Goal: Task Accomplishment & Management: Manage account settings

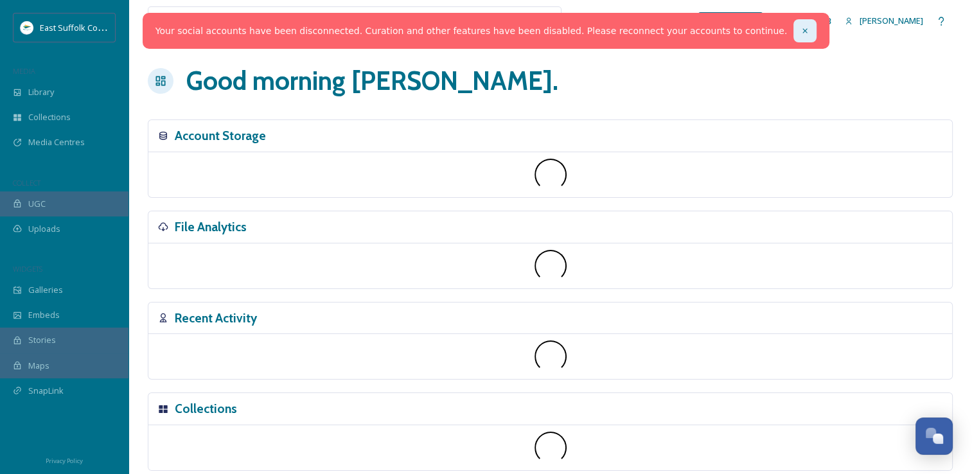
click at [802, 31] on icon at bounding box center [804, 30] width 4 height 4
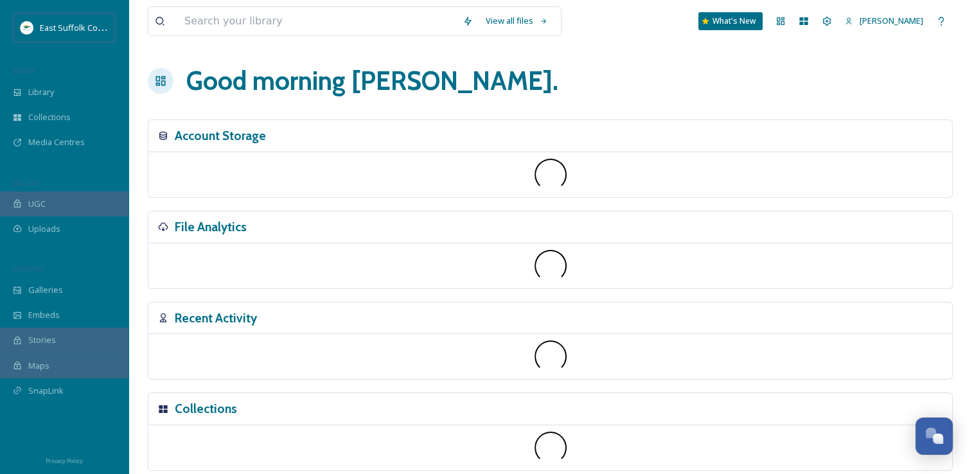
click at [794, 21] on div "View all files What's New [PERSON_NAME]" at bounding box center [550, 21] width 805 height 42
click at [792, 21] on div "Dashboard" at bounding box center [780, 21] width 23 height 23
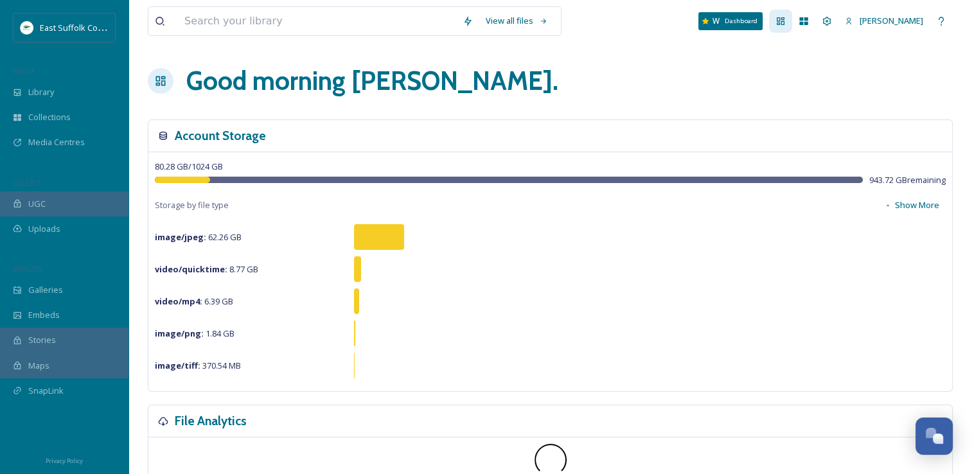
click at [792, 30] on div "Dashboard" at bounding box center [780, 21] width 23 height 23
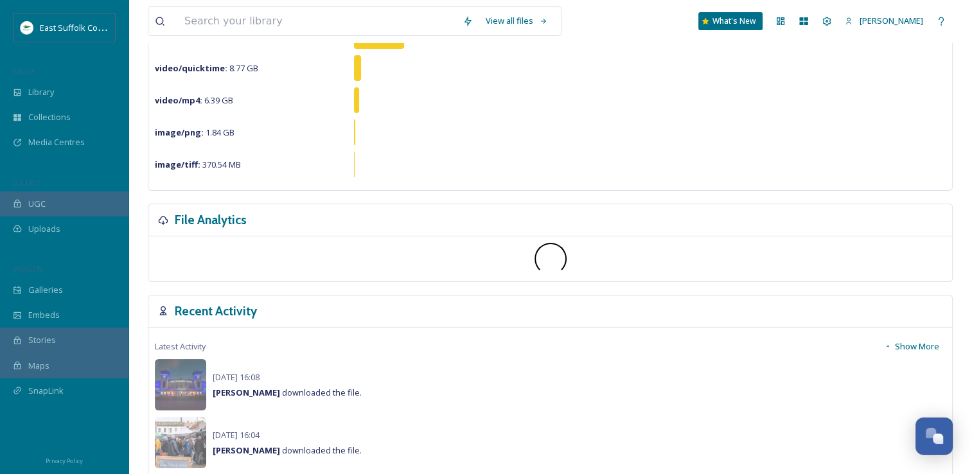
scroll to position [64, 0]
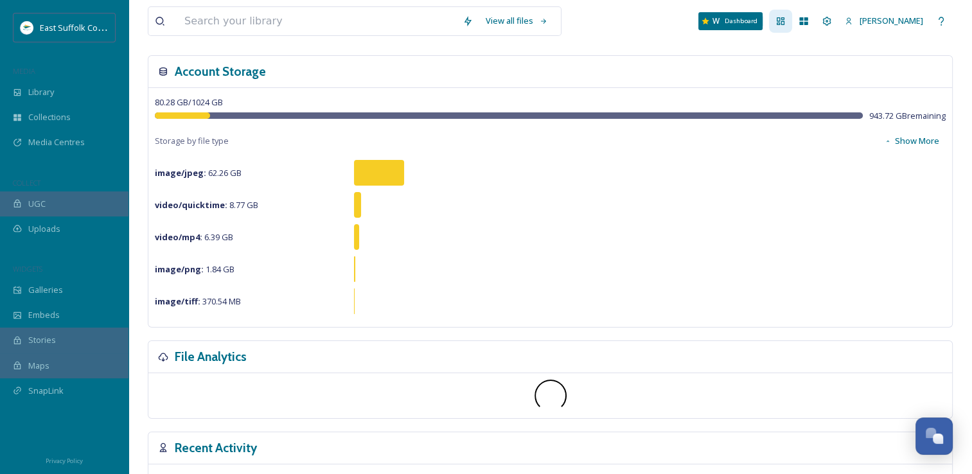
click at [784, 20] on icon at bounding box center [781, 21] width 8 height 8
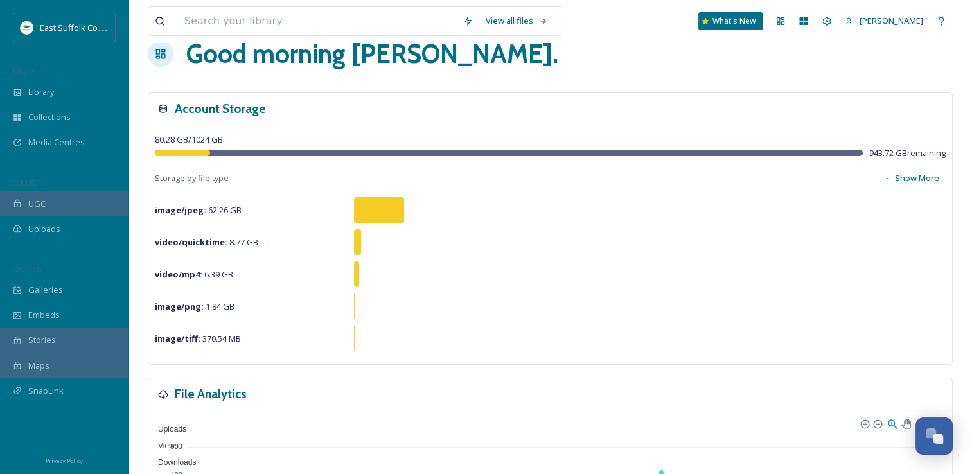
scroll to position [0, 0]
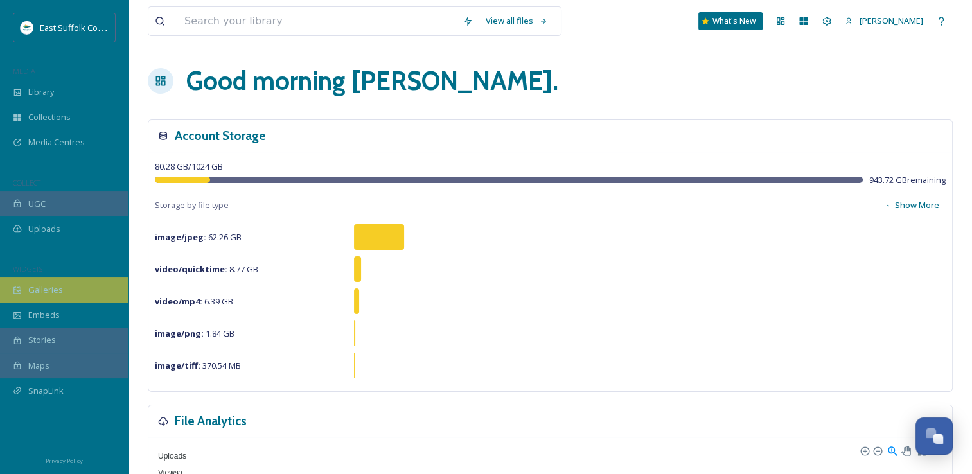
click at [50, 290] on span "Galleries" at bounding box center [45, 290] width 35 height 12
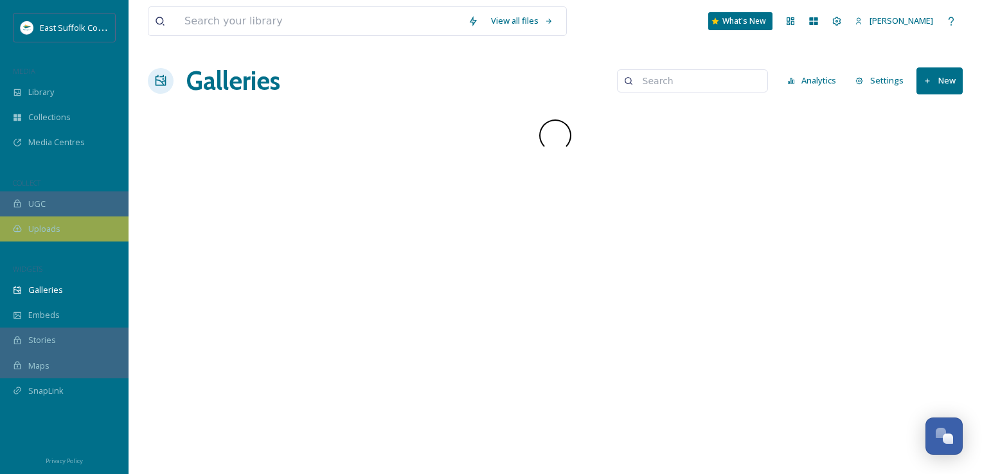
click at [92, 226] on div "Uploads" at bounding box center [64, 229] width 128 height 25
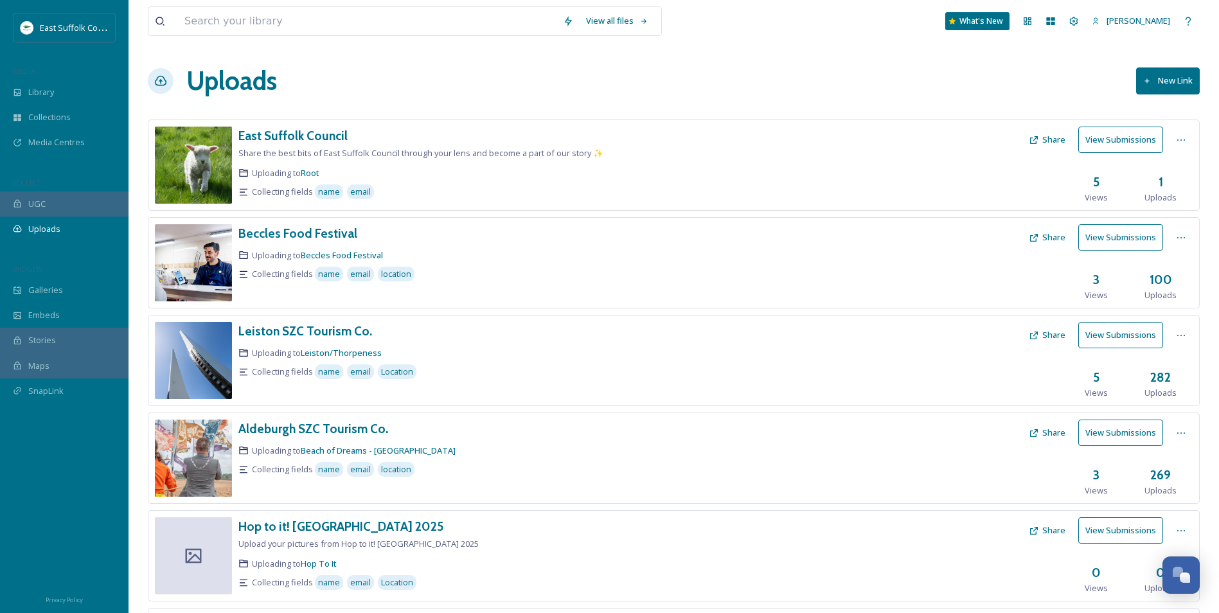
scroll to position [5806, 0]
click at [981, 19] on icon at bounding box center [1027, 21] width 10 height 10
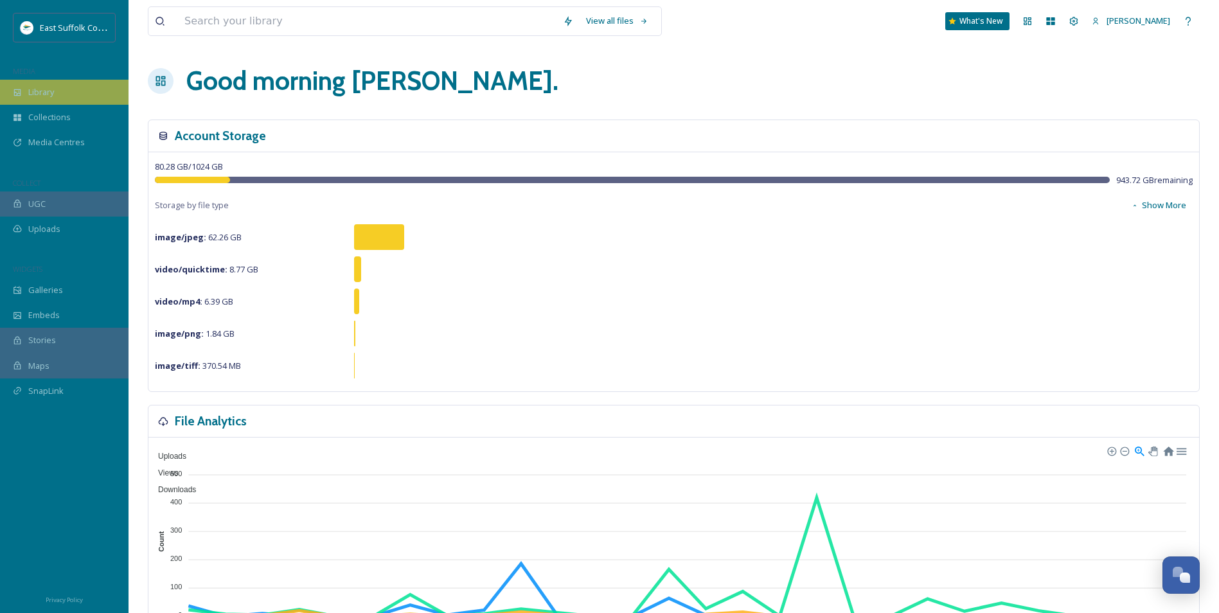
click at [34, 99] on div "Library" at bounding box center [64, 92] width 128 height 25
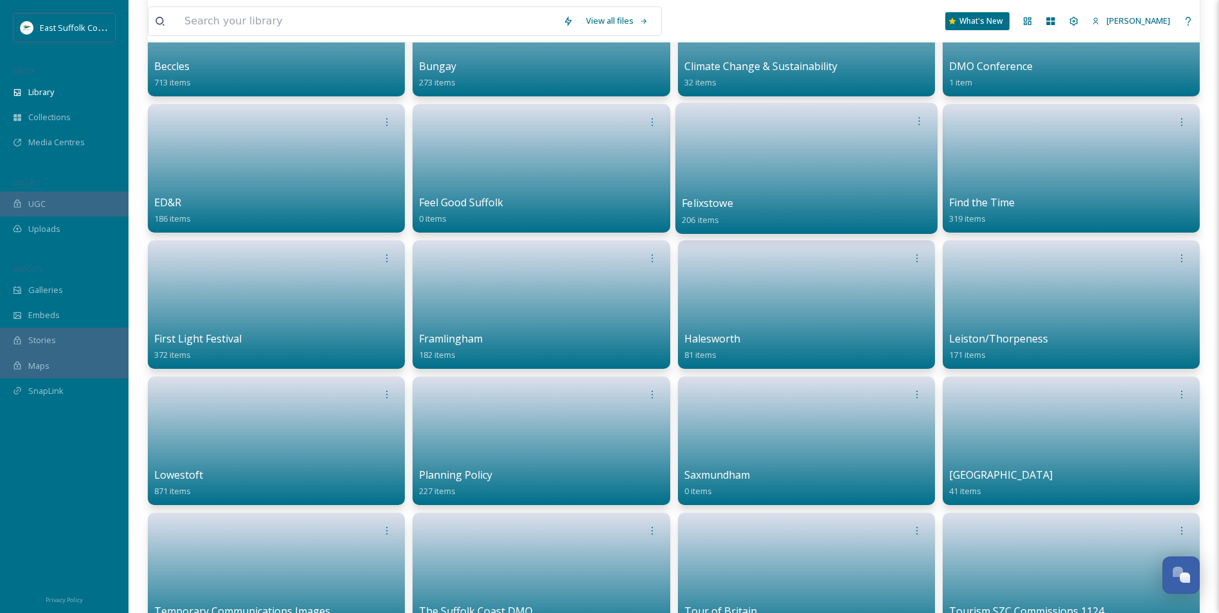
scroll to position [64, 0]
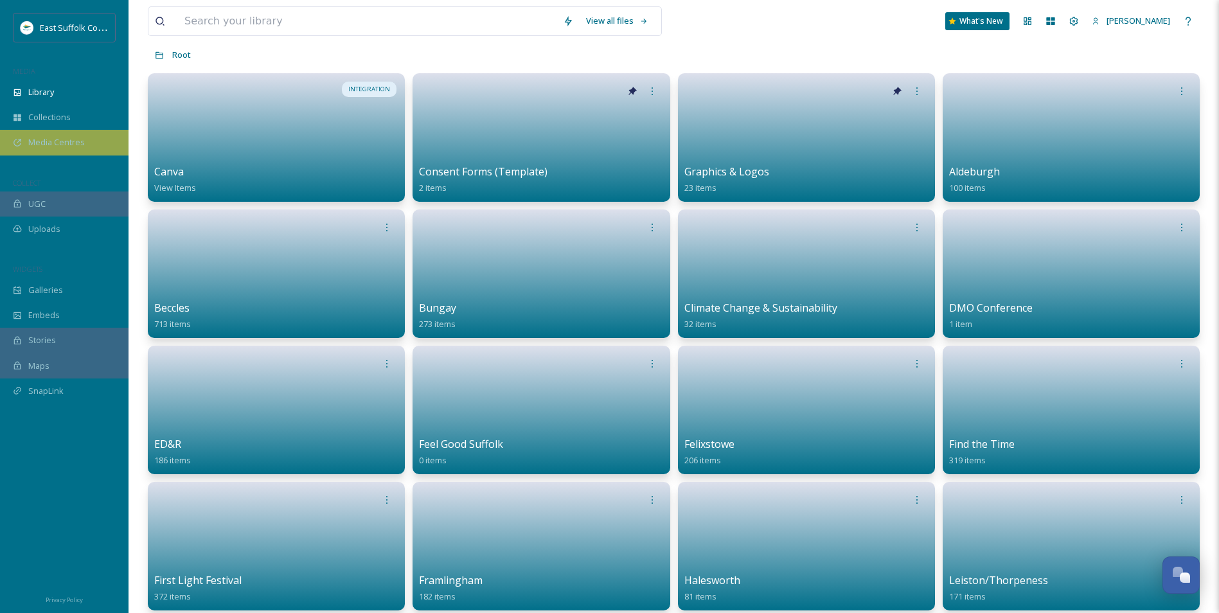
click at [55, 149] on div "Media Centres" at bounding box center [64, 142] width 128 height 25
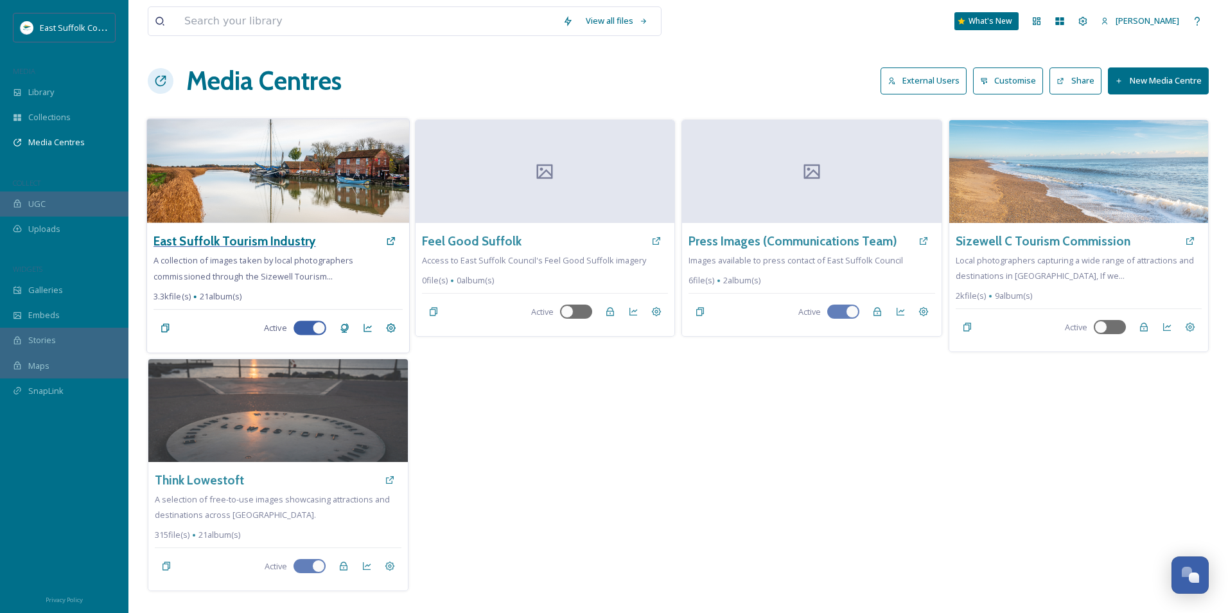
click at [251, 243] on h3 "East Suffolk Tourism Industry" at bounding box center [235, 241] width 162 height 19
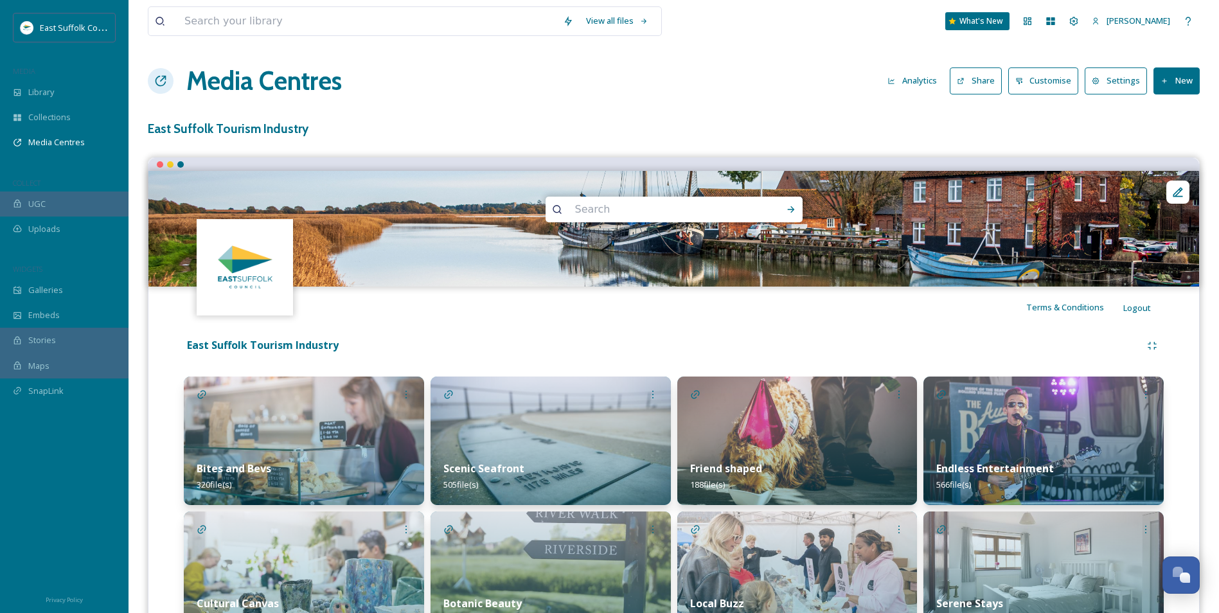
click at [251, 87] on h1 "Media Centres" at bounding box center [263, 81] width 155 height 39
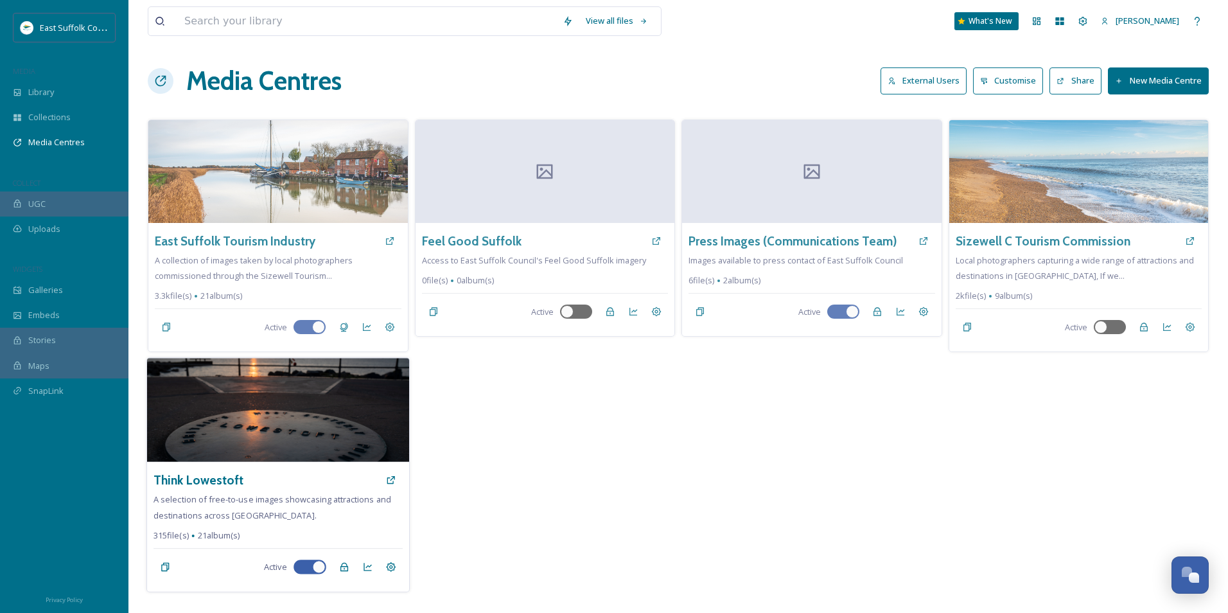
click at [188, 469] on div "Think Lowestoft" at bounding box center [278, 479] width 249 height 23
click at [193, 473] on h3 "Think Lowestoft" at bounding box center [199, 480] width 90 height 19
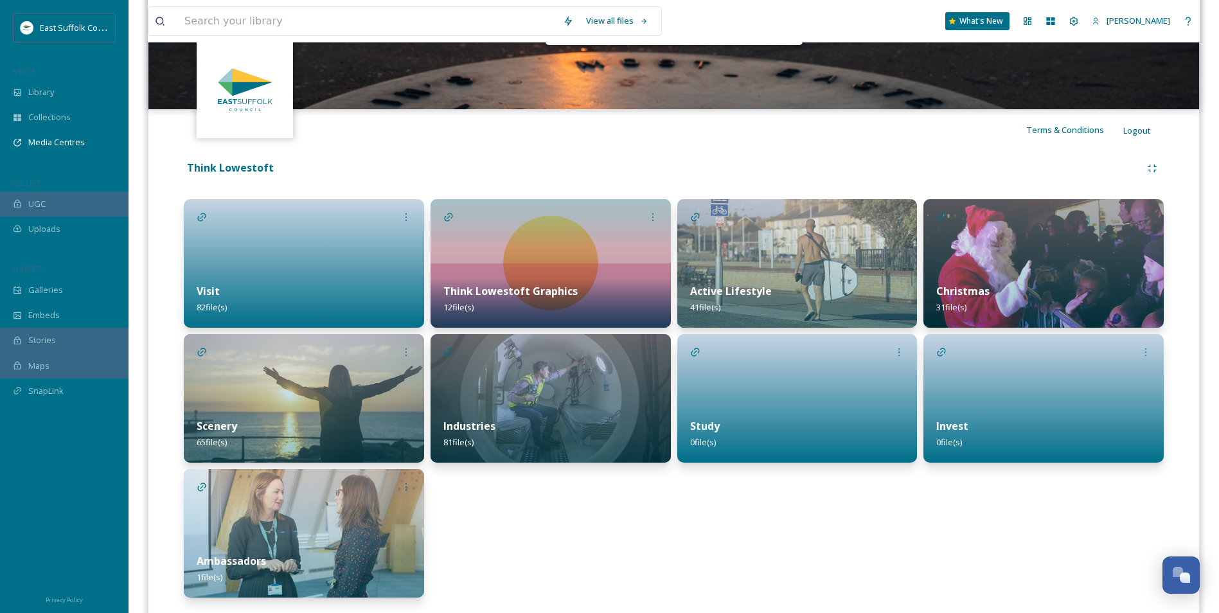
scroll to position [193, 0]
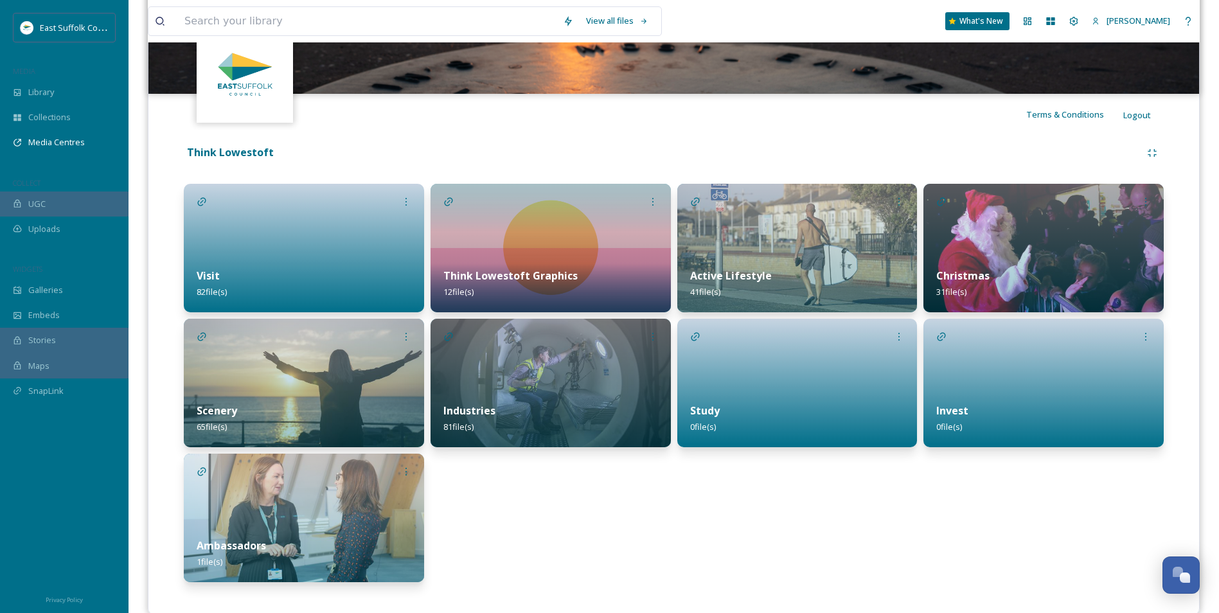
click at [357, 263] on div "Visit 82 file(s)" at bounding box center [304, 283] width 240 height 57
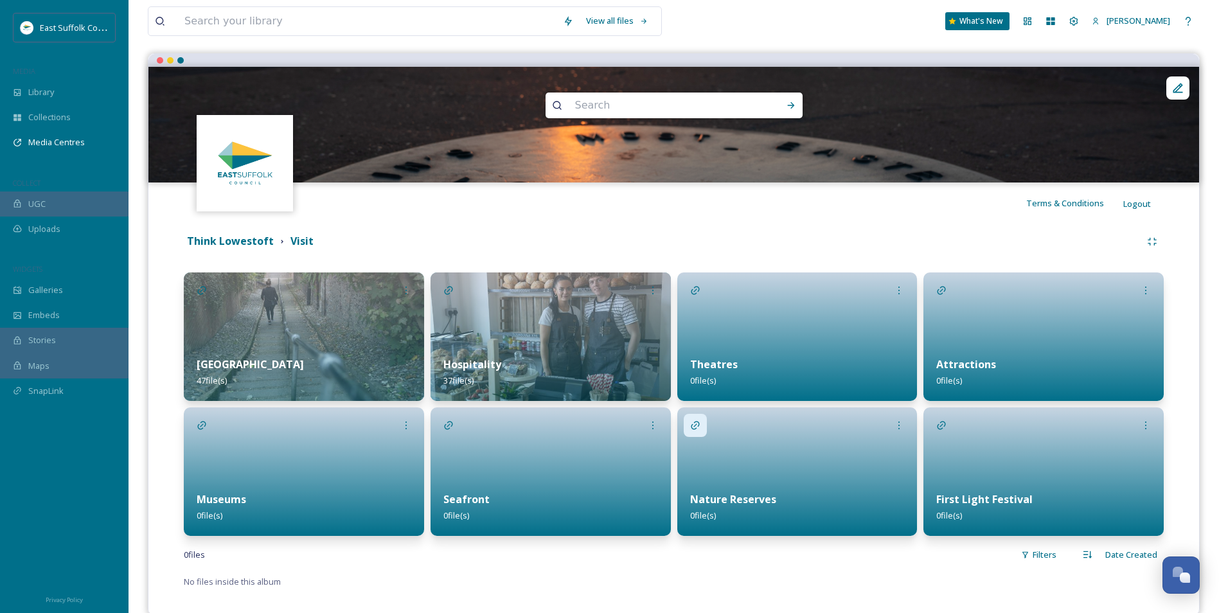
scroll to position [126, 0]
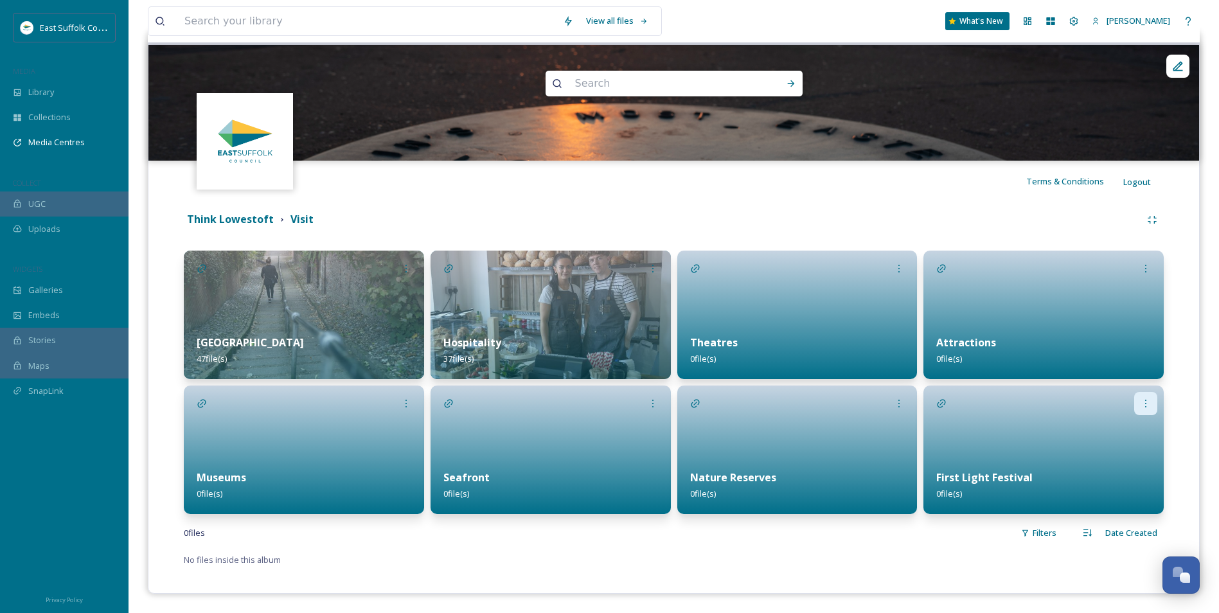
click at [981, 405] on div at bounding box center [1145, 403] width 23 height 23
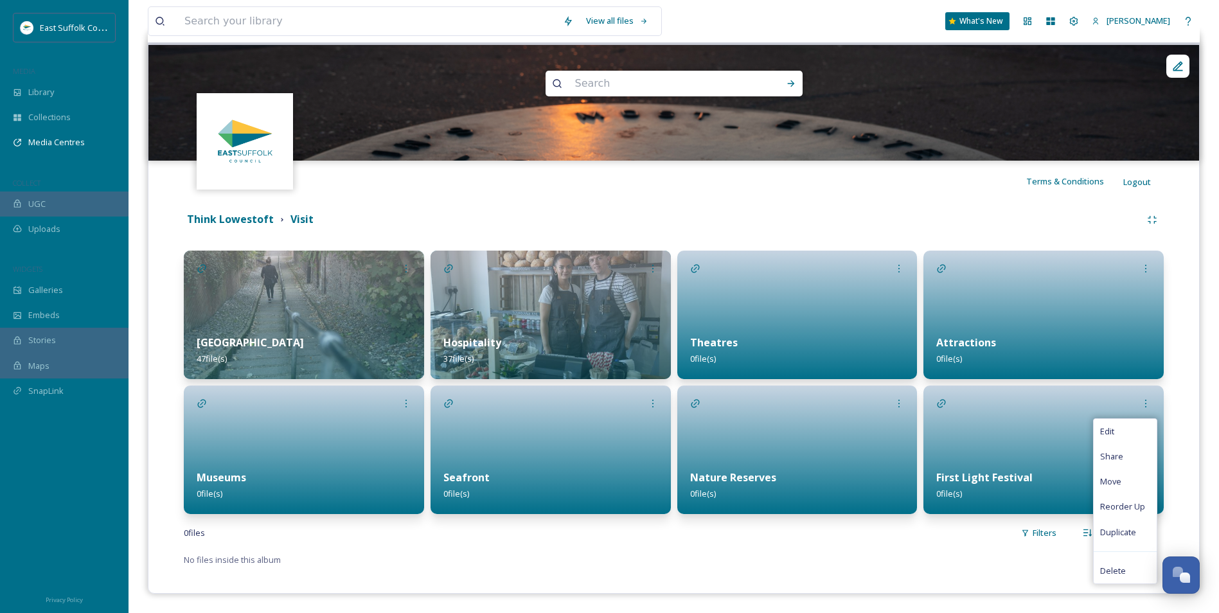
click at [981, 438] on div at bounding box center [1043, 449] width 240 height 128
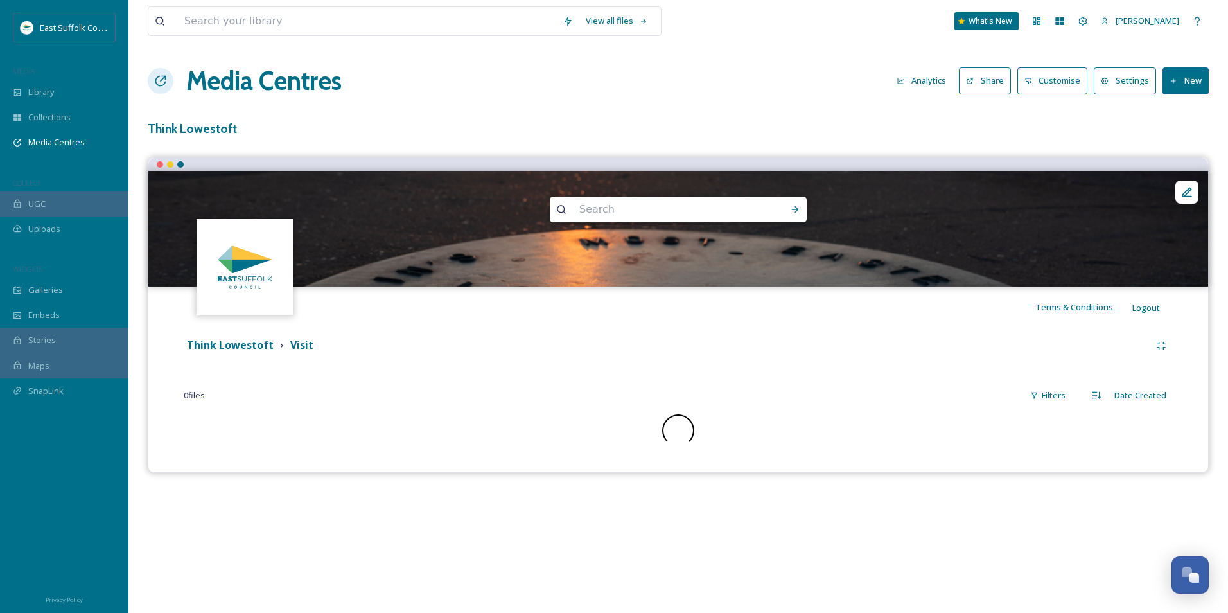
click at [981, 438] on div at bounding box center [678, 430] width 989 height 32
click at [290, 351] on strong "Visit" at bounding box center [301, 345] width 23 height 14
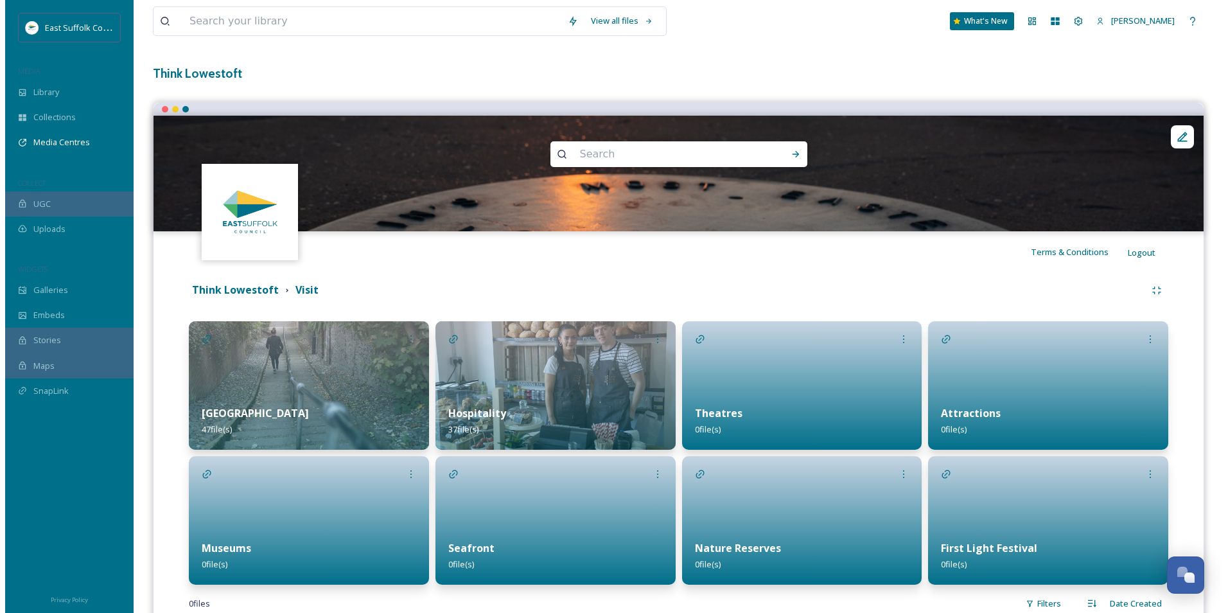
scroll to position [126, 0]
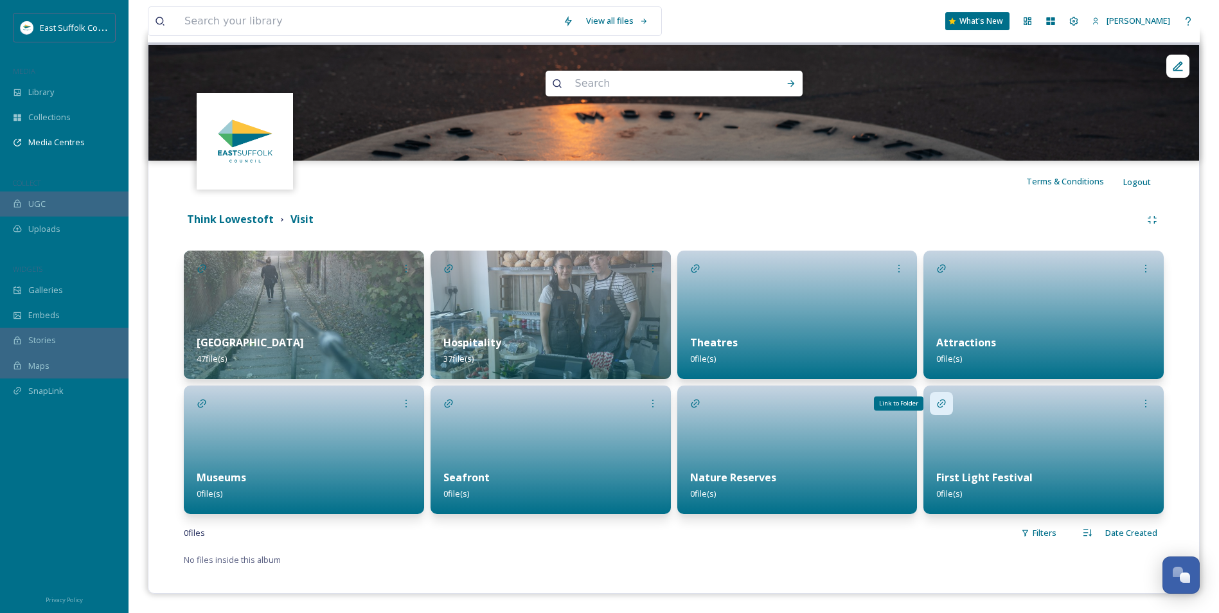
click at [935, 405] on div "Link to Folder" at bounding box center [941, 403] width 23 height 23
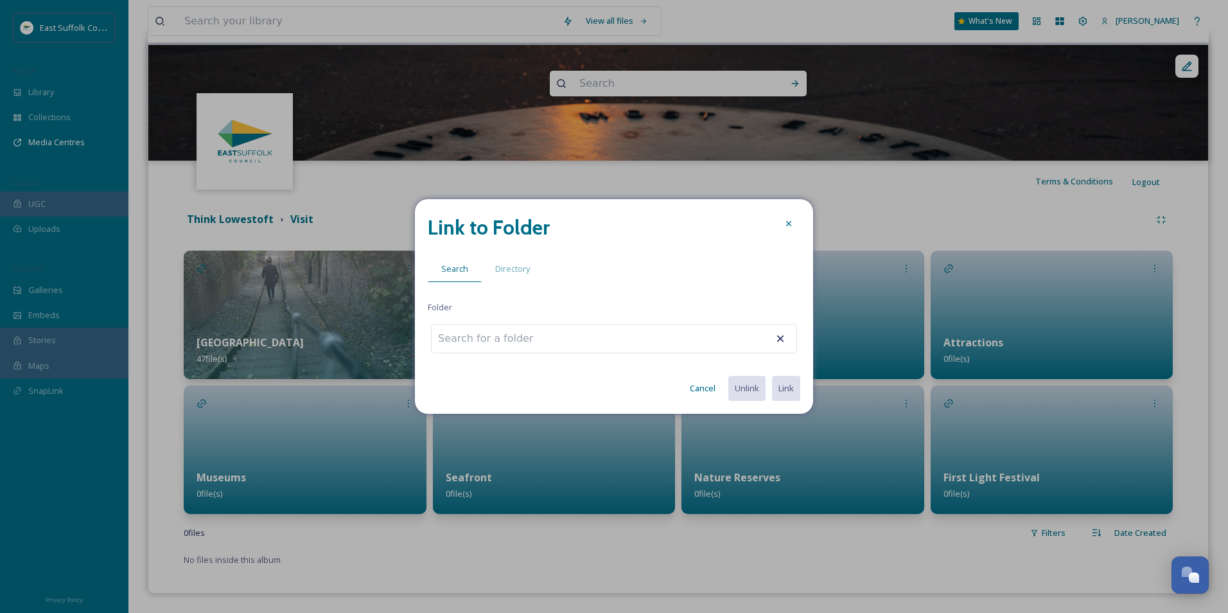
click at [495, 340] on input at bounding box center [502, 338] width 141 height 28
click at [517, 276] on div "Directory" at bounding box center [513, 269] width 62 height 26
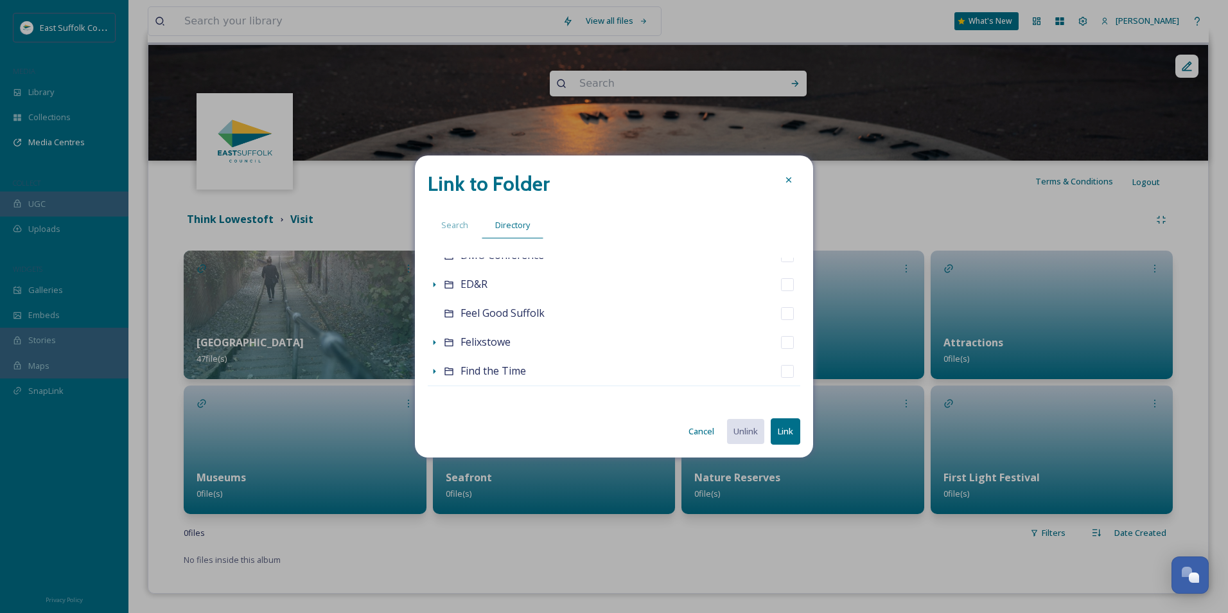
scroll to position [257, 0]
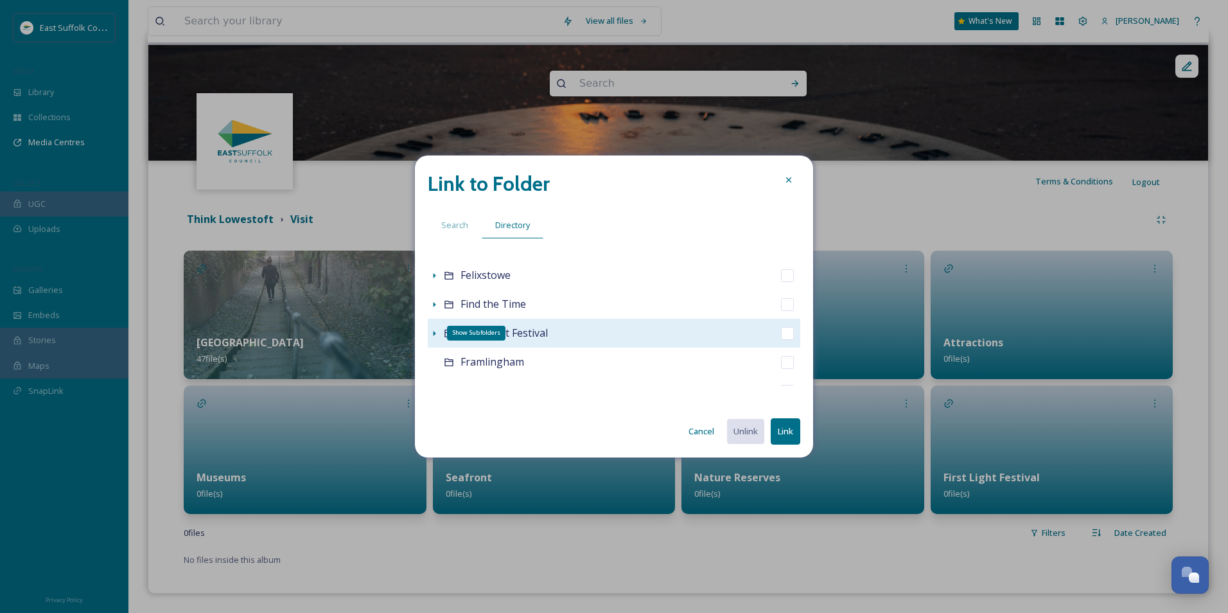
click at [433, 333] on icon at bounding box center [434, 333] width 10 height 10
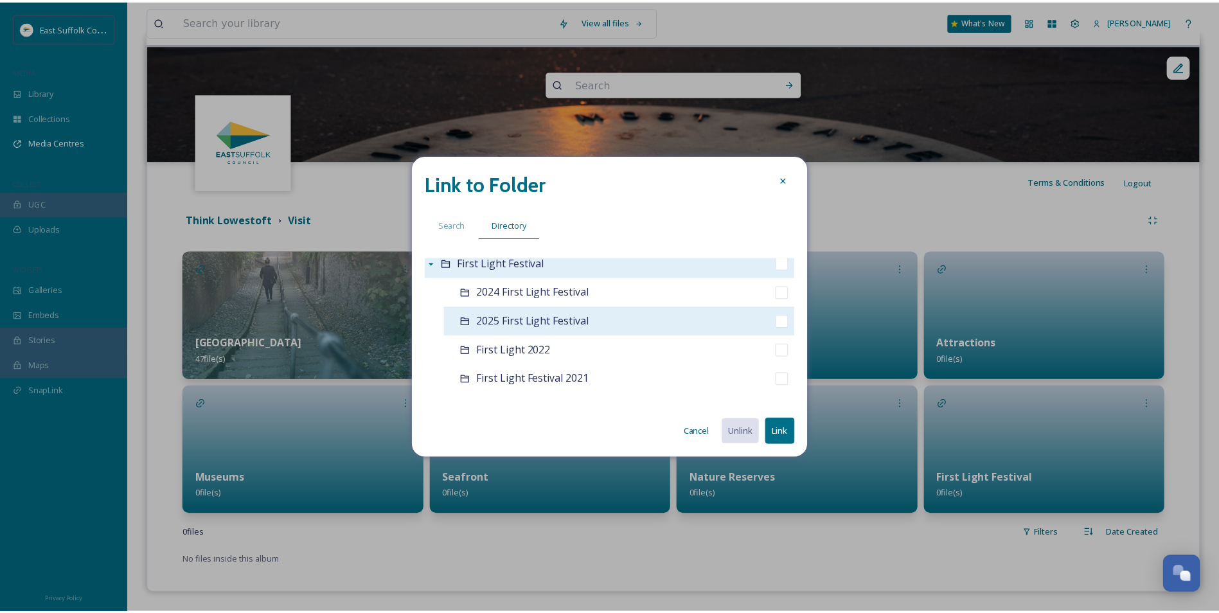
scroll to position [321, 0]
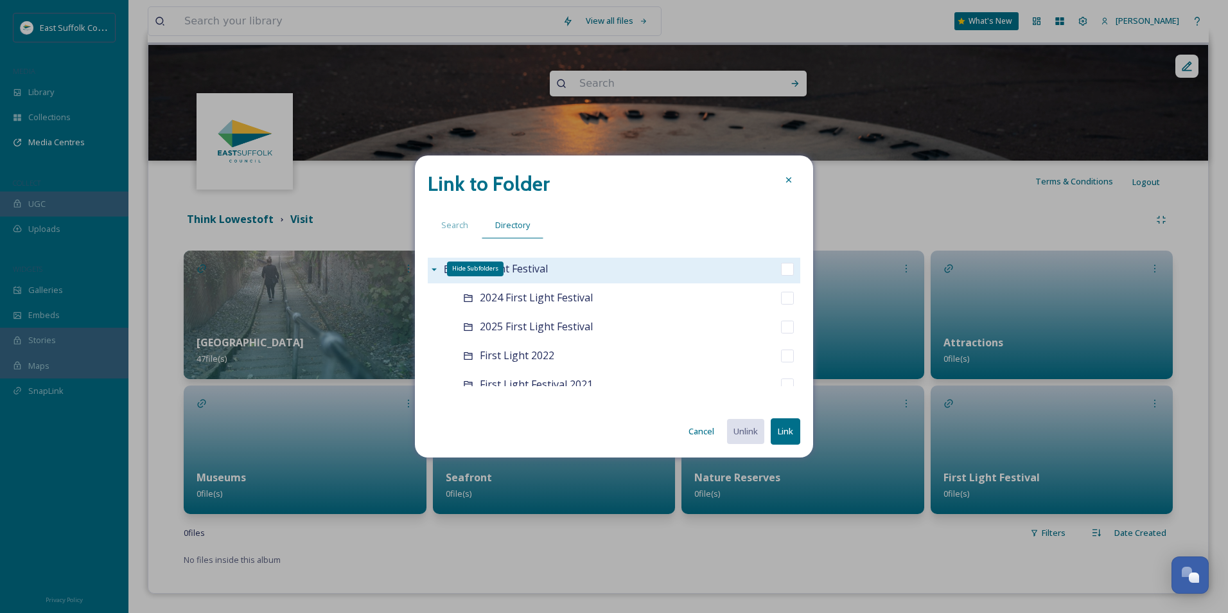
click at [433, 267] on icon at bounding box center [434, 269] width 10 height 10
click at [781, 269] on input "checkbox" at bounding box center [787, 269] width 13 height 13
checkbox input "true"
checkbox input "false"
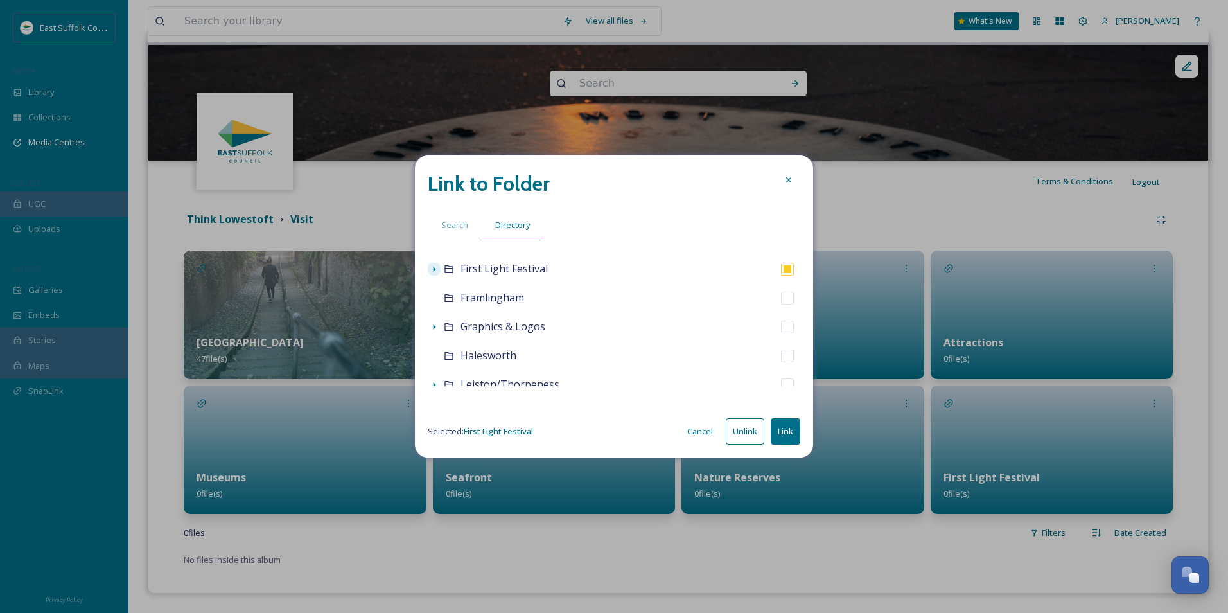
click at [783, 437] on button "Link" at bounding box center [786, 431] width 30 height 26
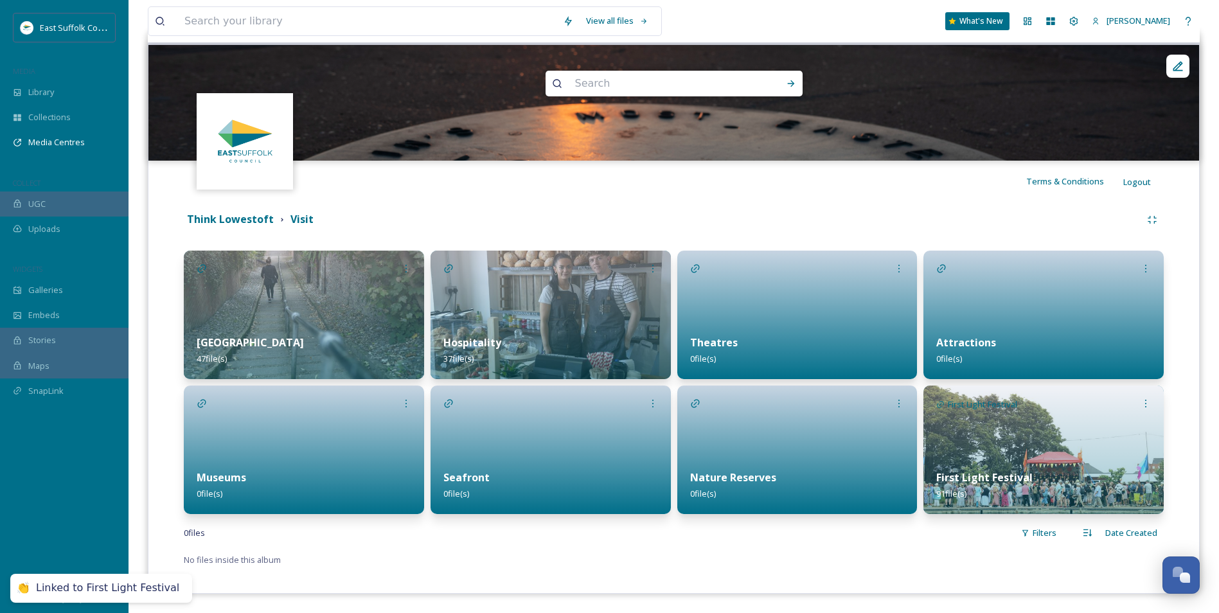
click at [838, 473] on div "Think Lowestoft Visit High Street 47 file(s) Museums 0 file(s) Hospitality 37 f…" at bounding box center [673, 388] width 1031 height 372
click at [981, 430] on img at bounding box center [1043, 449] width 240 height 128
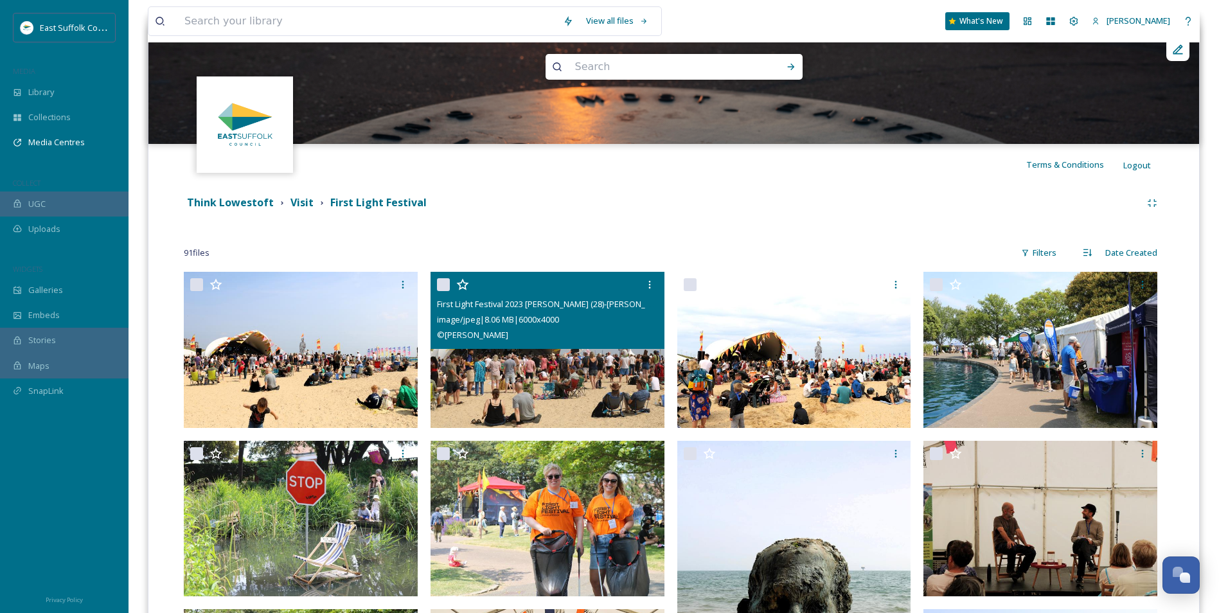
scroll to position [39, 0]
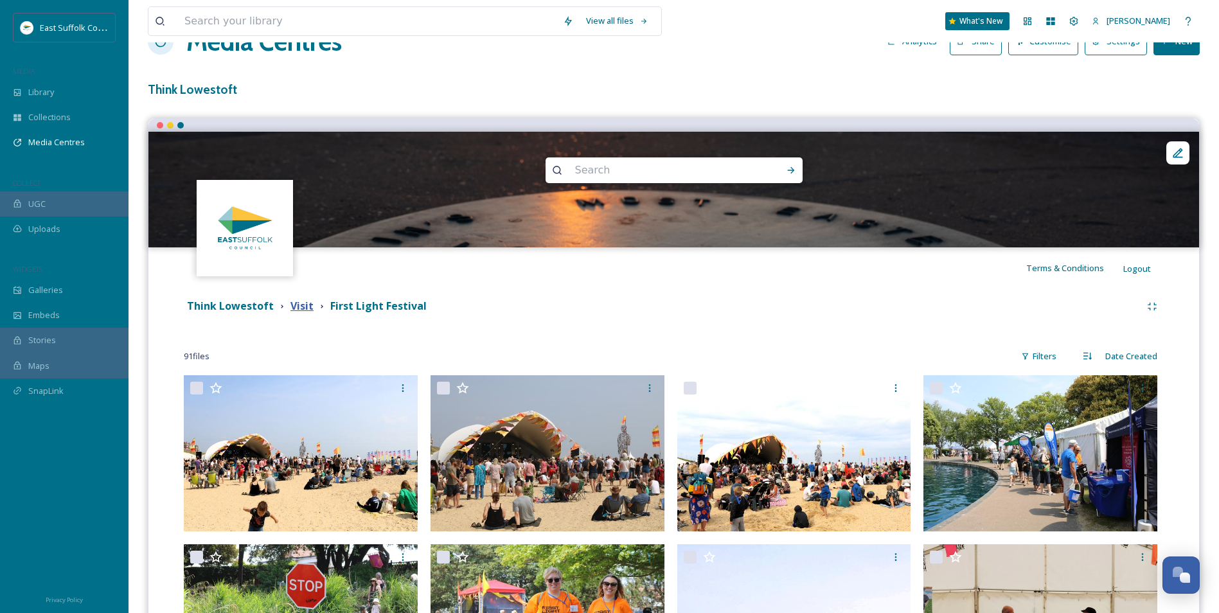
click at [306, 308] on strong "Visit" at bounding box center [301, 306] width 23 height 14
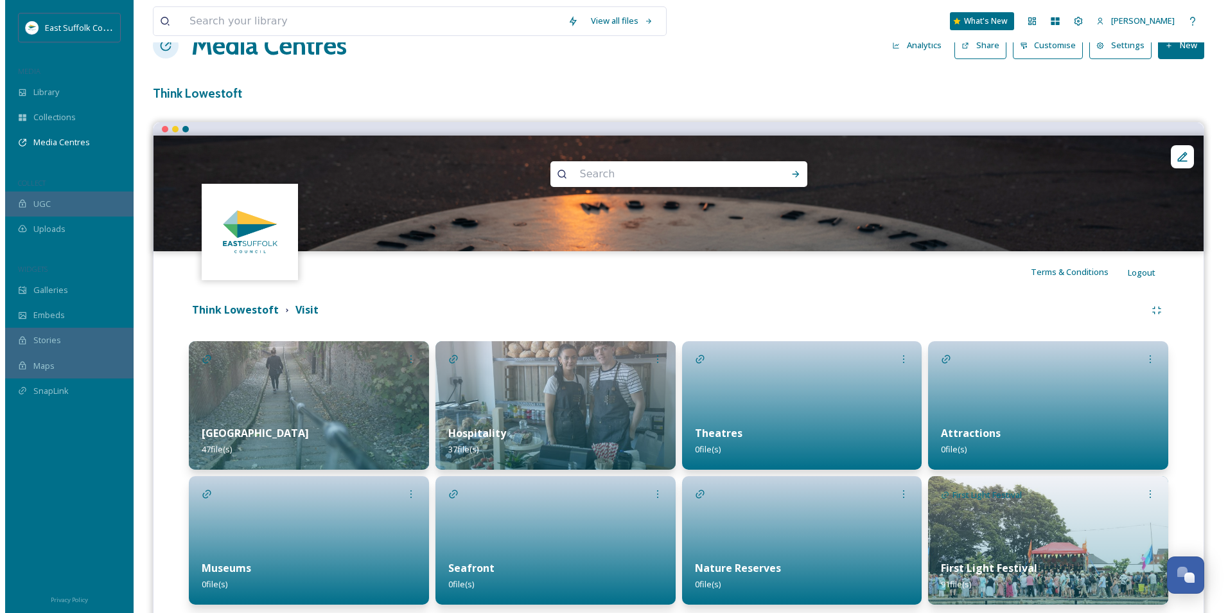
scroll to position [126, 0]
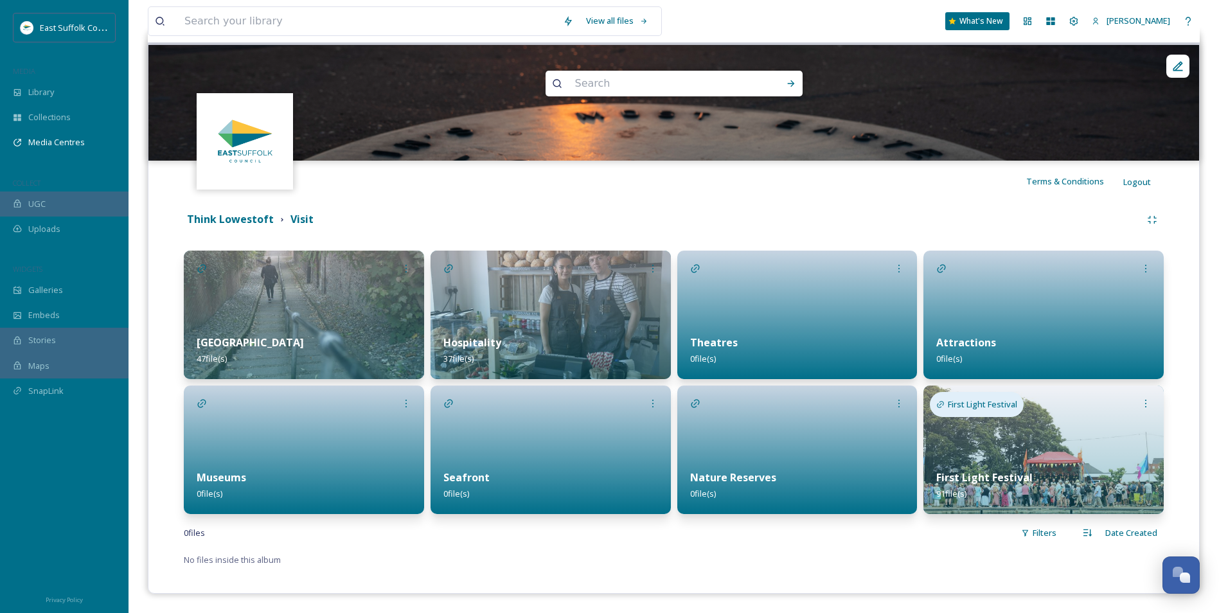
click at [938, 409] on div "First Light Festival" at bounding box center [977, 404] width 94 height 25
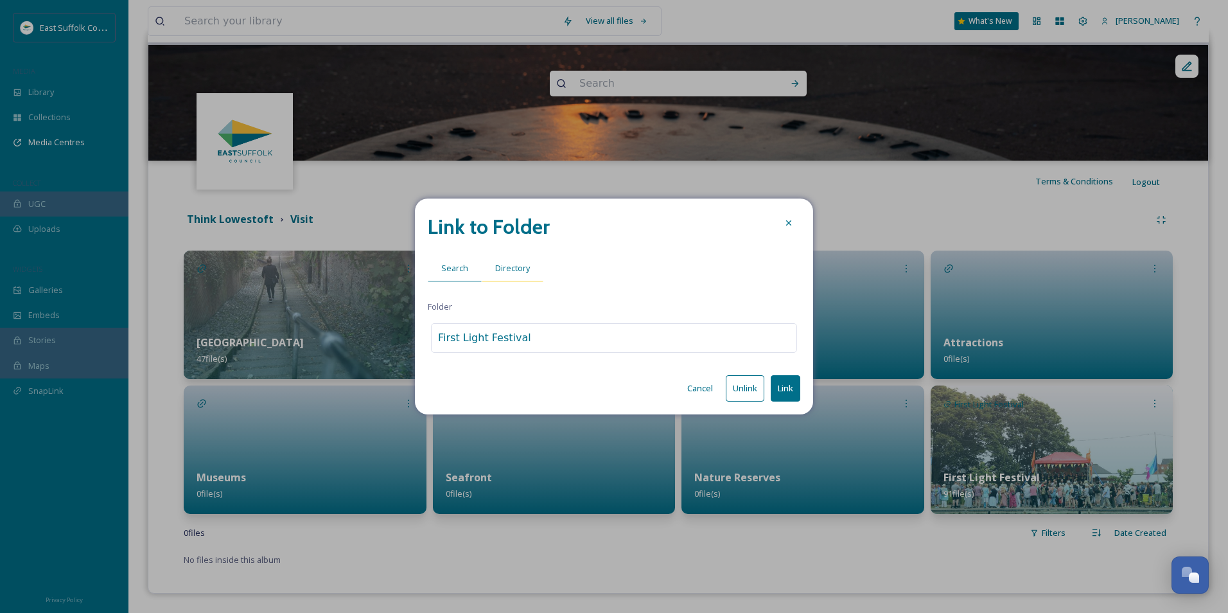
click at [494, 278] on div "Directory" at bounding box center [513, 268] width 62 height 26
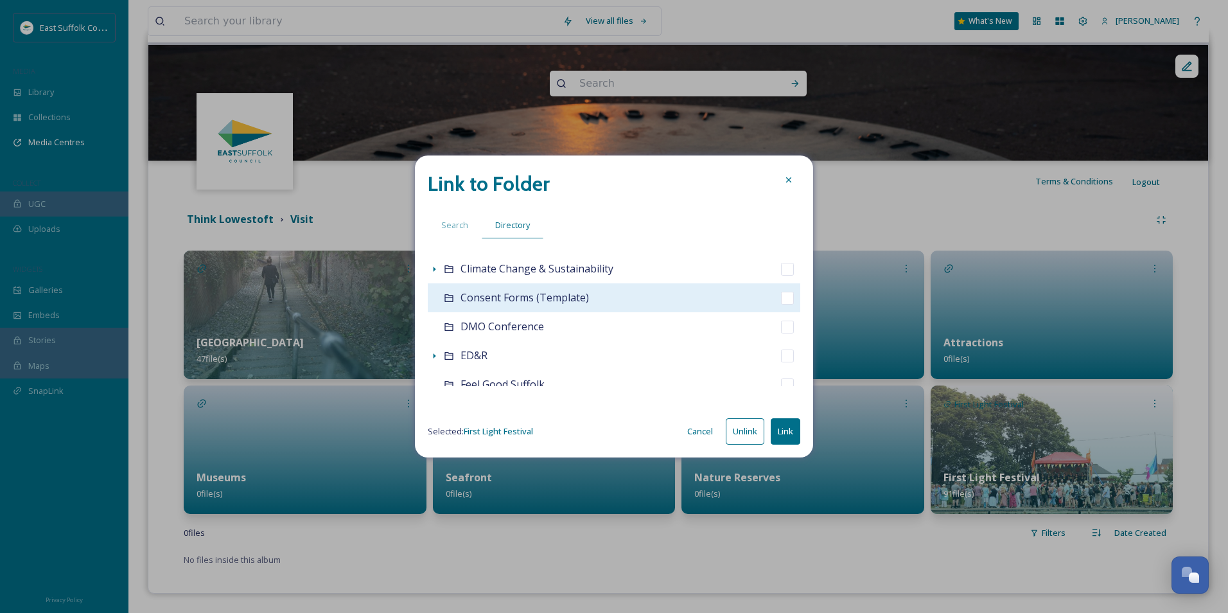
scroll to position [257, 0]
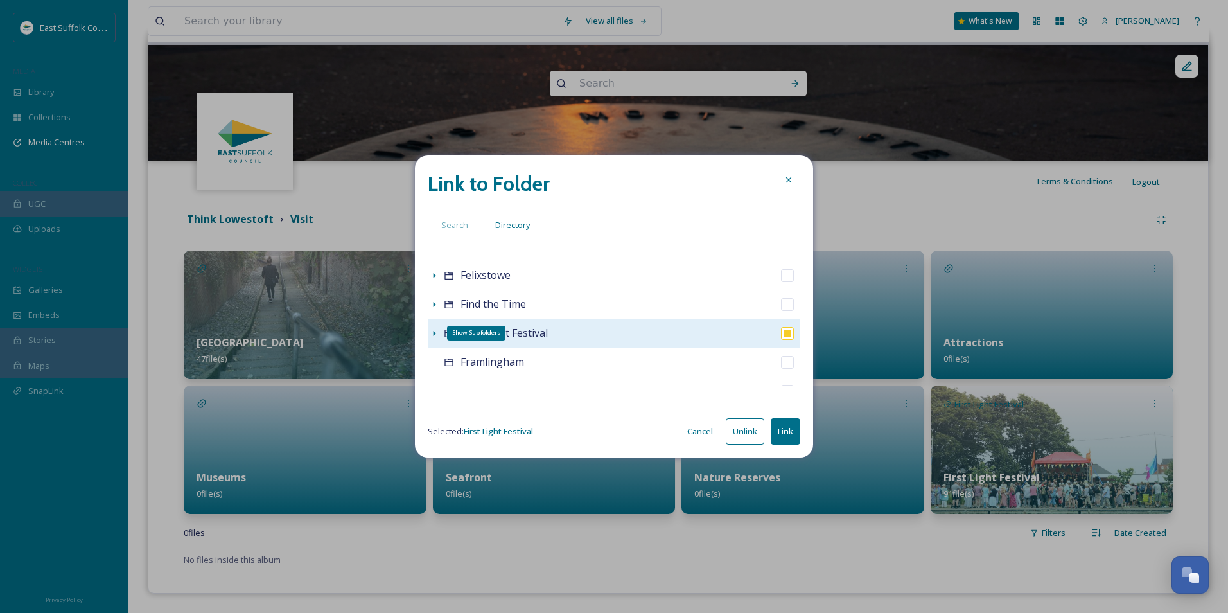
click at [432, 330] on icon at bounding box center [434, 333] width 10 height 10
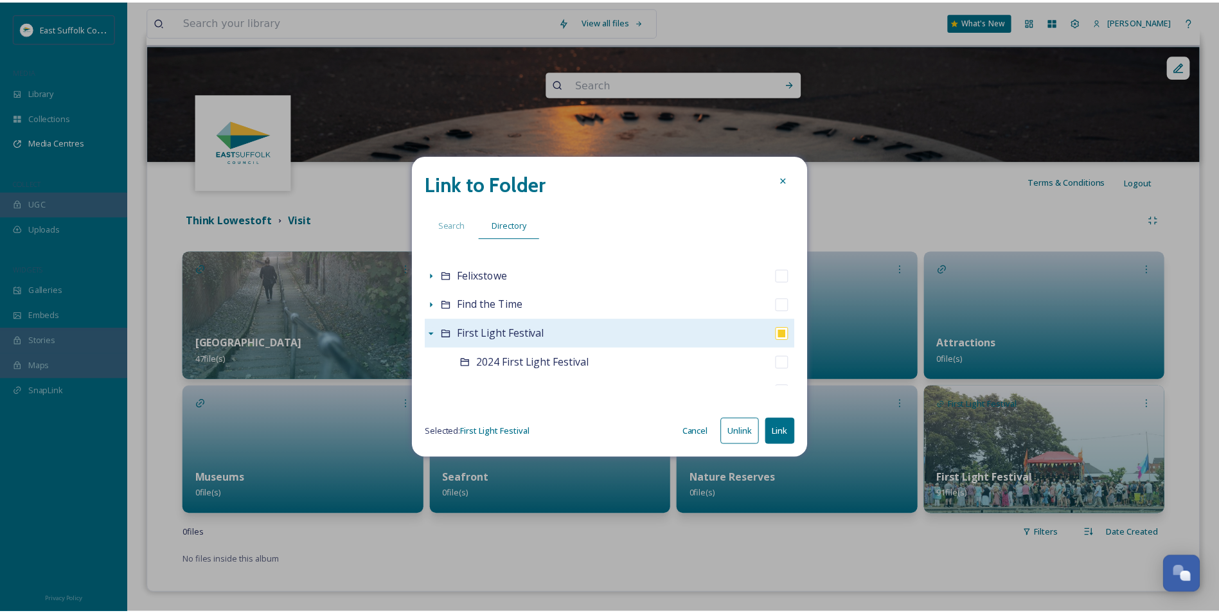
scroll to position [321, 0]
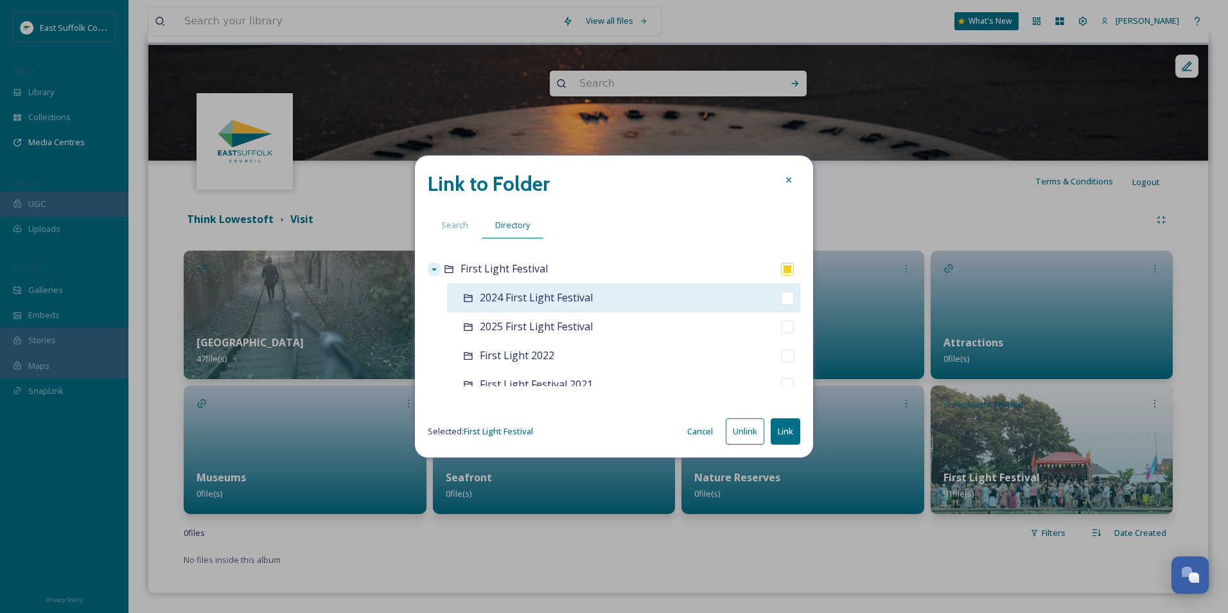
click at [781, 299] on input "checkbox" at bounding box center [787, 298] width 13 height 13
checkbox input "true"
checkbox input "false"
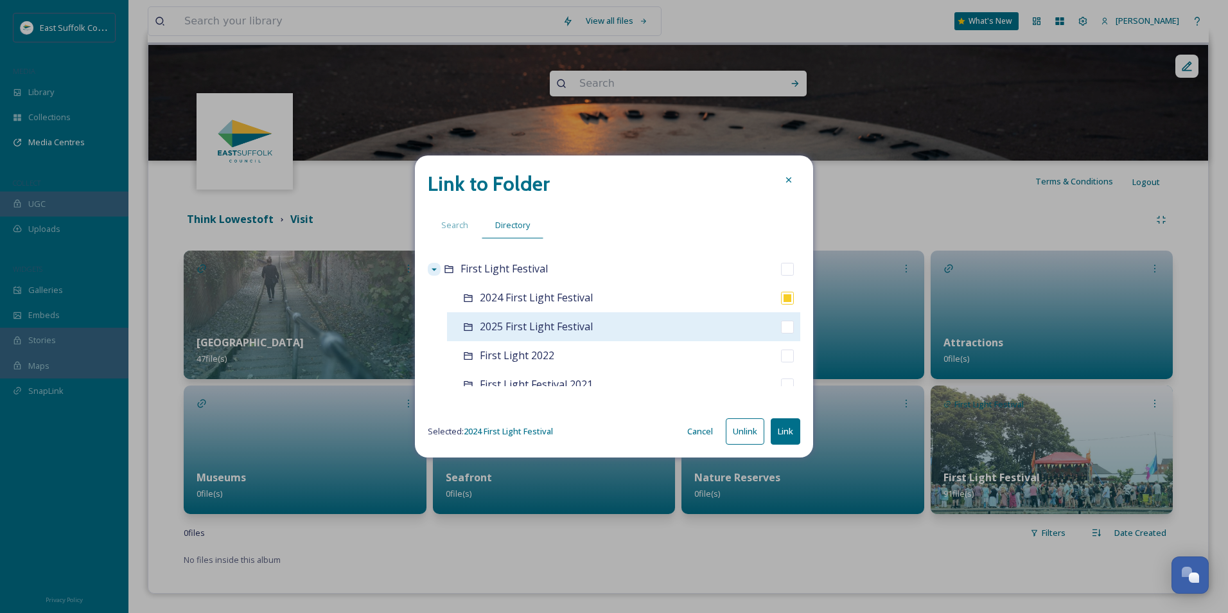
click at [781, 324] on input "checkbox" at bounding box center [787, 327] width 13 height 13
checkbox input "true"
checkbox input "false"
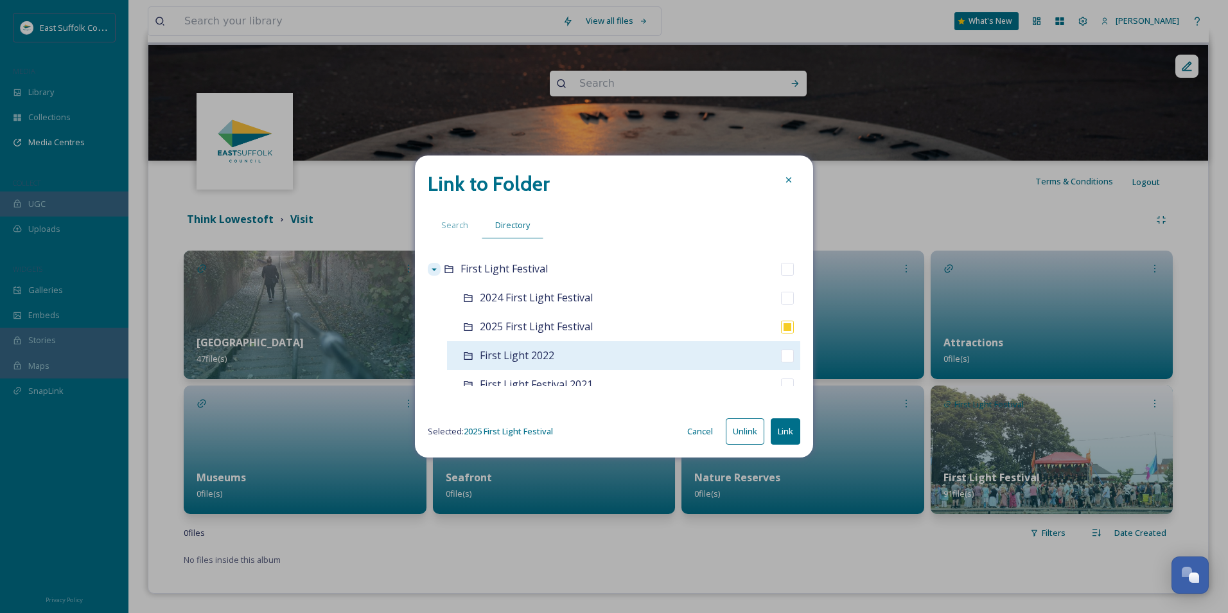
click at [781, 353] on input "checkbox" at bounding box center [787, 355] width 13 height 13
checkbox input "true"
checkbox input "false"
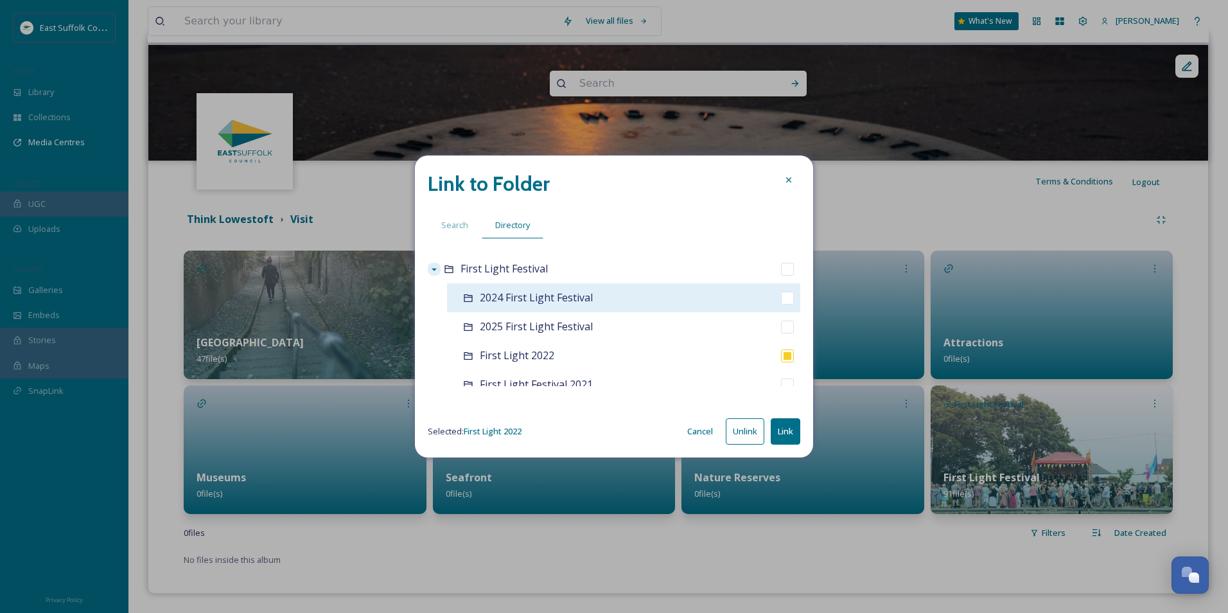
click at [781, 300] on input "checkbox" at bounding box center [787, 298] width 13 height 13
checkbox input "true"
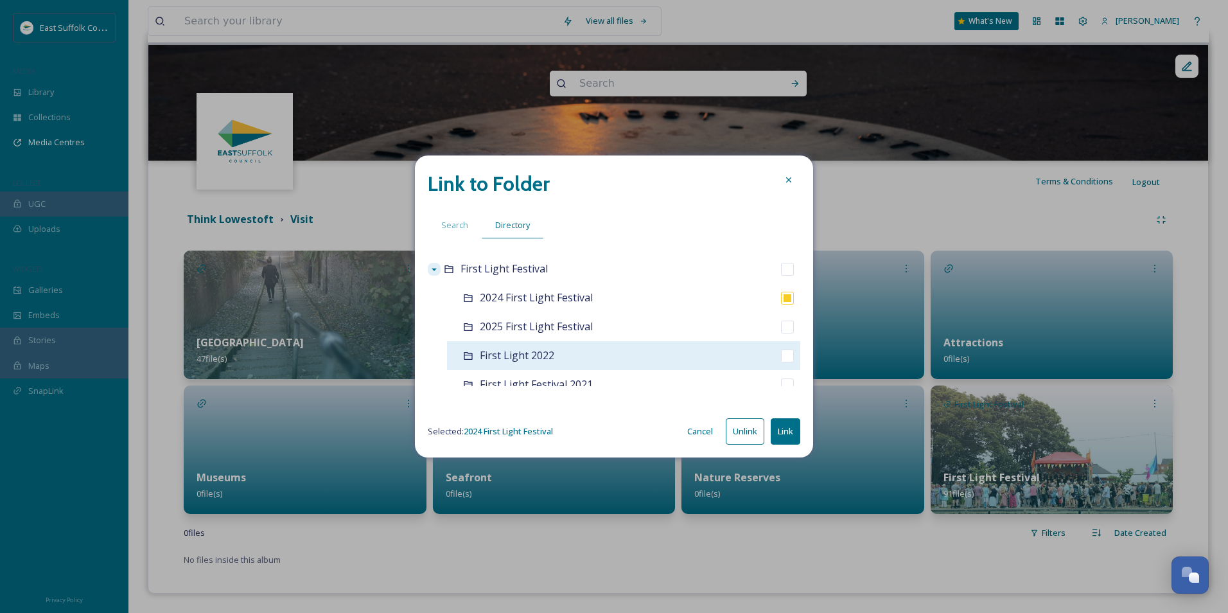
click at [781, 360] on input "checkbox" at bounding box center [787, 355] width 13 height 13
checkbox input "true"
checkbox input "false"
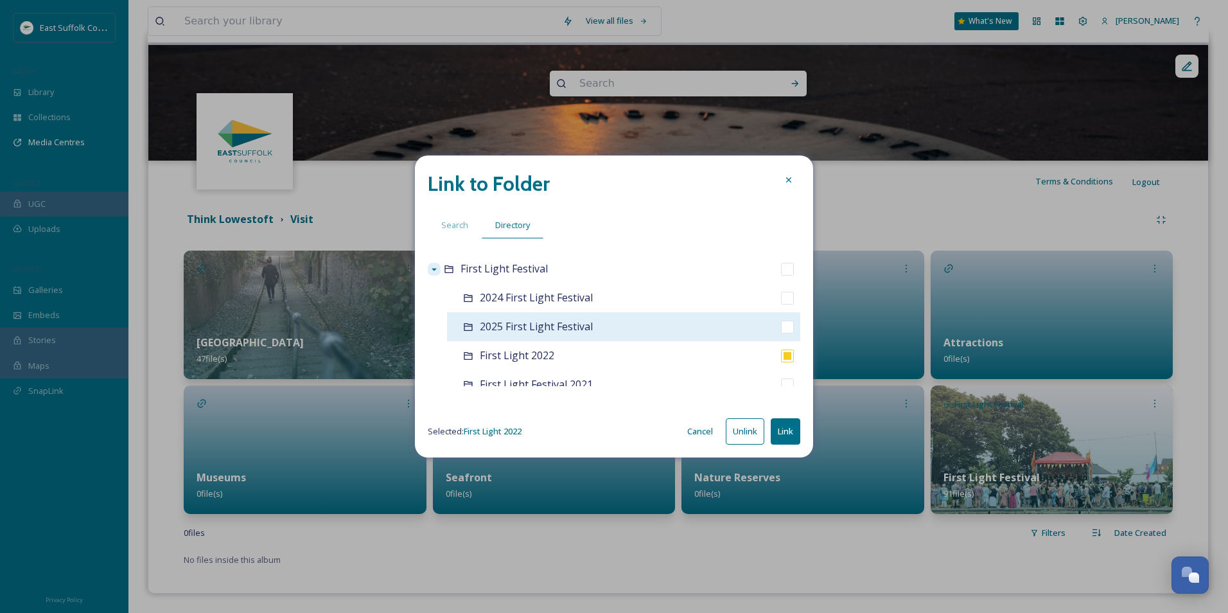
click at [782, 314] on div "2025 First Light Festival" at bounding box center [623, 326] width 353 height 29
checkbox input "true"
checkbox input "false"
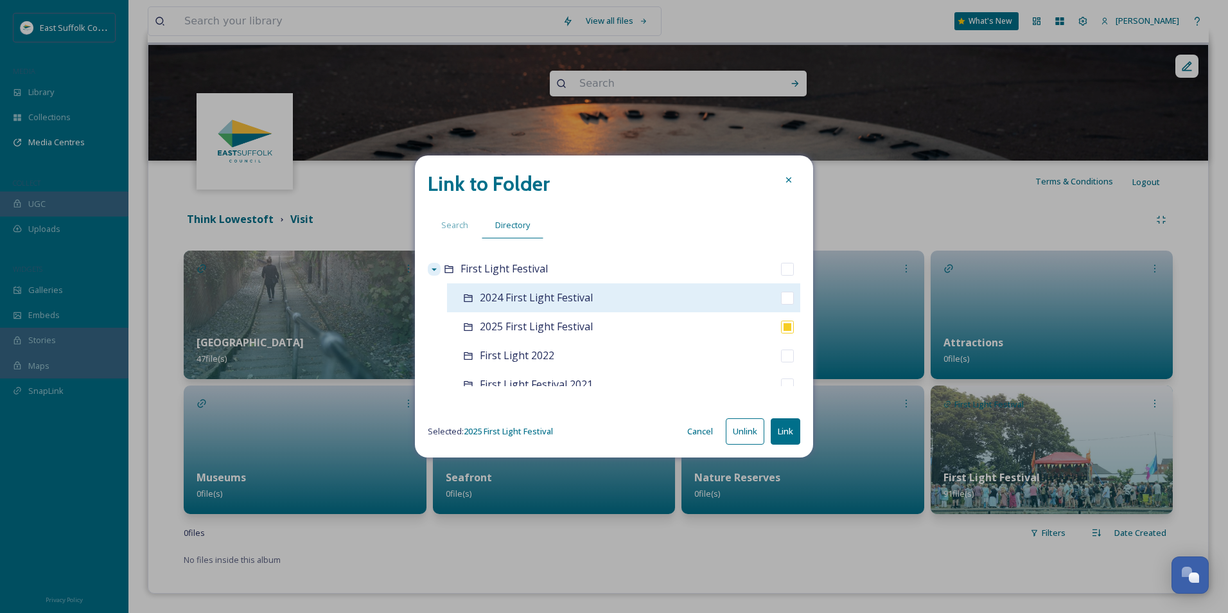
click at [779, 306] on div "2024 First Light Festival" at bounding box center [623, 297] width 353 height 29
checkbox input "true"
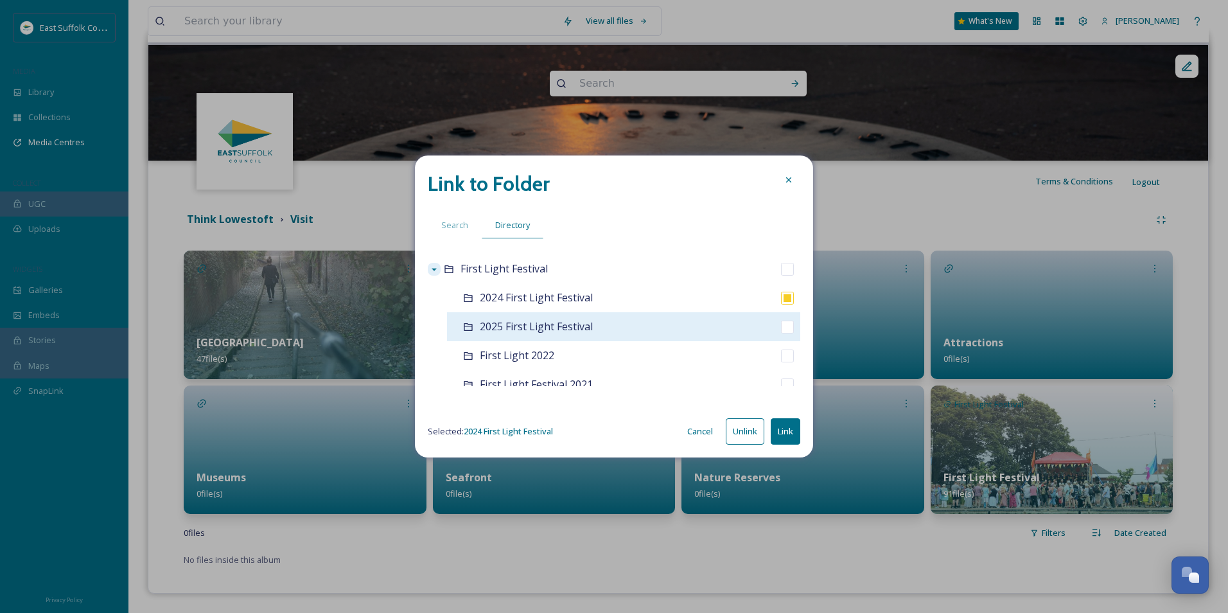
click at [781, 331] on input "checkbox" at bounding box center [787, 327] width 13 height 13
checkbox input "true"
checkbox input "false"
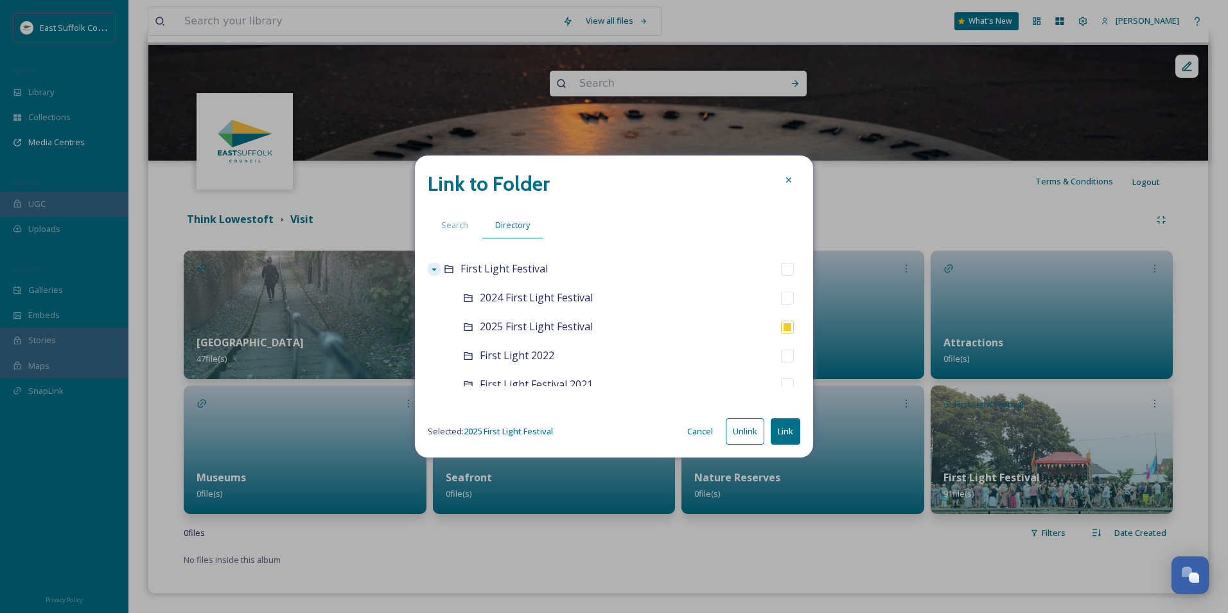
click at [786, 434] on button "Link" at bounding box center [786, 431] width 30 height 26
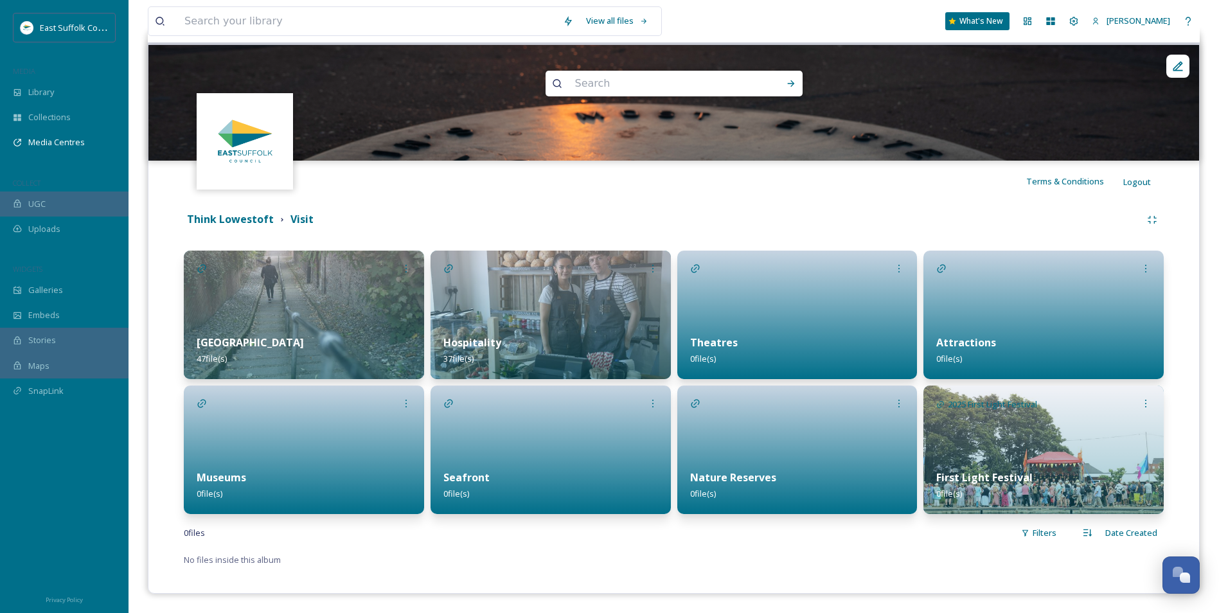
click at [981, 468] on div "First Light Festival 0 file(s)" at bounding box center [1043, 485] width 240 height 57
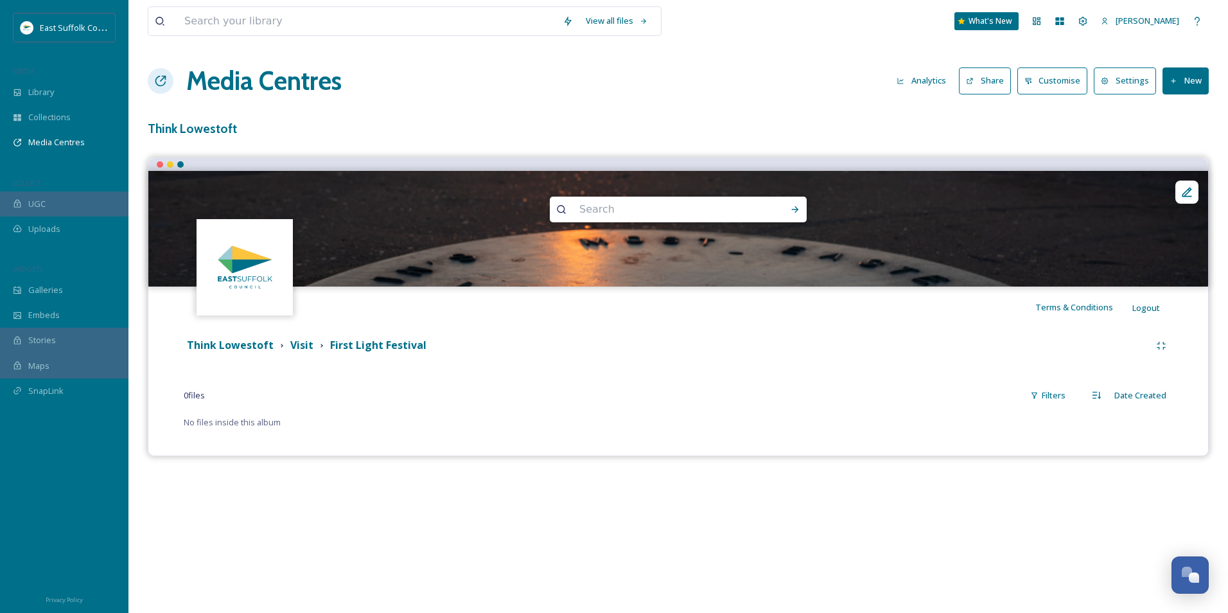
click at [285, 348] on div "Visit" at bounding box center [297, 345] width 40 height 16
click at [295, 344] on strong "Visit" at bounding box center [301, 345] width 23 height 14
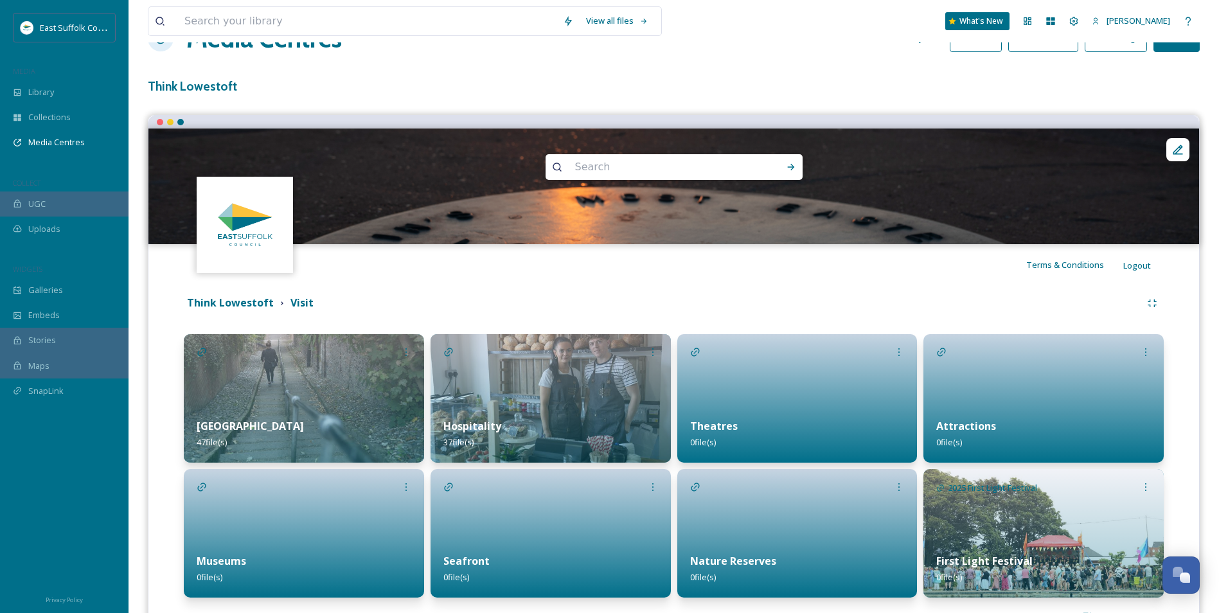
scroll to position [64, 0]
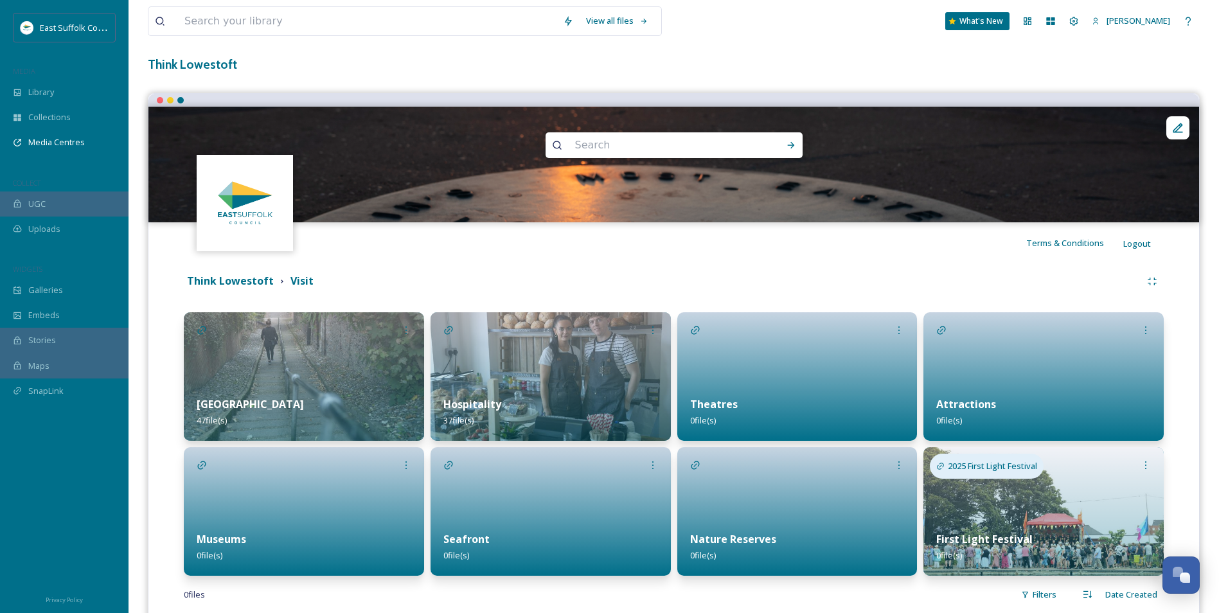
click at [977, 468] on span "2025 First Light Festival" at bounding box center [992, 466] width 89 height 12
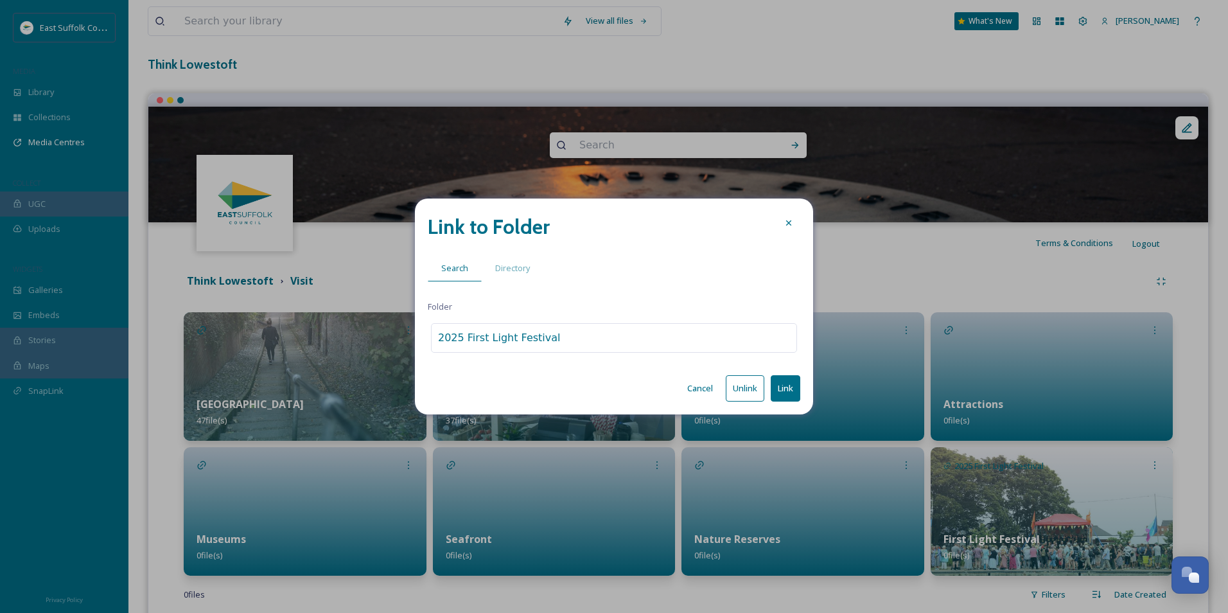
click at [741, 387] on button "Unlink" at bounding box center [745, 388] width 39 height 26
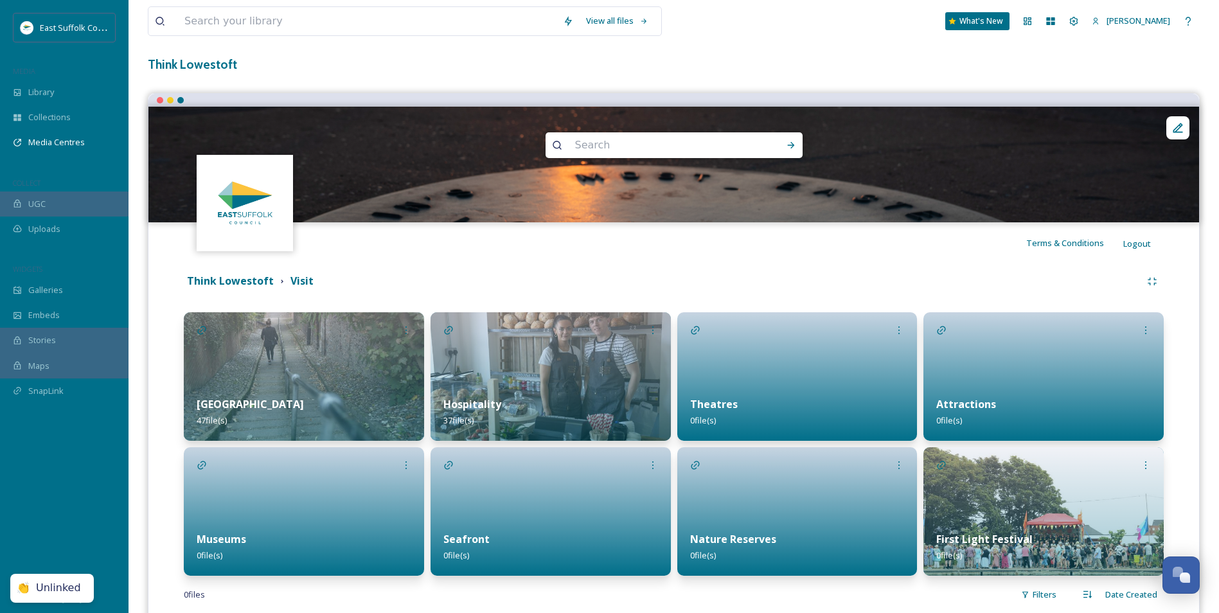
click at [812, 473] on div at bounding box center [797, 511] width 240 height 128
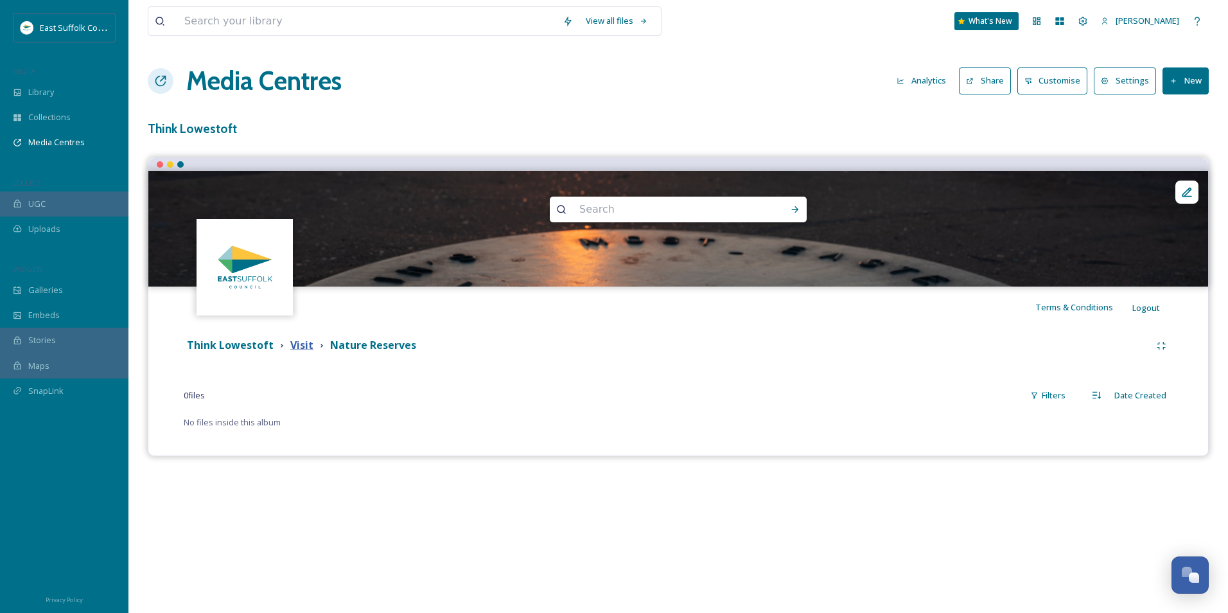
click at [307, 349] on strong "Visit" at bounding box center [301, 345] width 23 height 14
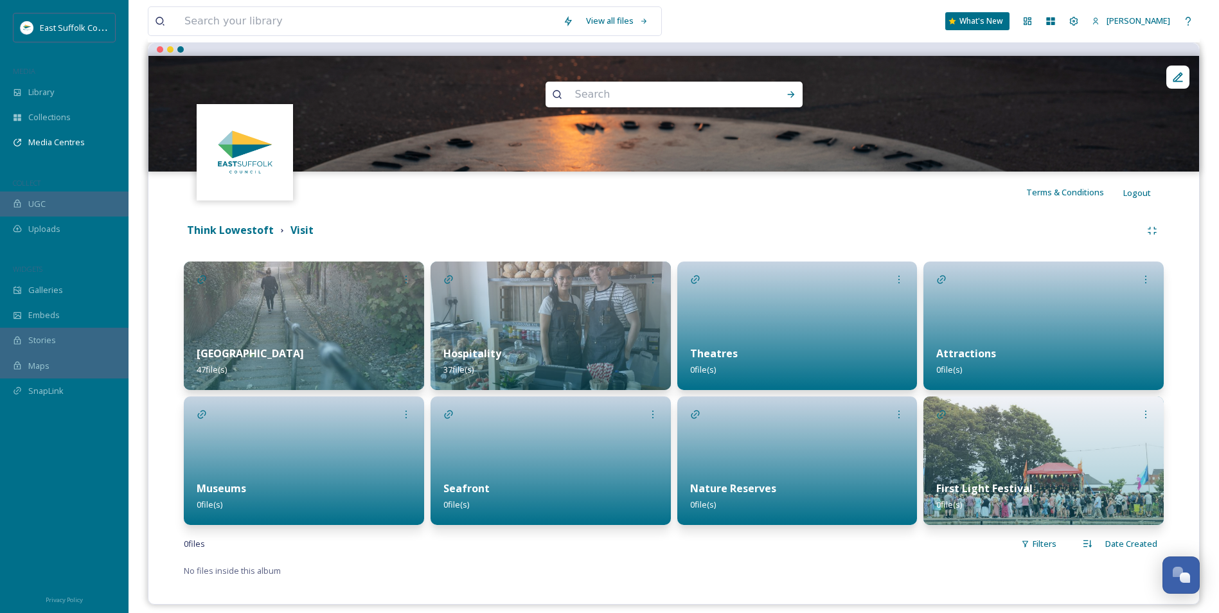
scroll to position [126, 0]
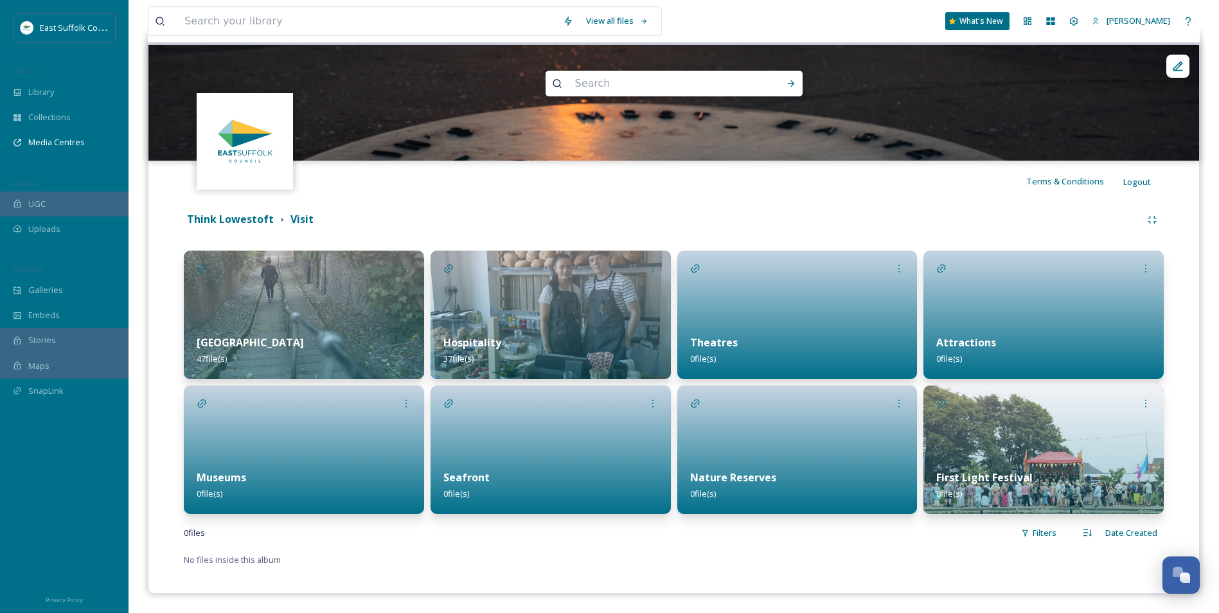
click at [981, 421] on img at bounding box center [1043, 449] width 240 height 128
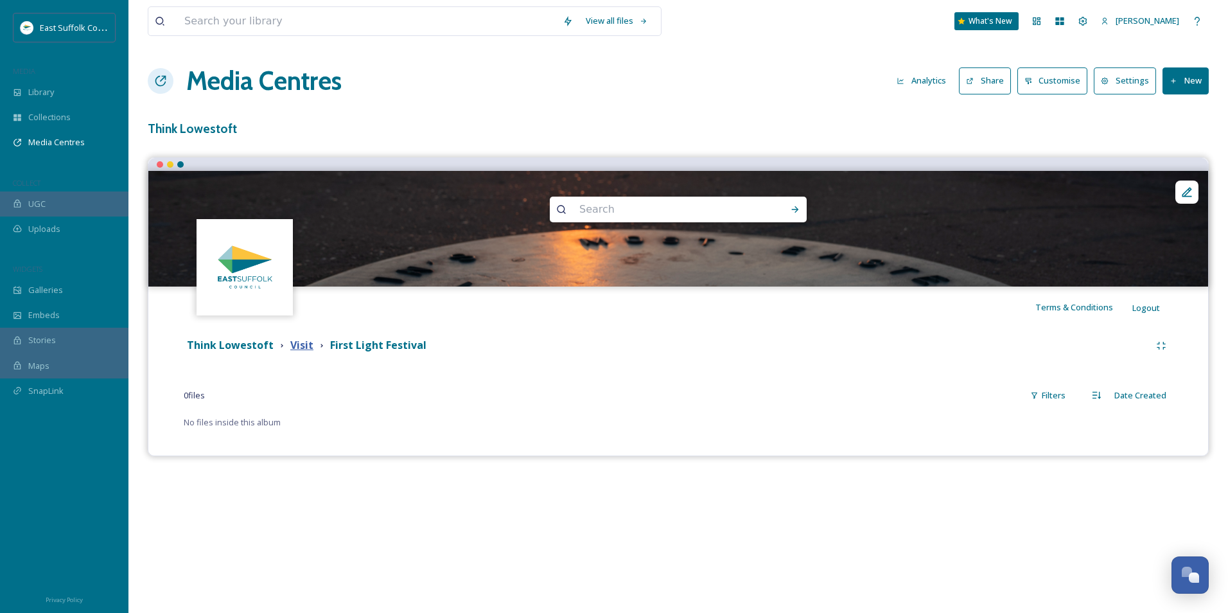
click at [293, 345] on strong "Visit" at bounding box center [301, 345] width 23 height 14
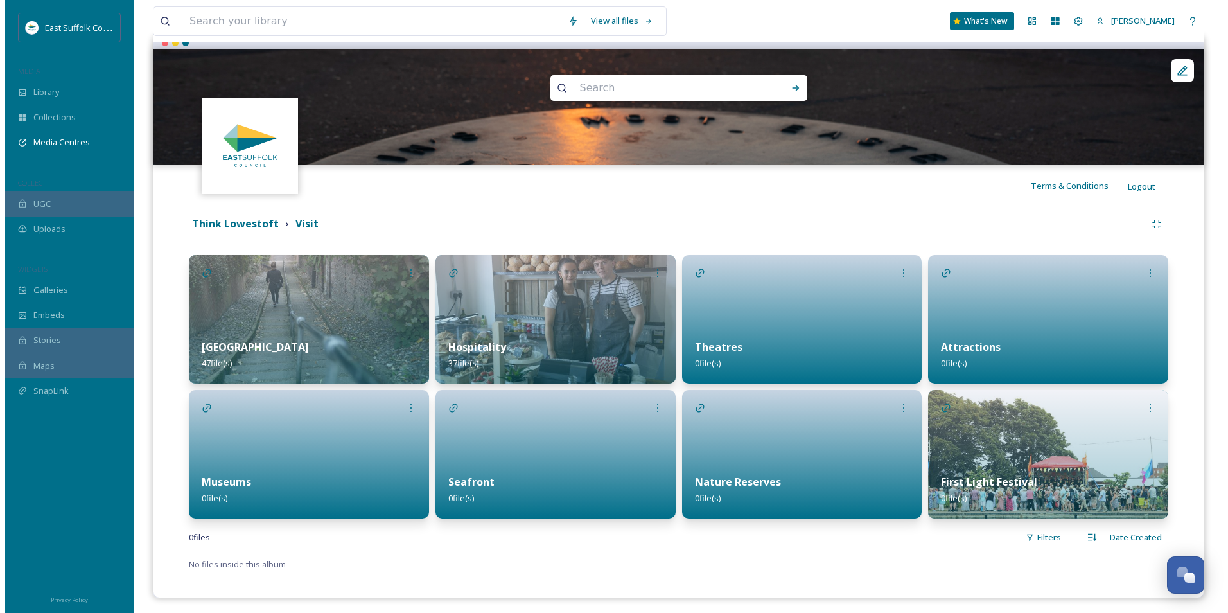
scroll to position [126, 0]
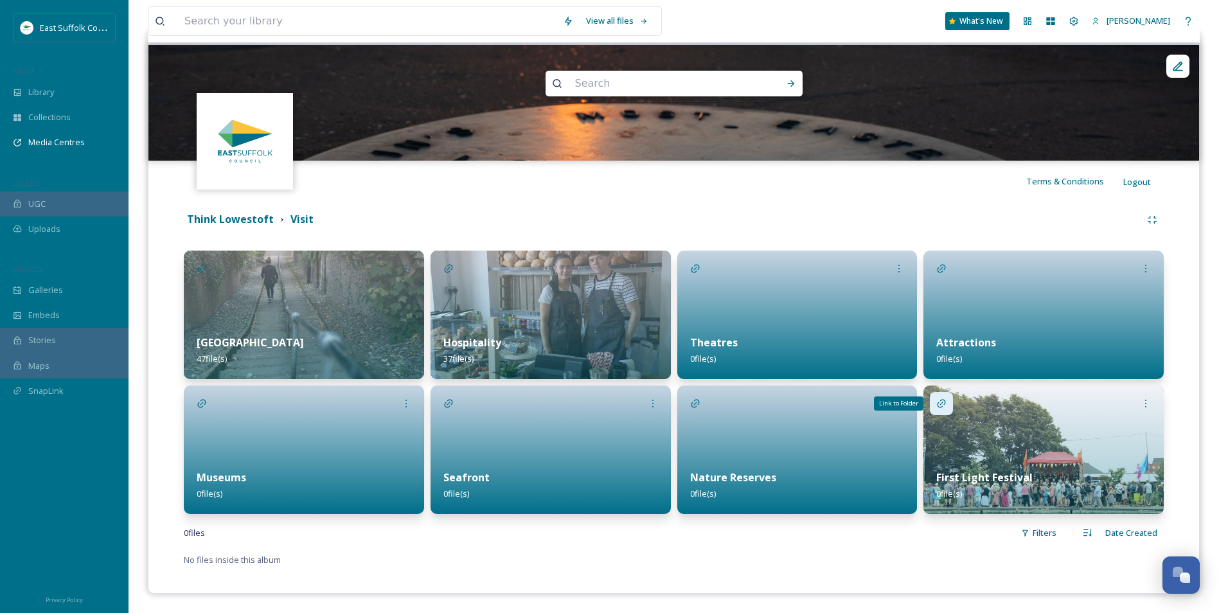
click at [935, 404] on div "Link to Folder" at bounding box center [941, 403] width 23 height 23
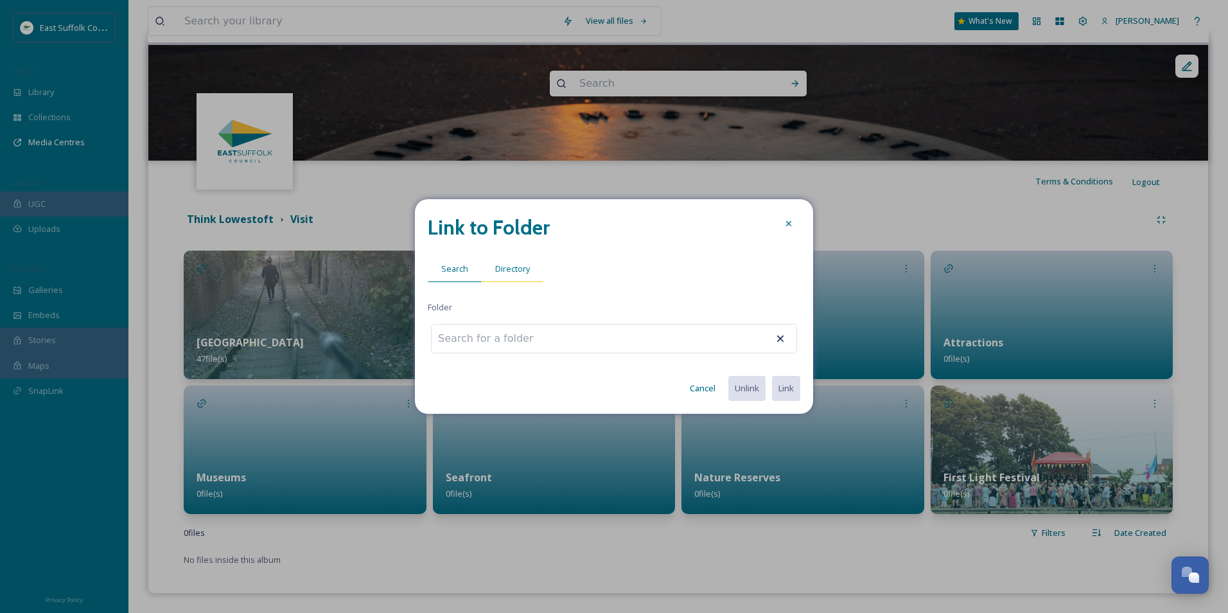
click at [509, 265] on span "Directory" at bounding box center [512, 269] width 35 height 12
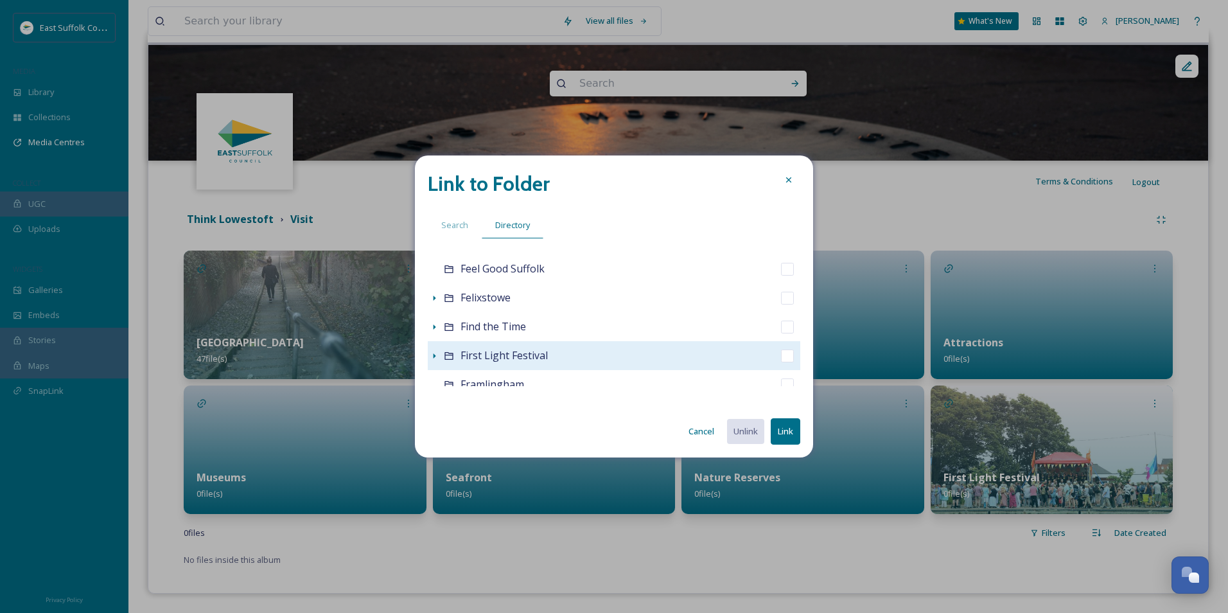
scroll to position [257, 0]
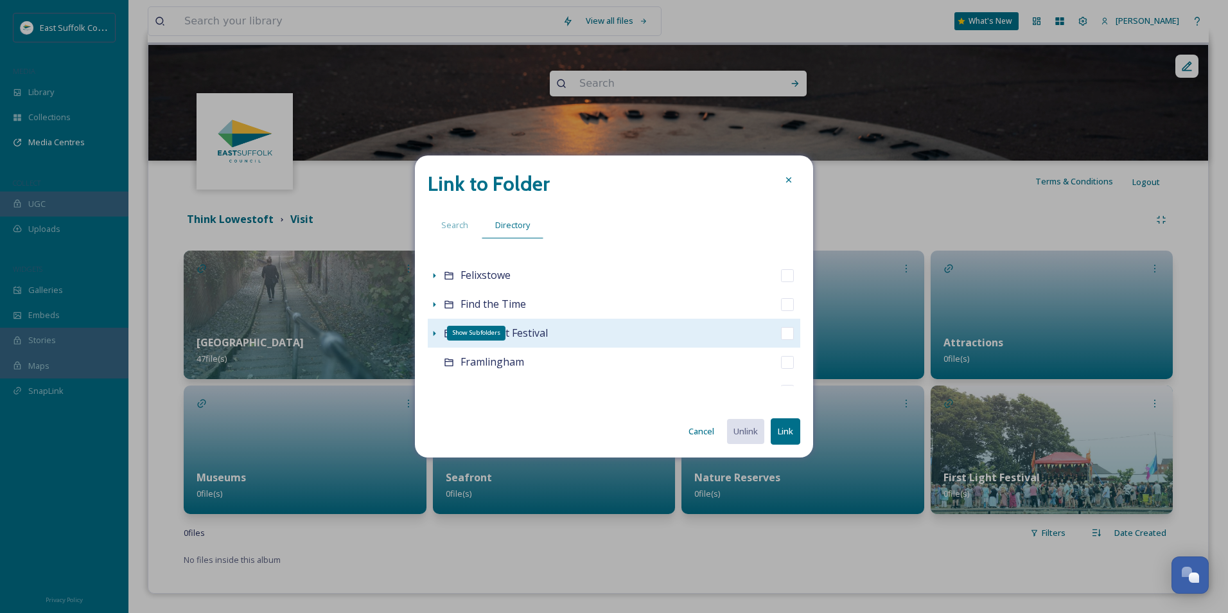
click at [439, 336] on icon at bounding box center [434, 333] width 10 height 10
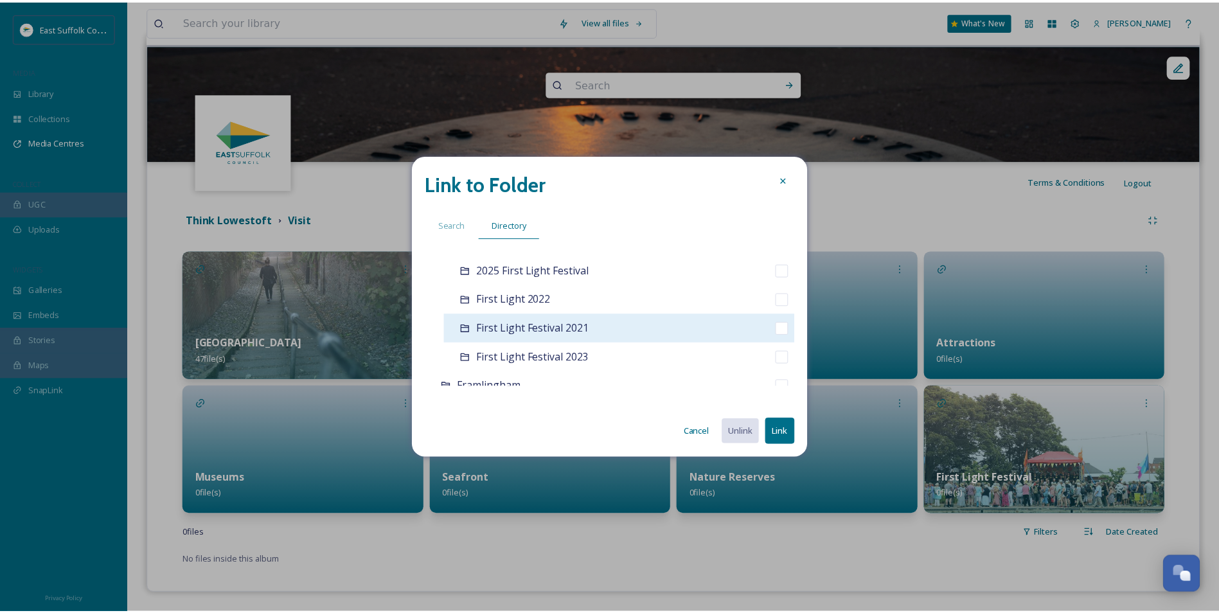
scroll to position [385, 0]
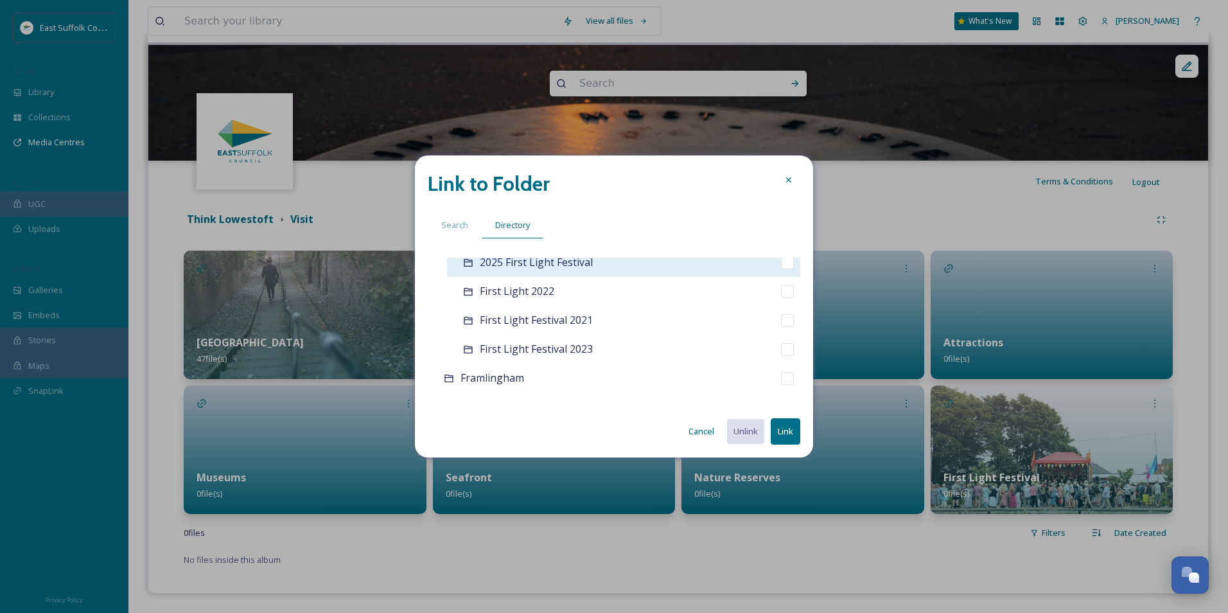
click at [479, 265] on div "2025 First Light Festival" at bounding box center [623, 262] width 353 height 29
checkbox input "false"
checkbox input "true"
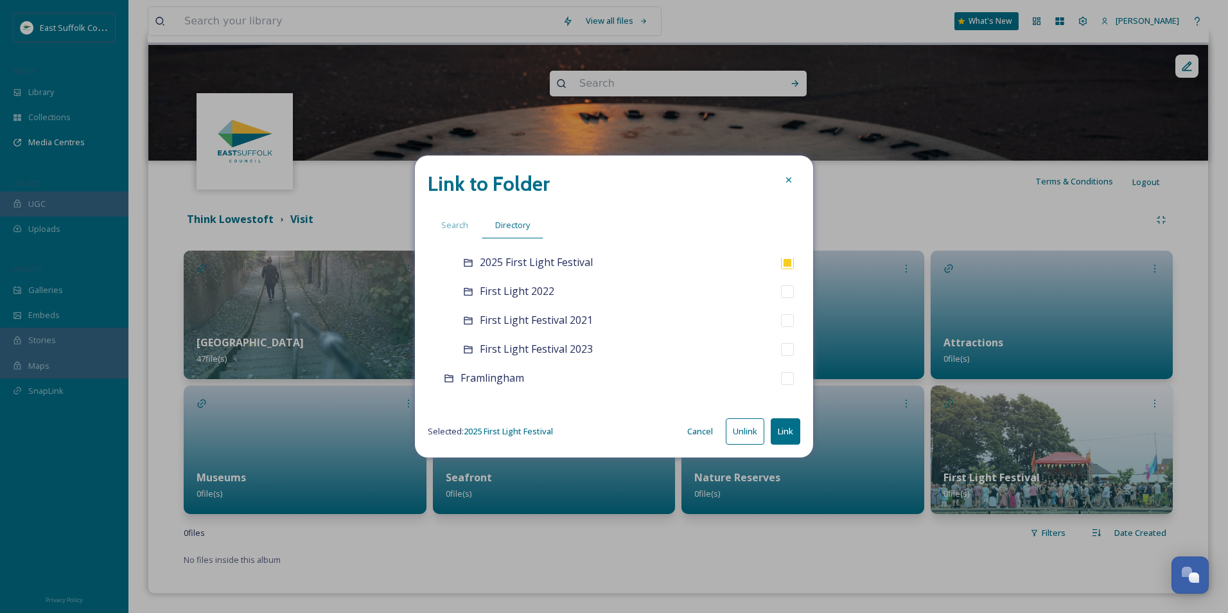
click at [787, 434] on button "Link" at bounding box center [786, 431] width 30 height 26
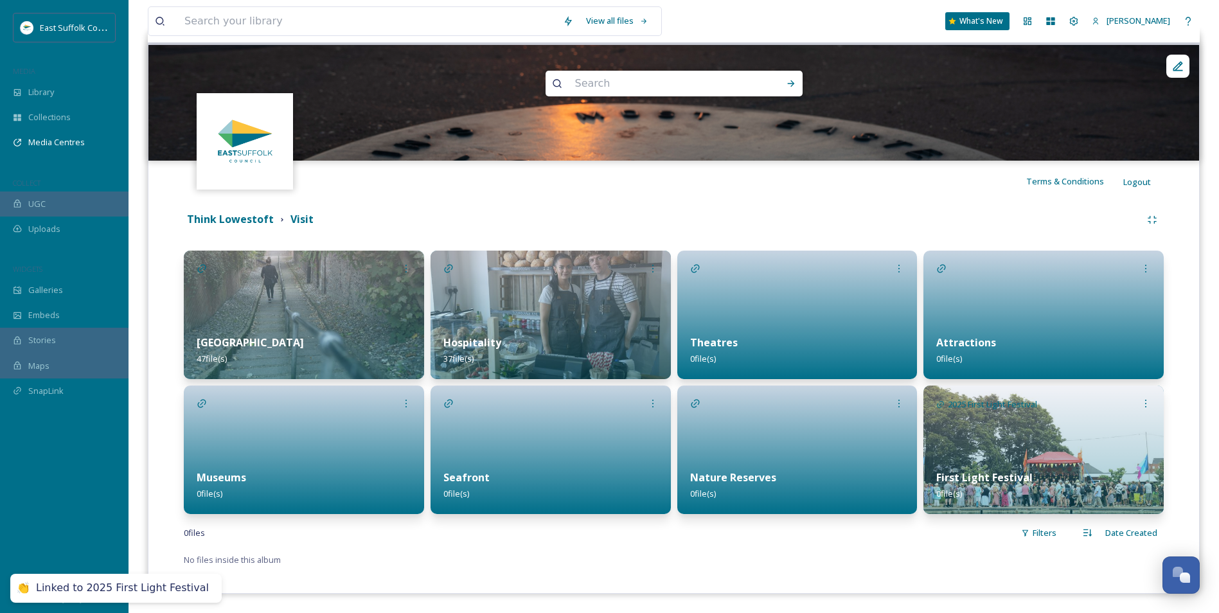
click at [932, 473] on div "No files inside this album" at bounding box center [674, 559] width 980 height 15
click at [977, 459] on div "First Light Festival 0 file(s)" at bounding box center [1043, 485] width 240 height 57
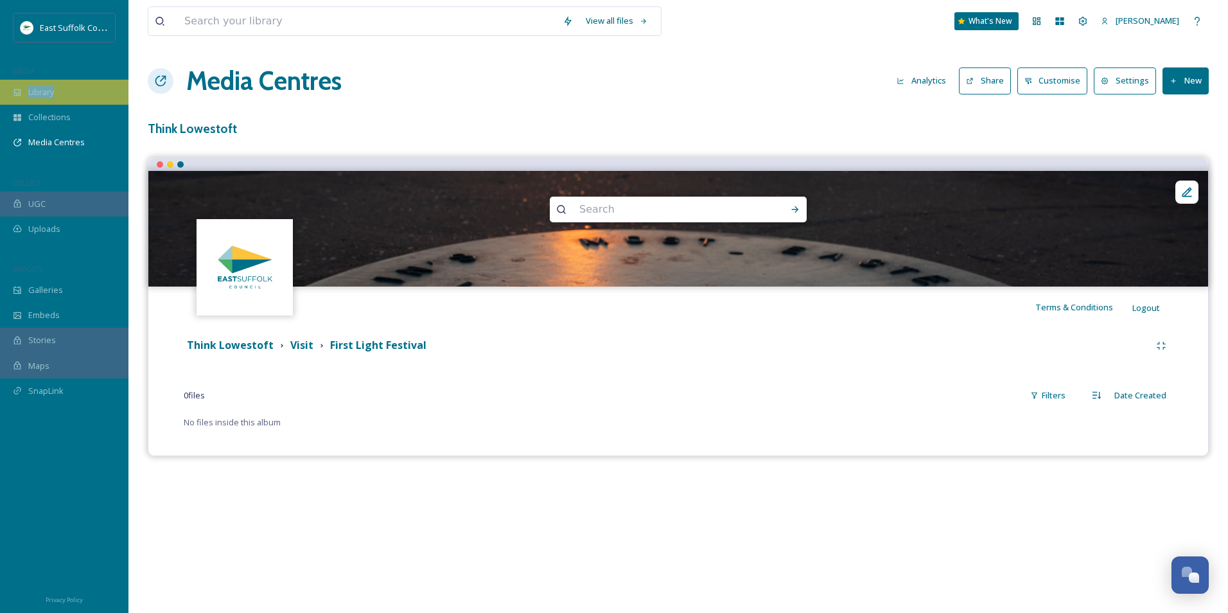
click at [59, 83] on div "East Suffolk Council MEDIA Library Collections Media Centres COLLECT UGC Upload…" at bounding box center [64, 218] width 128 height 410
click at [58, 85] on div "Library" at bounding box center [64, 92] width 128 height 25
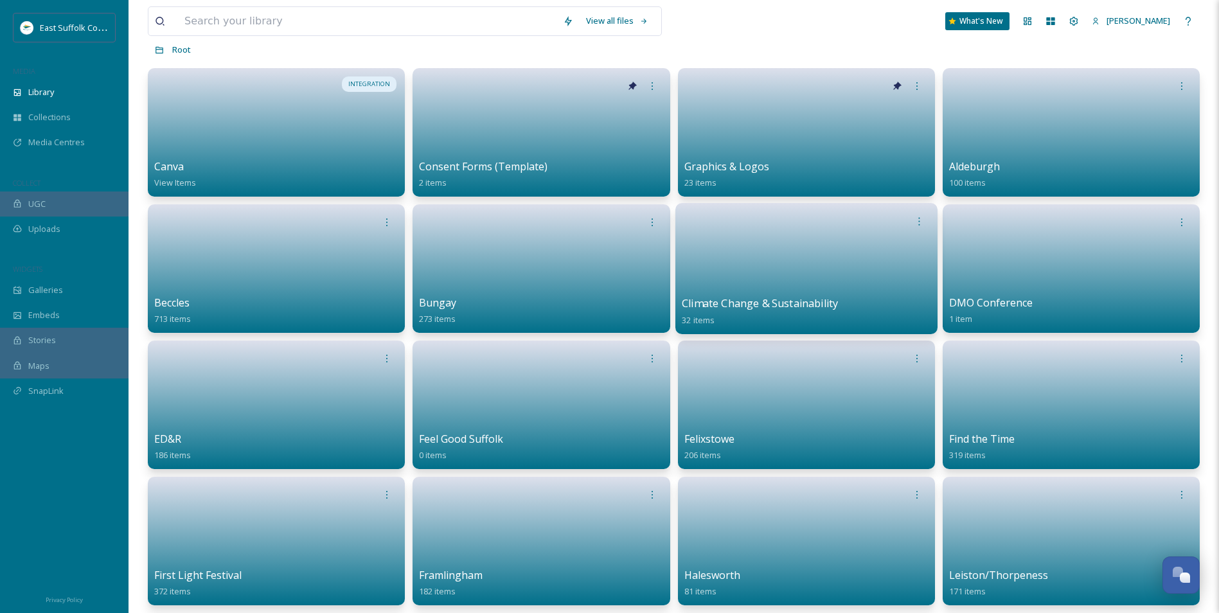
scroll to position [193, 0]
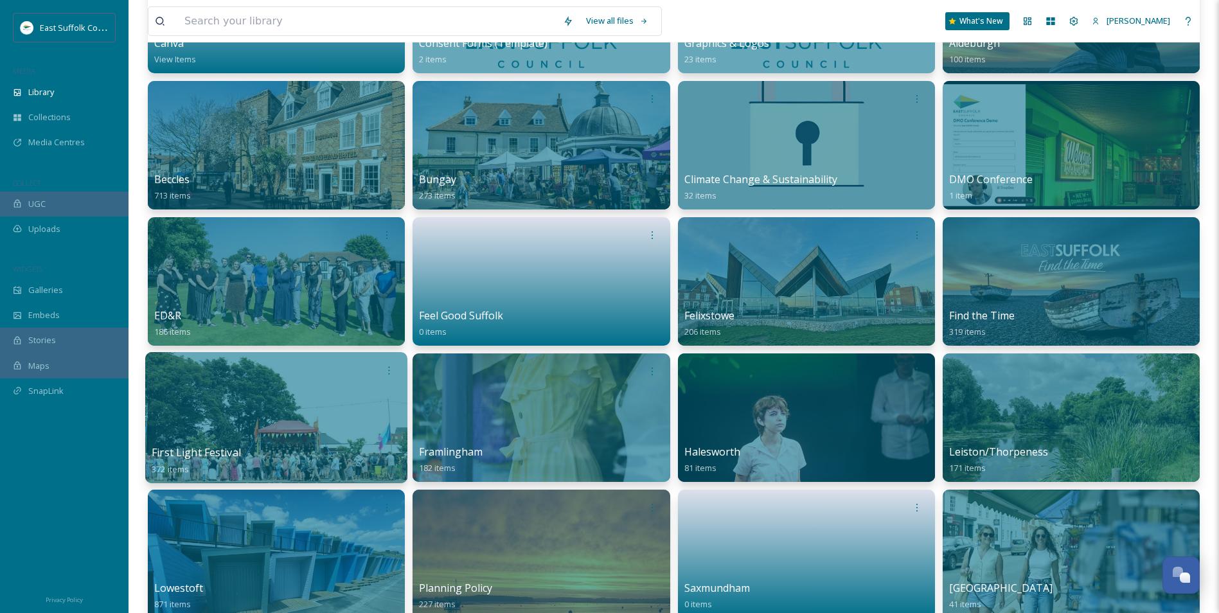
click at [279, 420] on div at bounding box center [276, 417] width 262 height 131
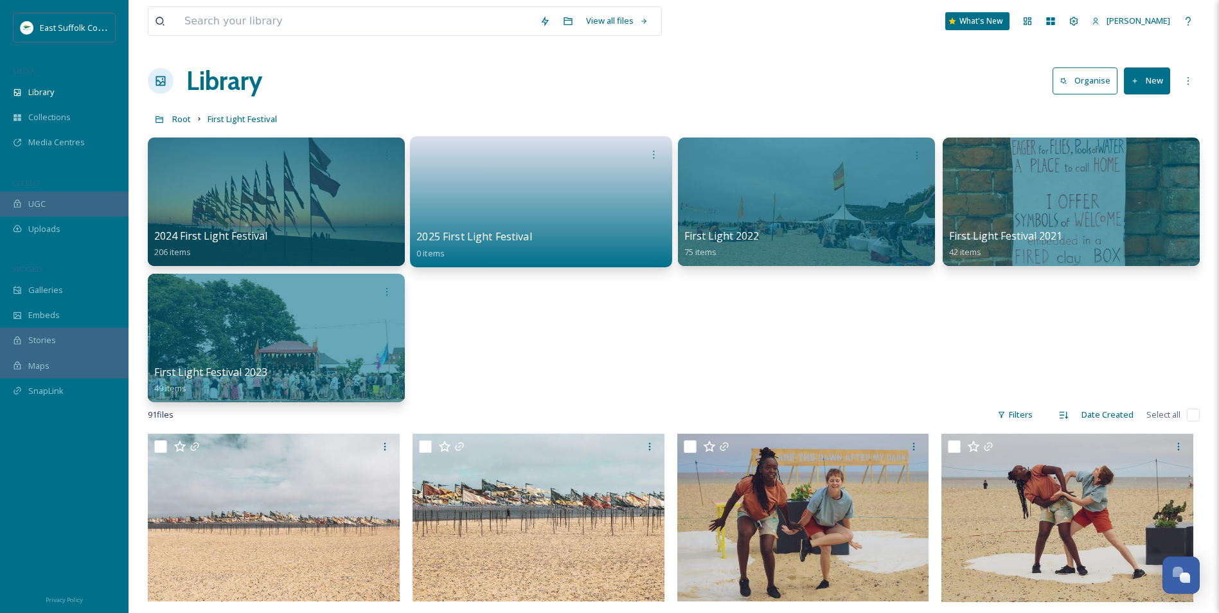
click at [518, 193] on link at bounding box center [540, 197] width 249 height 62
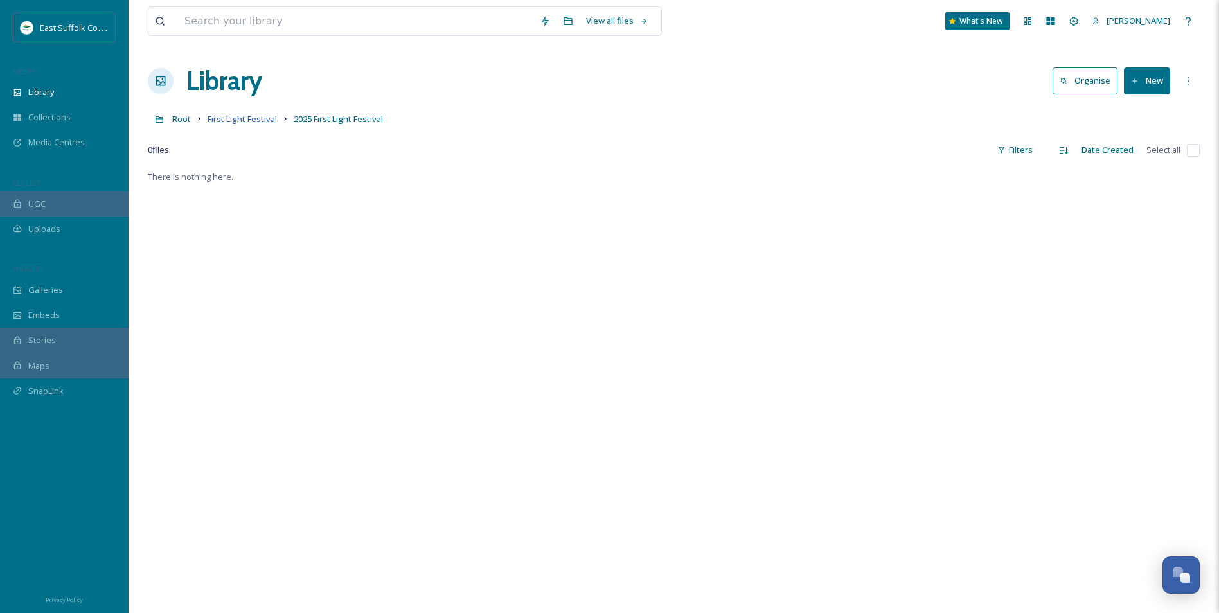
click at [240, 119] on span "First Light Festival" at bounding box center [242, 119] width 69 height 12
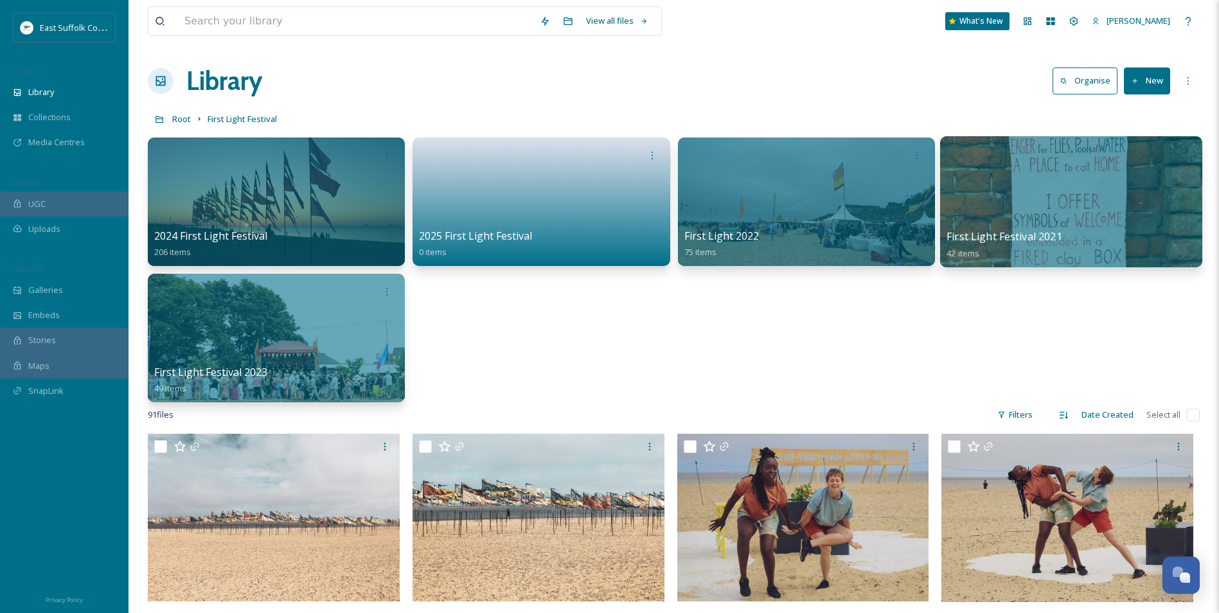
drag, startPoint x: 947, startPoint y: 530, endPoint x: 590, endPoint y: 211, distance: 478.2
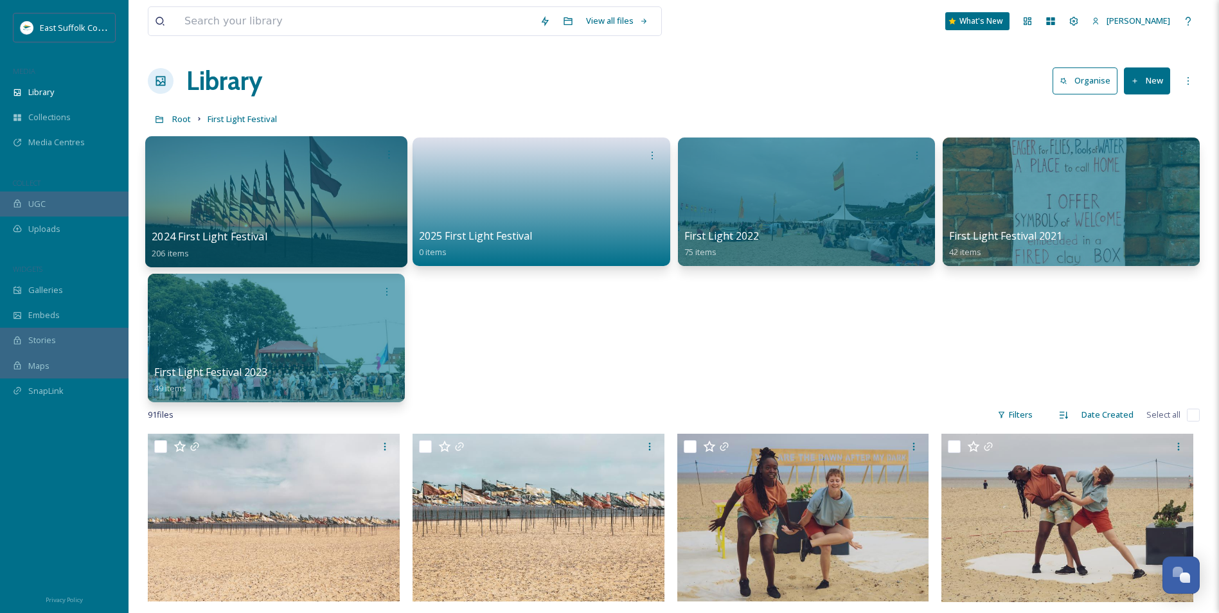
click at [289, 203] on div at bounding box center [276, 201] width 262 height 131
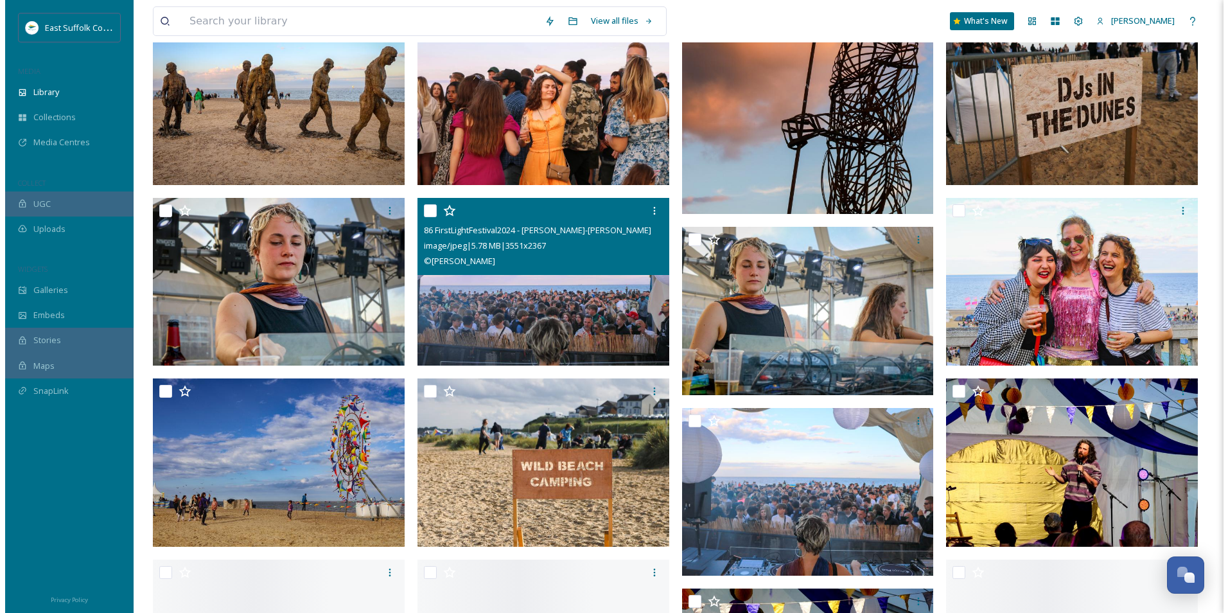
scroll to position [514, 0]
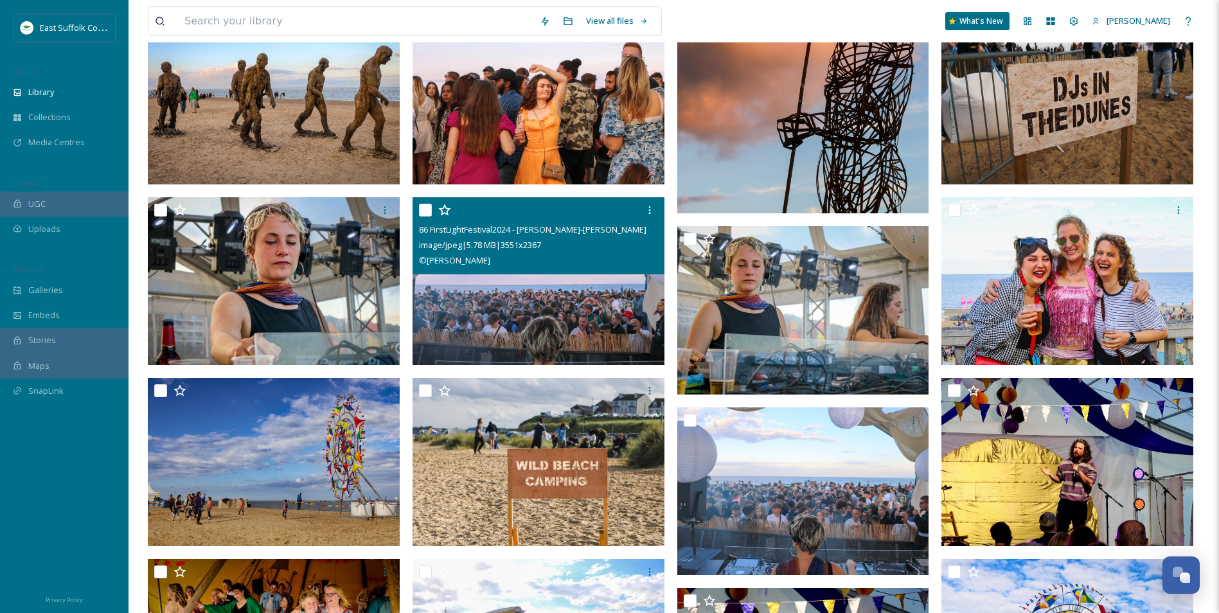
click at [579, 324] on img at bounding box center [538, 281] width 252 height 168
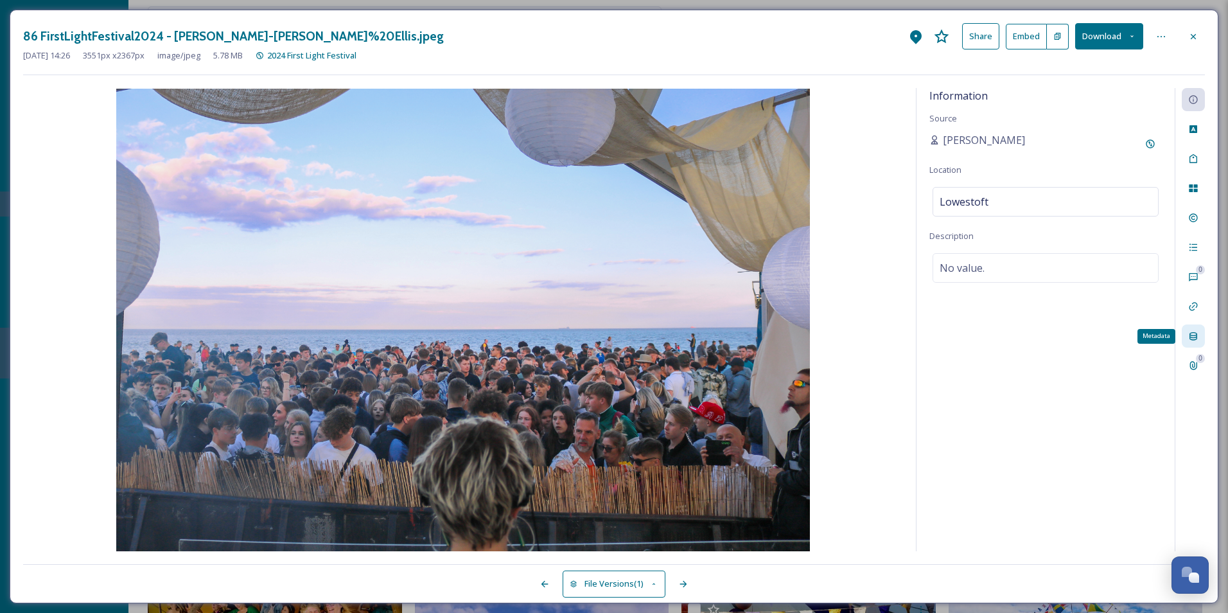
click at [981, 344] on div "Metadata" at bounding box center [1193, 335] width 23 height 23
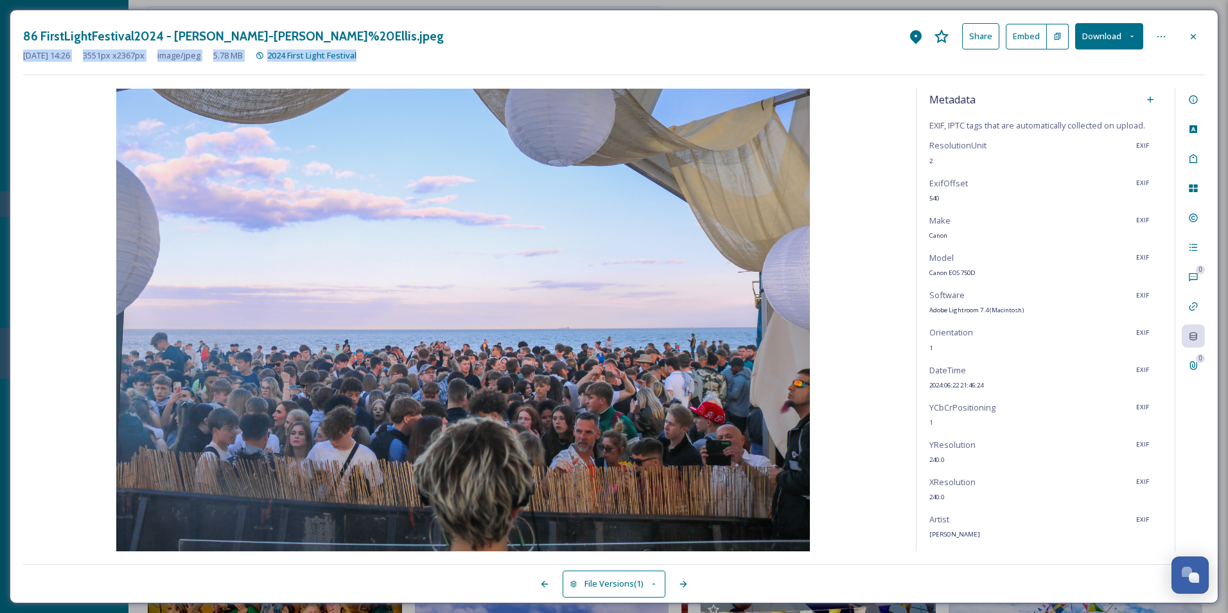
click at [981, 51] on div "86 FirstLightFestival2024 - Kate Ellis-Kate%20Ellis.jpeg Share Embed Download F…" at bounding box center [614, 49] width 1182 height 52
click at [981, 41] on icon at bounding box center [1194, 36] width 10 height 10
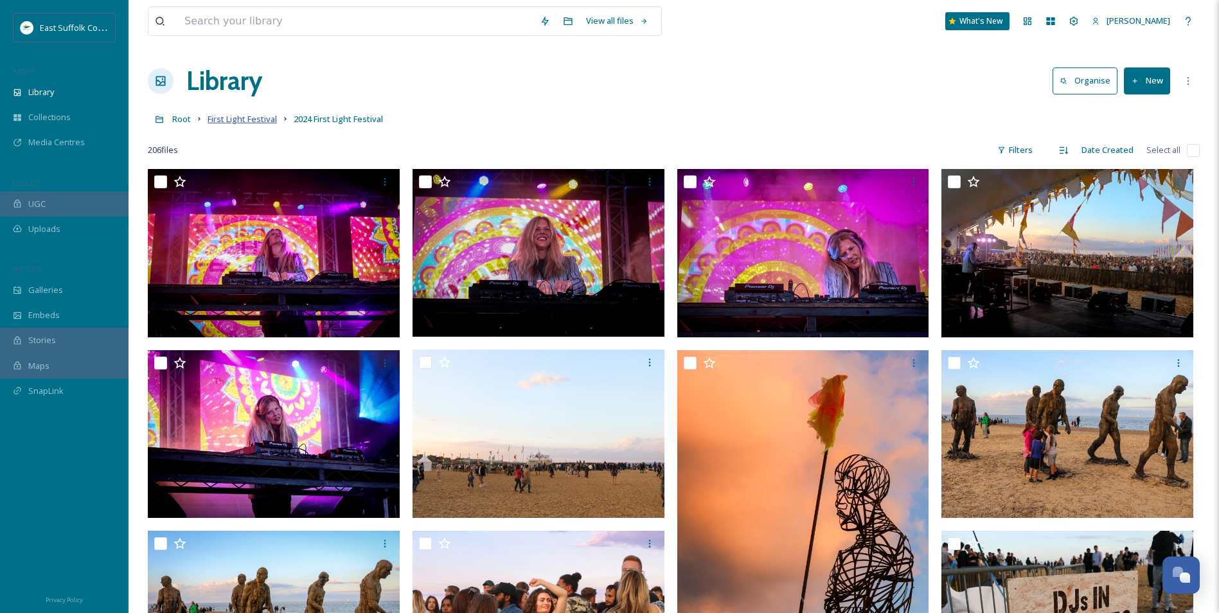
click at [243, 121] on span "First Light Festival" at bounding box center [242, 119] width 69 height 12
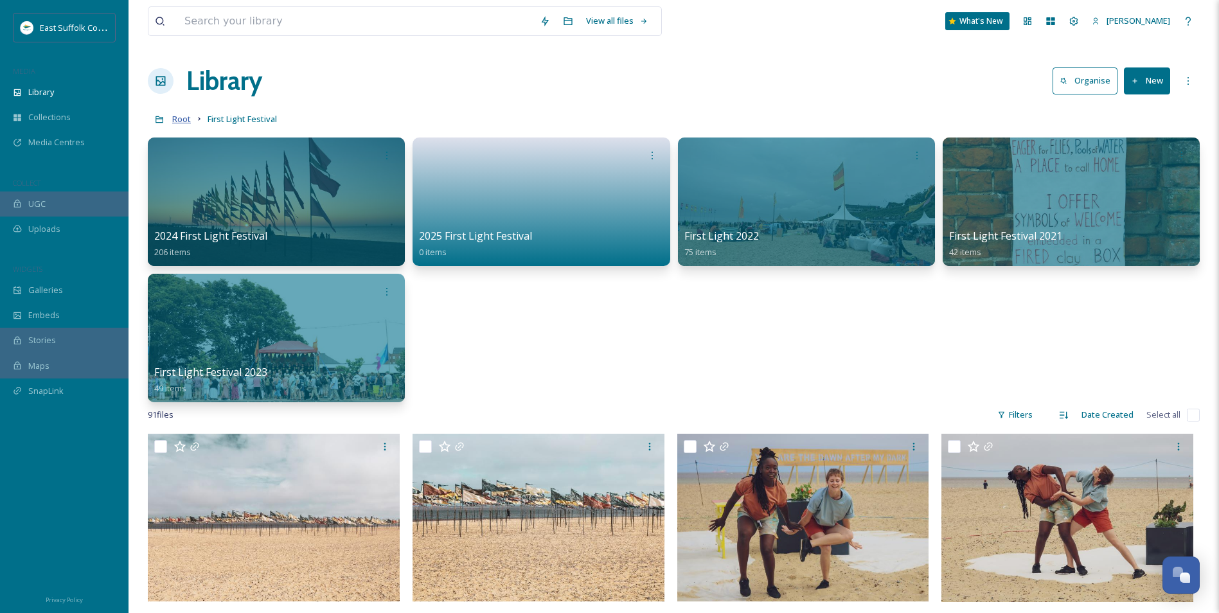
click at [179, 122] on span "Root" at bounding box center [181, 119] width 19 height 12
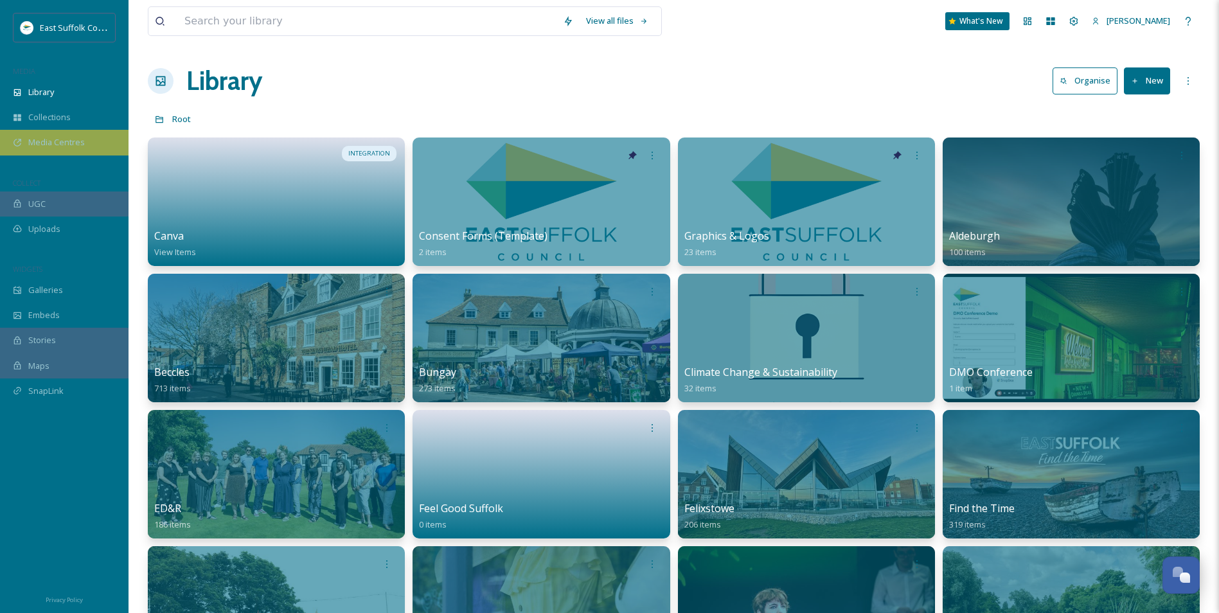
click at [90, 142] on div "Media Centres" at bounding box center [64, 142] width 128 height 25
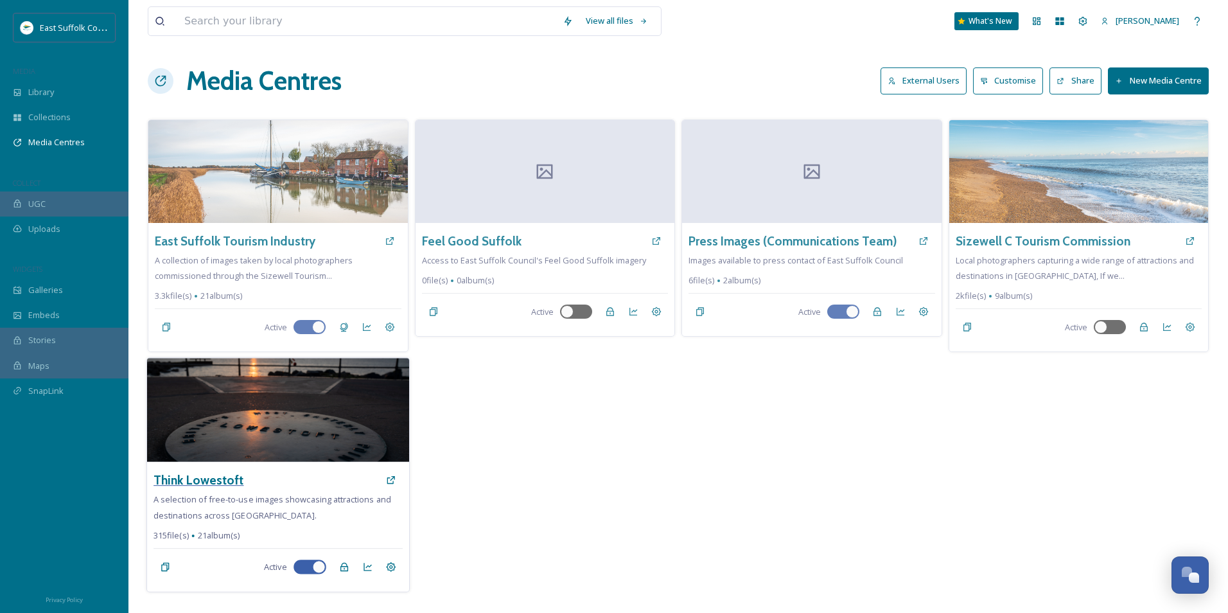
click at [210, 473] on h3 "Think Lowestoft" at bounding box center [199, 480] width 90 height 19
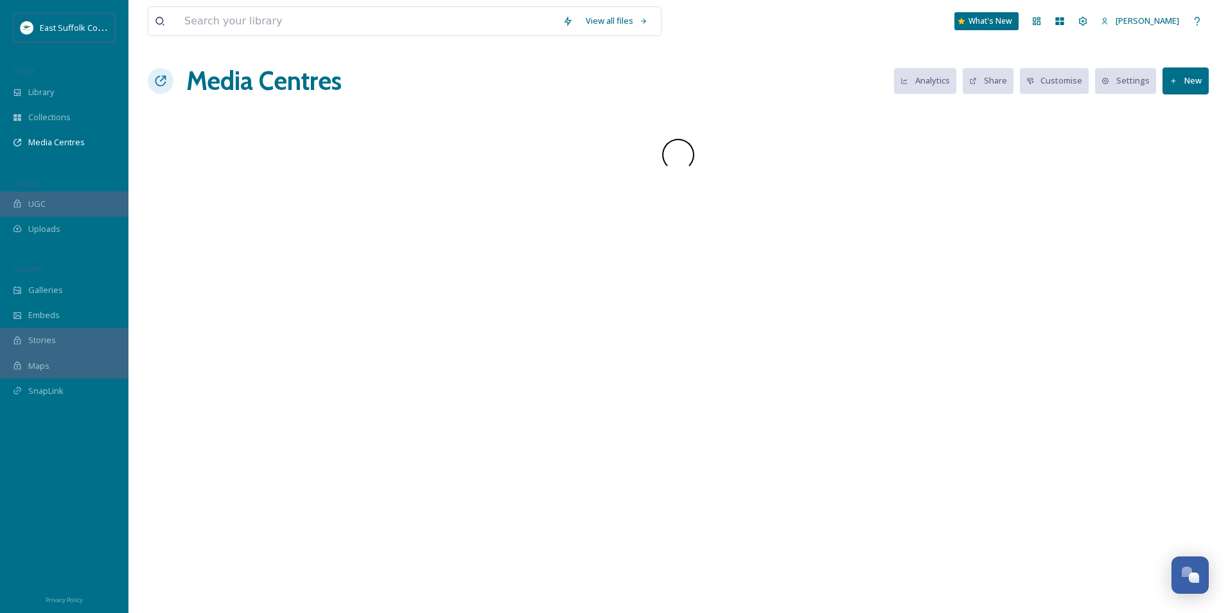
click at [210, 459] on div "View all files What's New Jake Snell Media Centres Analytics Share Customise Se…" at bounding box center [678, 306] width 1100 height 613
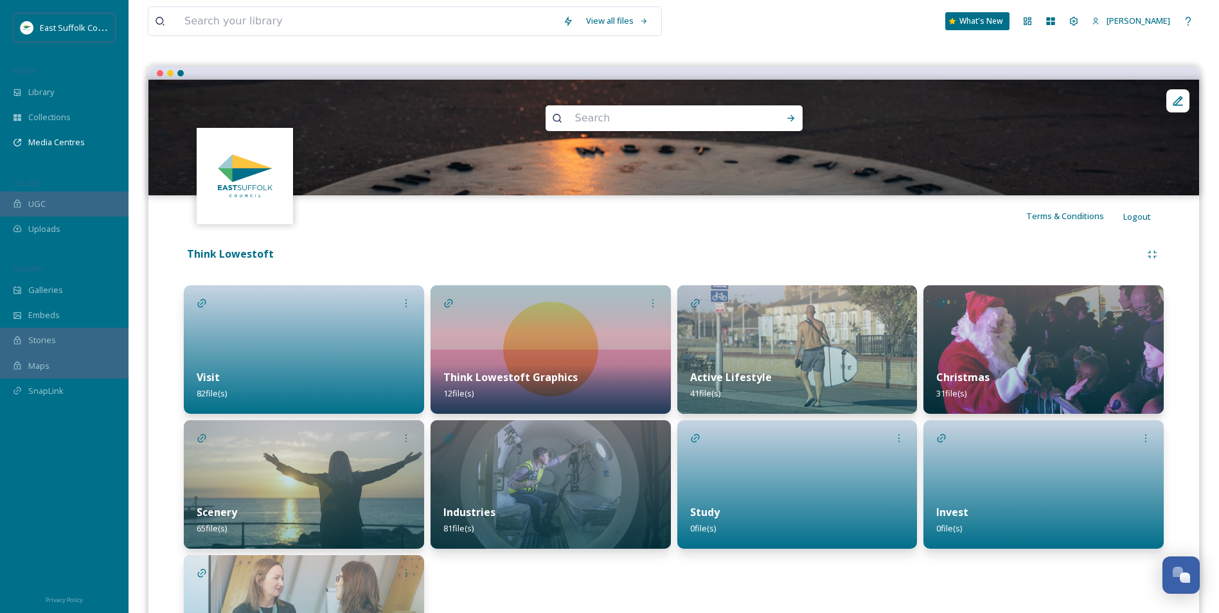
scroll to position [214, 0]
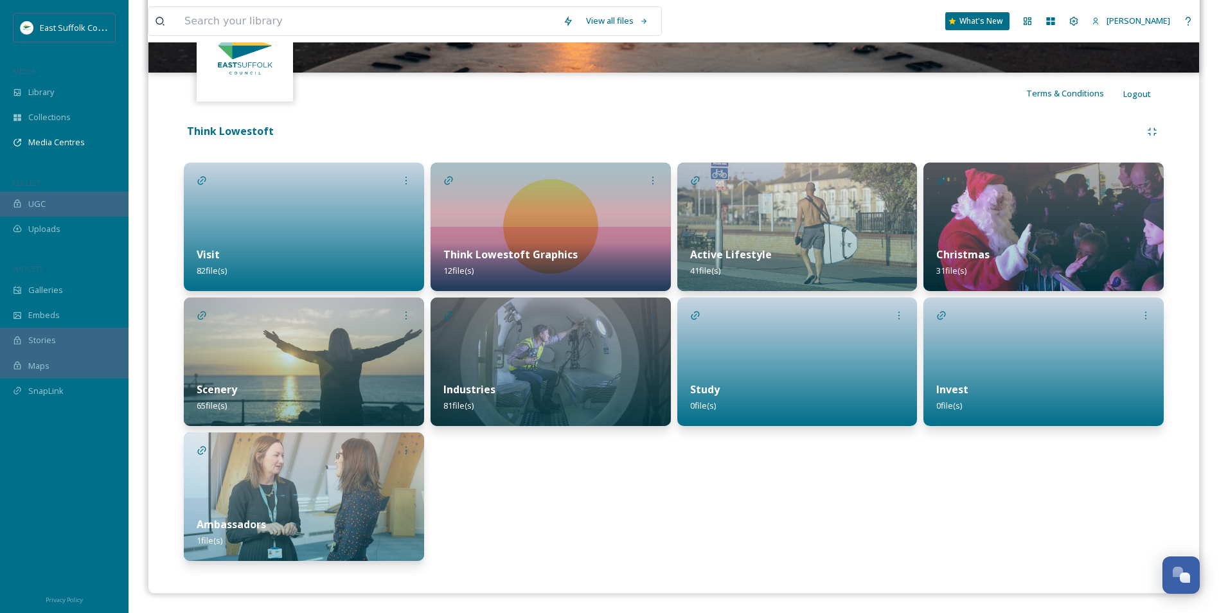
drag, startPoint x: 342, startPoint y: 255, endPoint x: 353, endPoint y: 254, distance: 11.6
click at [343, 255] on div "Visit 82 file(s)" at bounding box center [304, 262] width 240 height 57
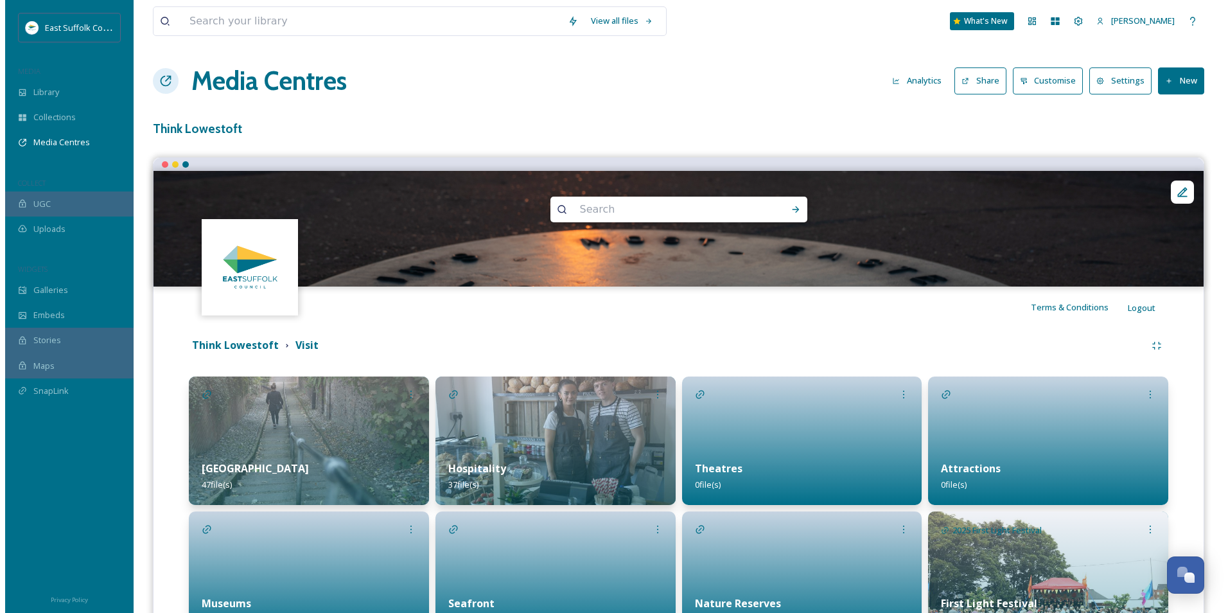
scroll to position [126, 0]
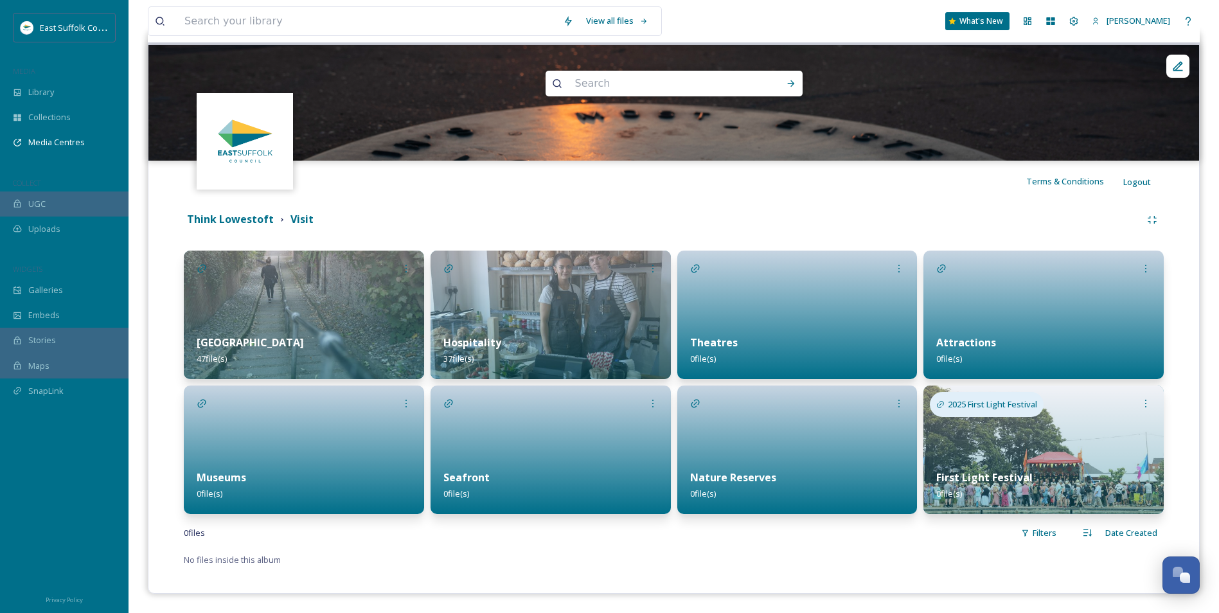
click at [981, 405] on span "2025 First Light Festival" at bounding box center [992, 404] width 89 height 12
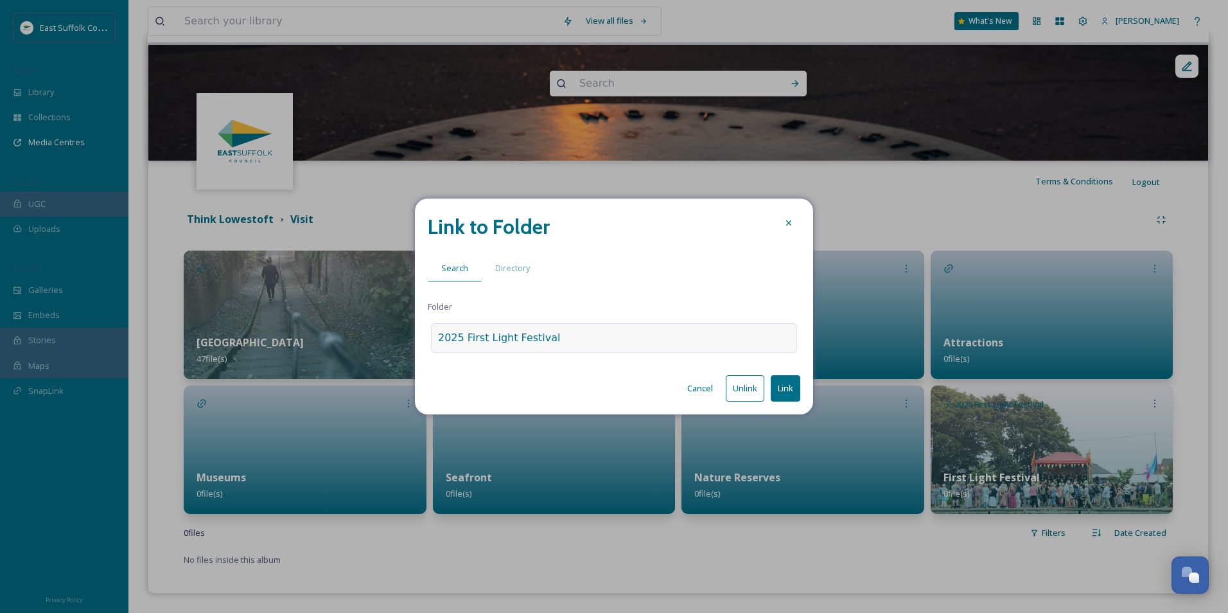
click at [562, 343] on div "2025 First Light Festival" at bounding box center [614, 338] width 366 height 30
click at [520, 270] on span "Directory" at bounding box center [512, 268] width 35 height 12
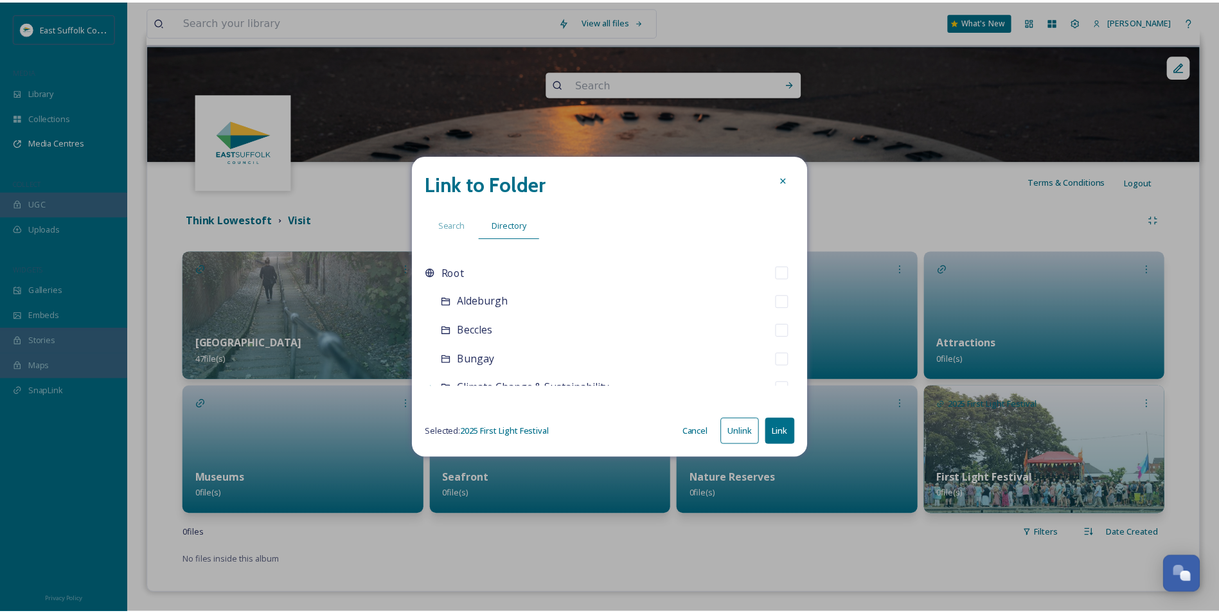
scroll to position [257, 0]
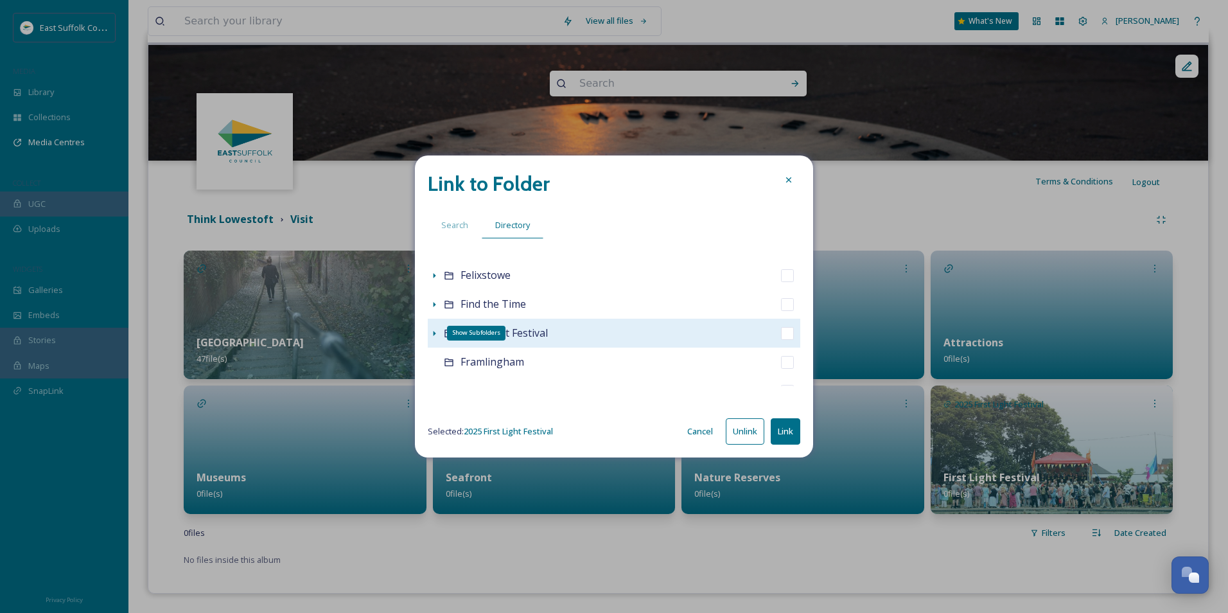
click at [434, 335] on icon at bounding box center [434, 333] width 10 height 10
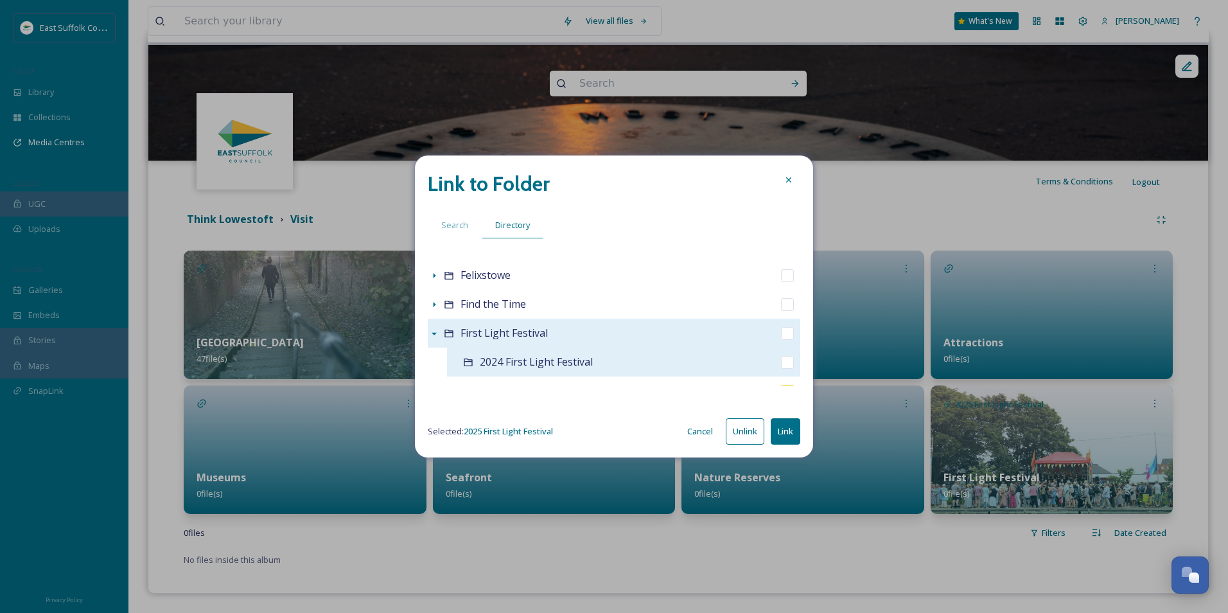
click at [781, 363] on input "checkbox" at bounding box center [787, 362] width 13 height 13
checkbox input "true"
checkbox input "false"
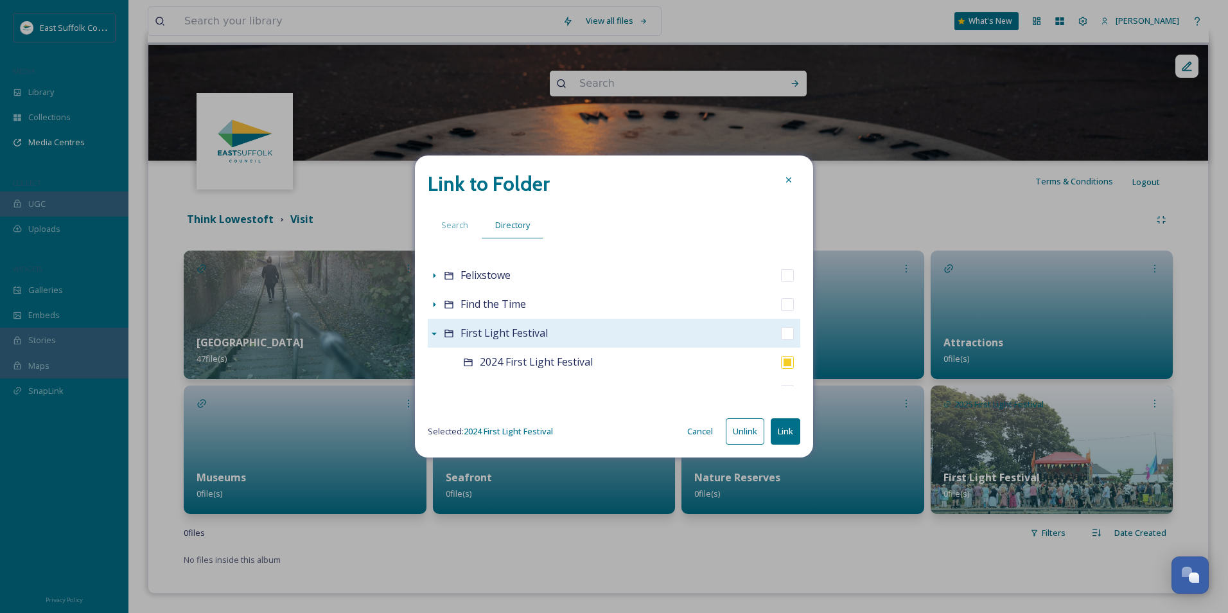
click at [780, 420] on button "Link" at bounding box center [786, 431] width 30 height 26
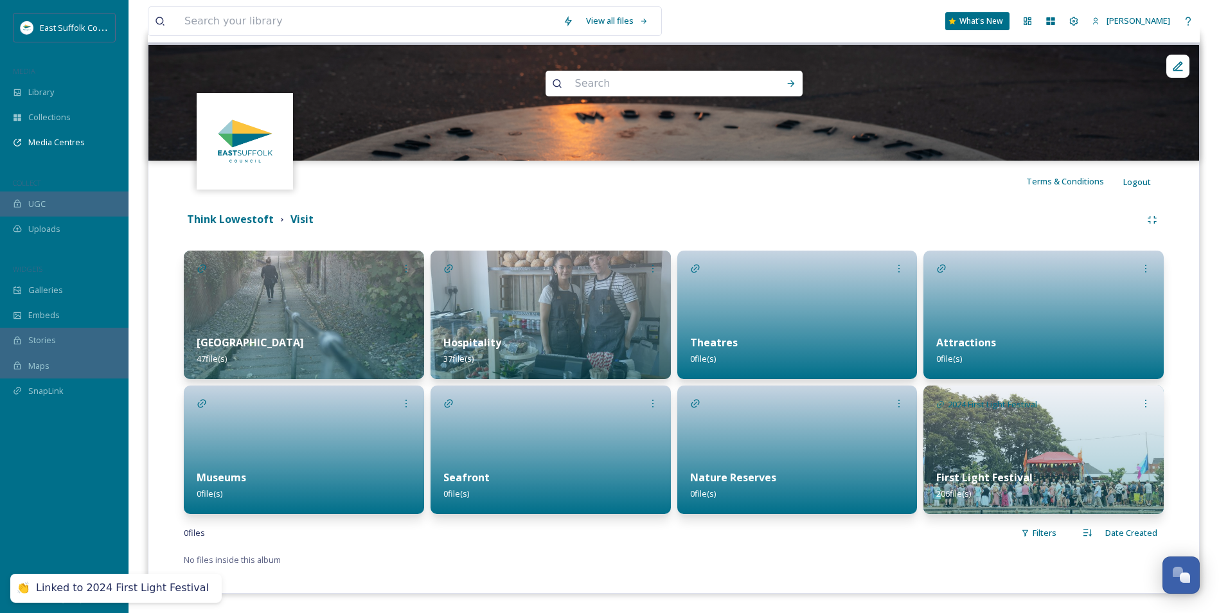
click at [981, 456] on img at bounding box center [1043, 449] width 240 height 128
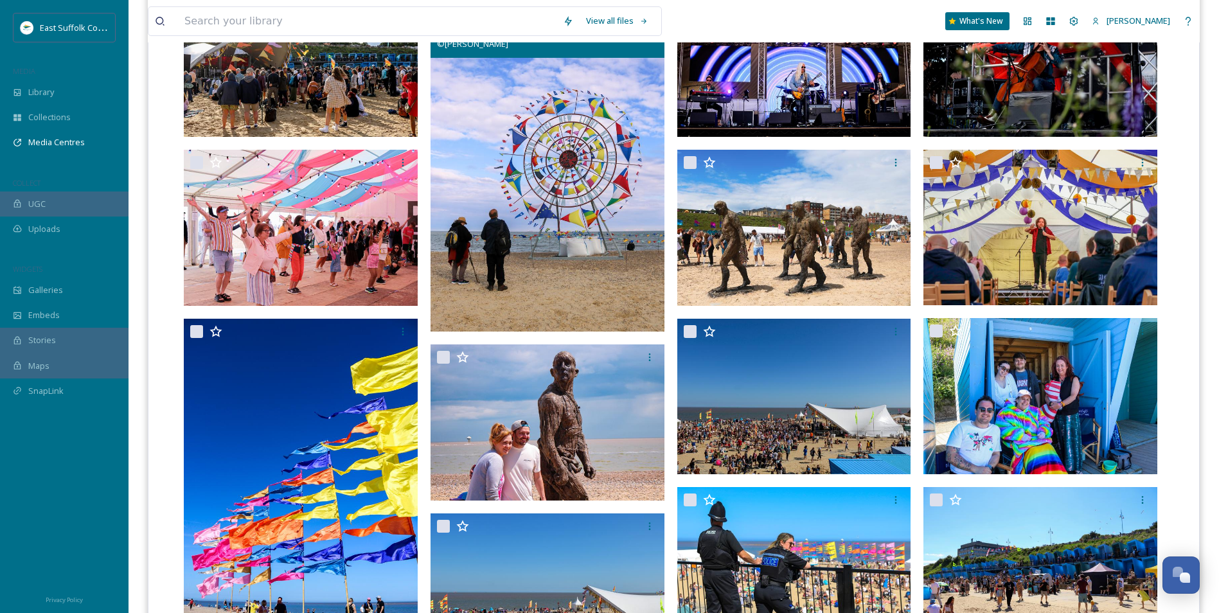
scroll to position [835, 0]
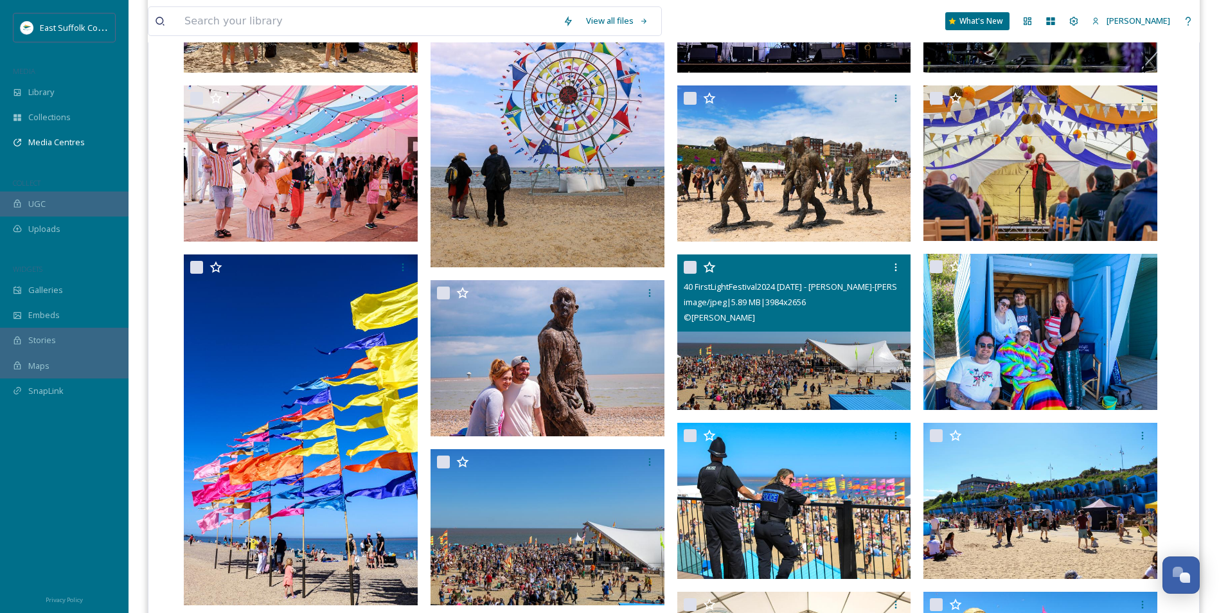
click at [836, 352] on img at bounding box center [794, 332] width 234 height 156
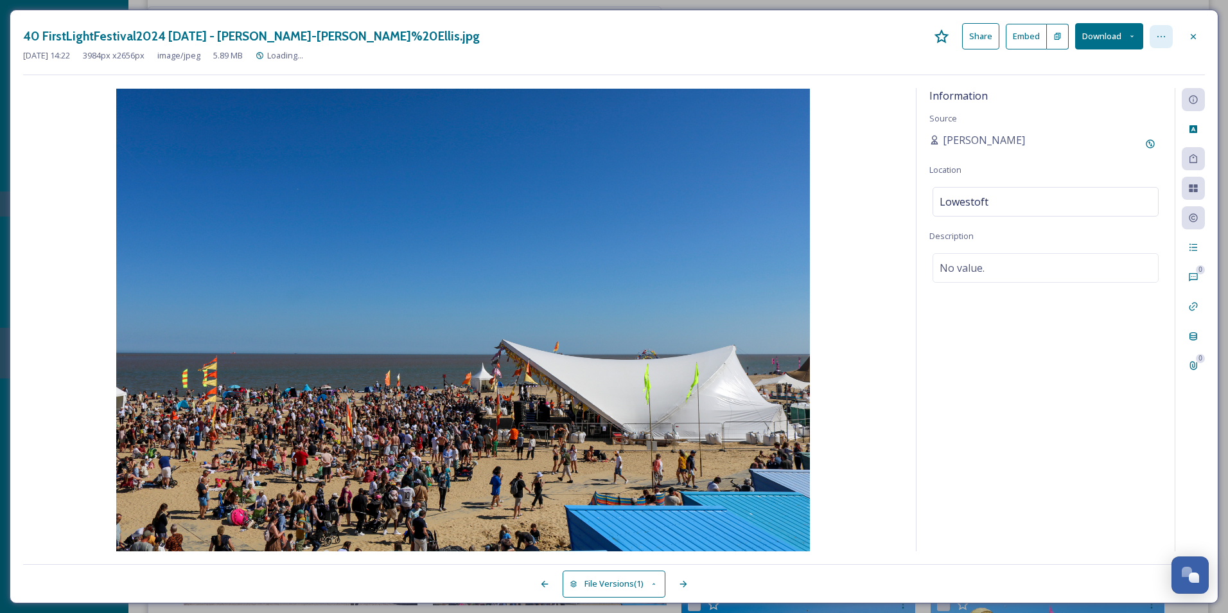
click at [981, 31] on div at bounding box center [1161, 36] width 23 height 23
click at [981, 337] on div "Information Source Kate Ellis Location Lowestoft Description No value." at bounding box center [1046, 319] width 258 height 463
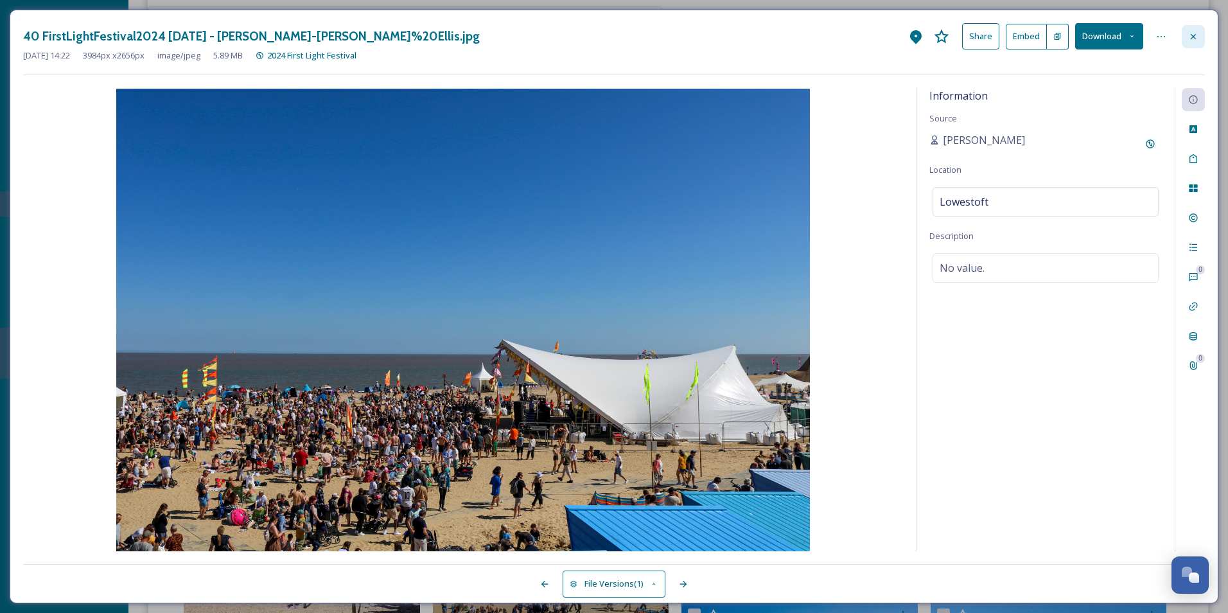
click at [981, 40] on icon at bounding box center [1194, 36] width 10 height 10
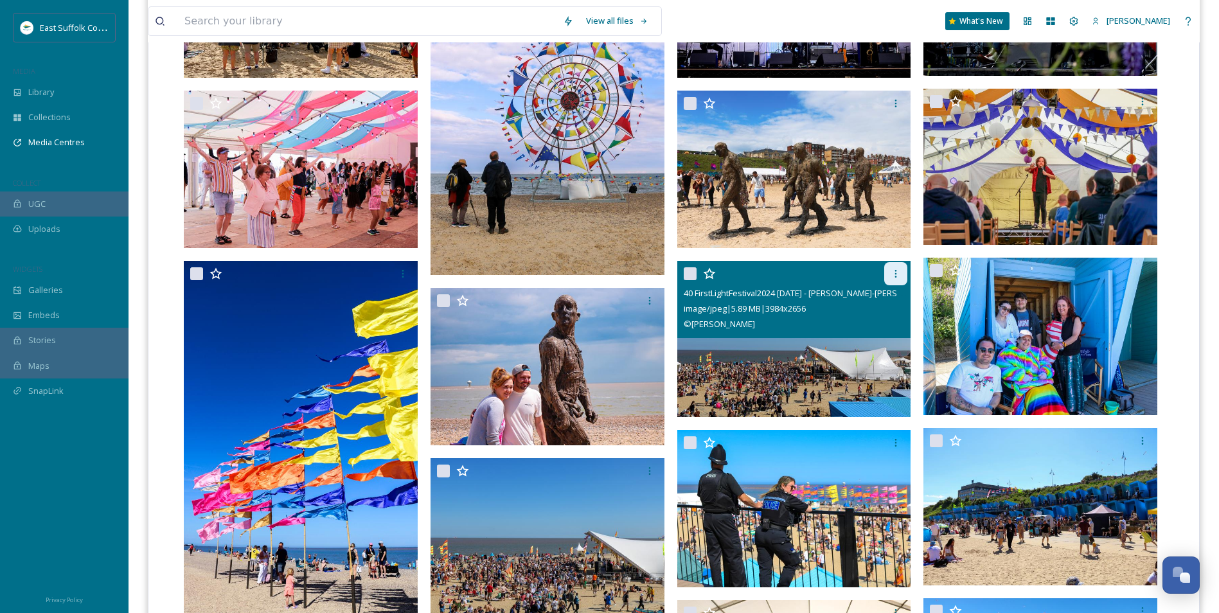
click at [889, 278] on div at bounding box center [895, 273] width 23 height 23
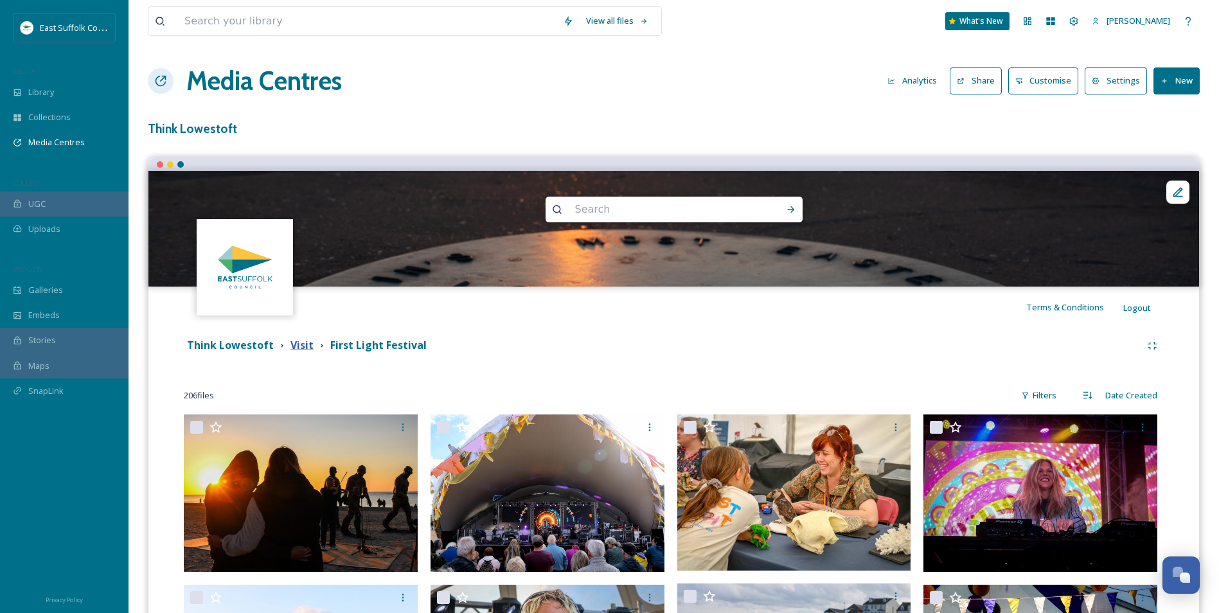
click at [298, 346] on strong "Visit" at bounding box center [301, 345] width 23 height 14
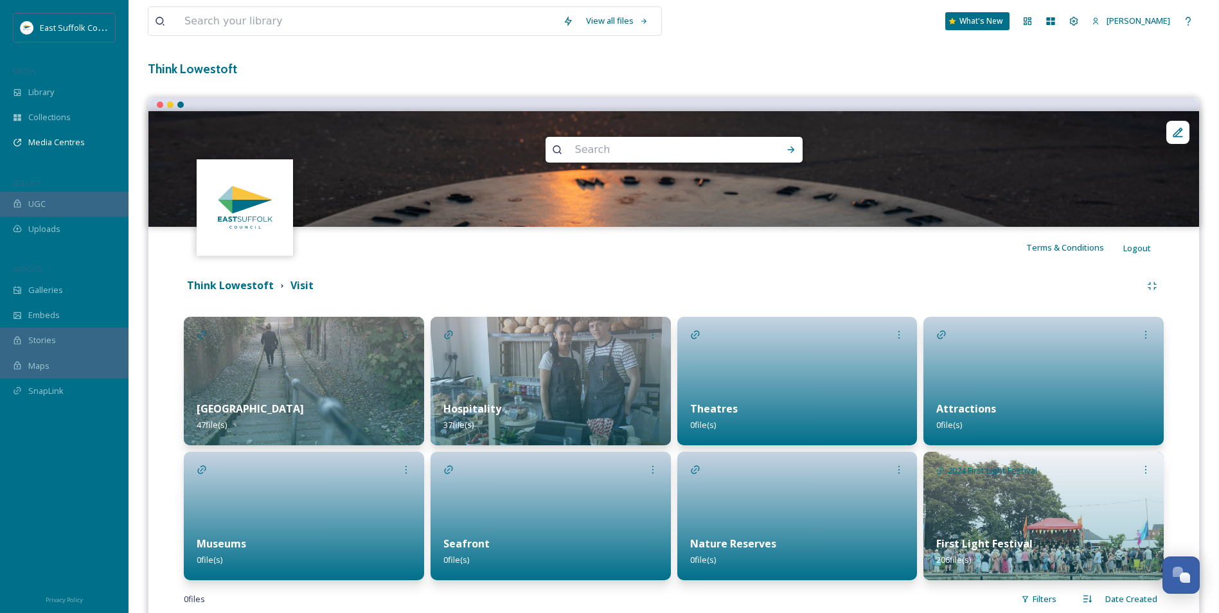
scroll to position [126, 0]
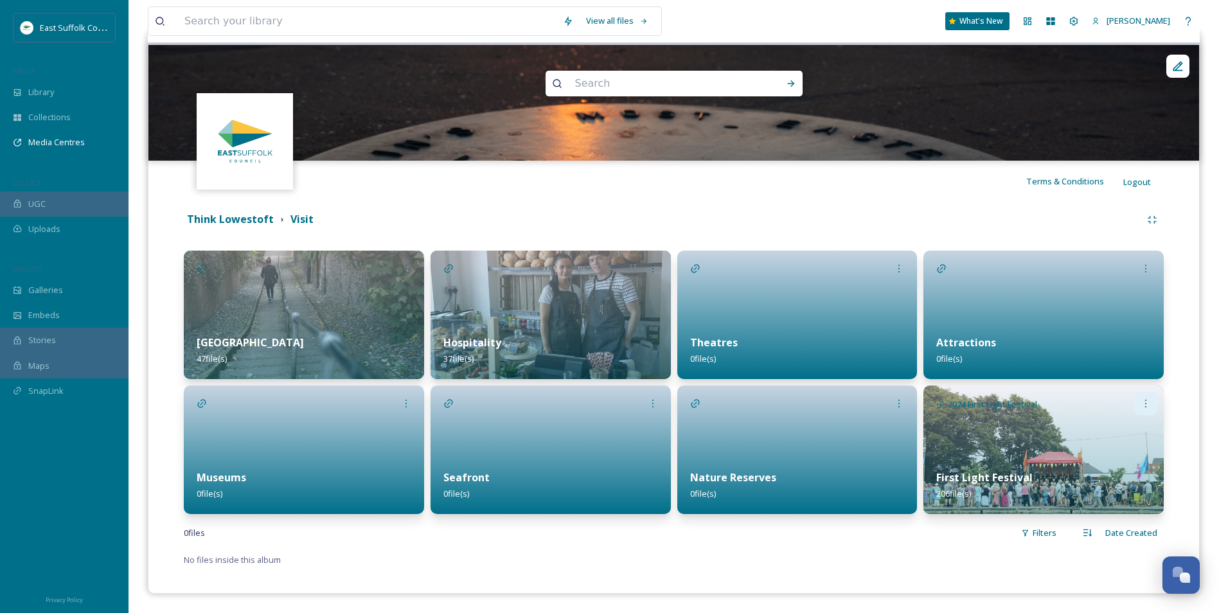
click at [981, 395] on div at bounding box center [1145, 403] width 23 height 23
click at [981, 434] on div "Edit" at bounding box center [1124, 431] width 63 height 25
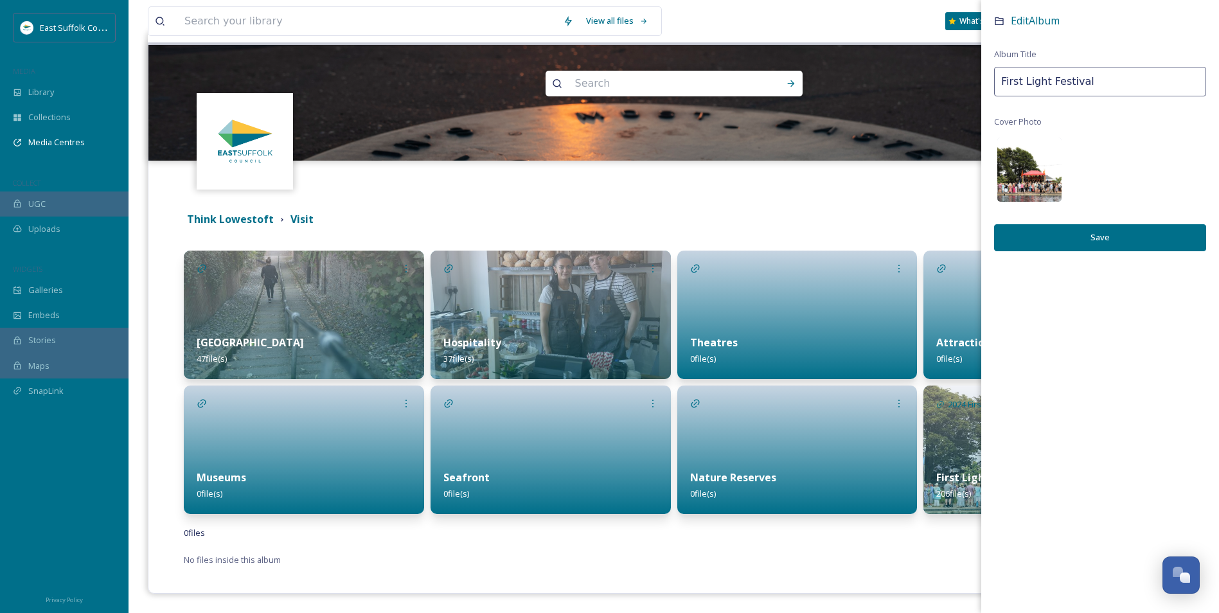
click at [981, 188] on img at bounding box center [1029, 169] width 64 height 64
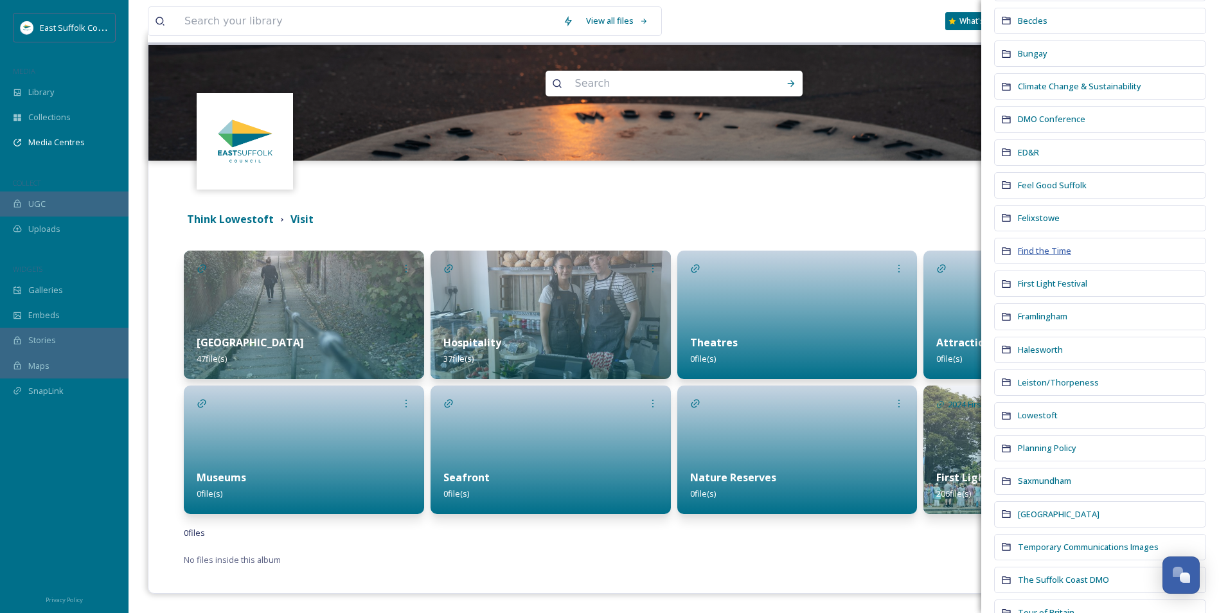
scroll to position [180, 0]
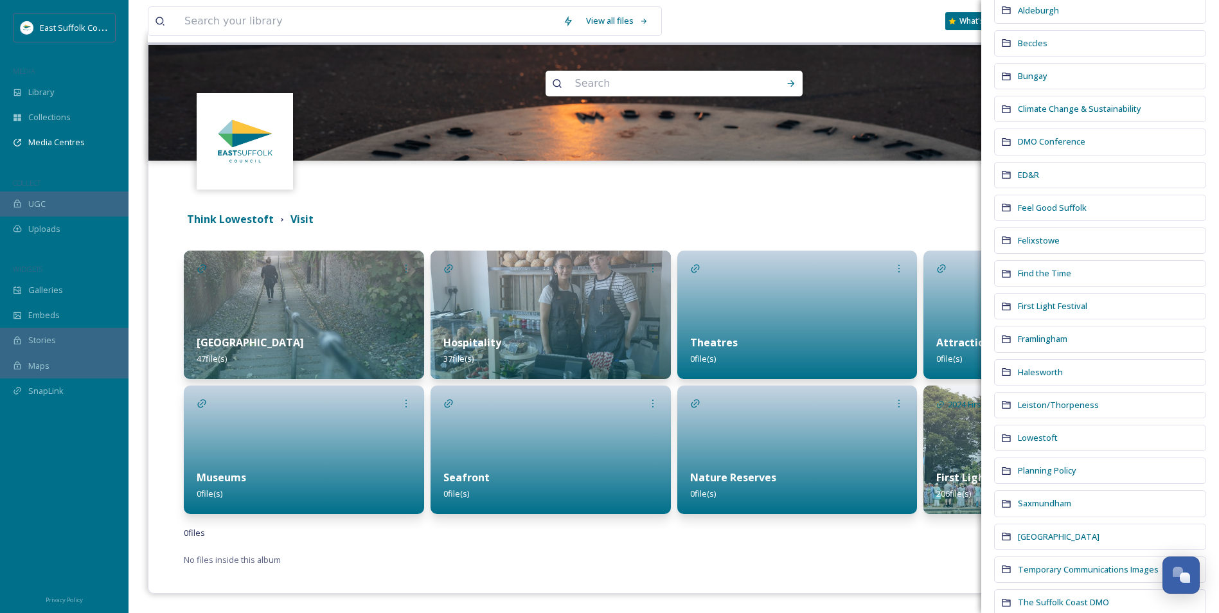
click at [981, 314] on div "First Light Festival" at bounding box center [1100, 306] width 212 height 26
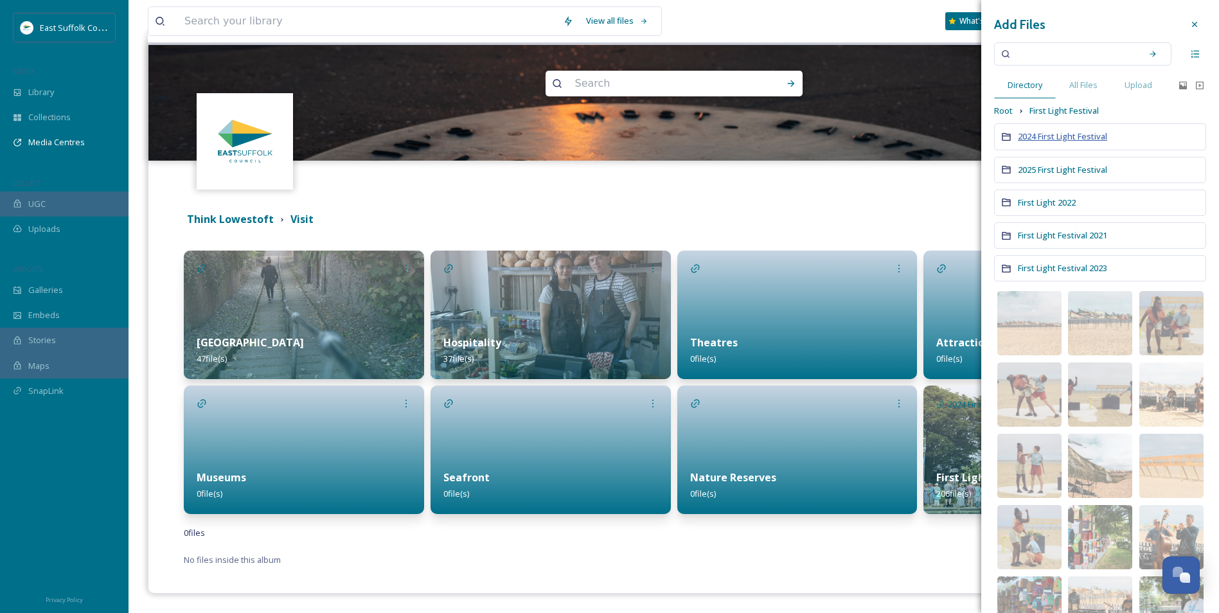
click at [981, 136] on span "2024 First Light Festival" at bounding box center [1062, 136] width 89 height 12
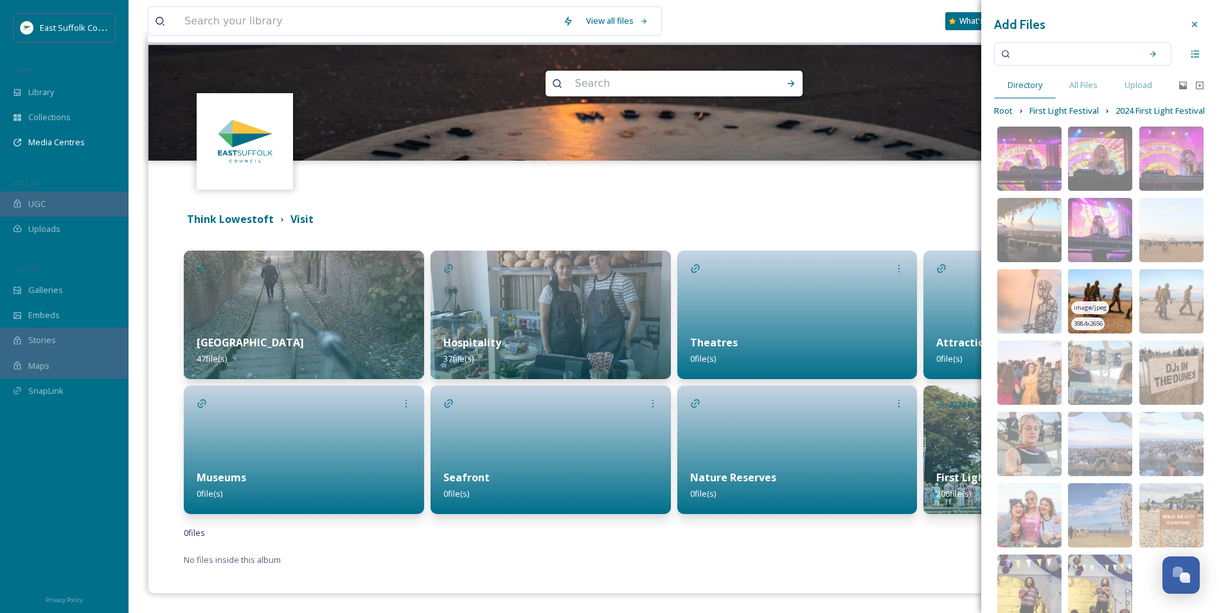
scroll to position [60, 0]
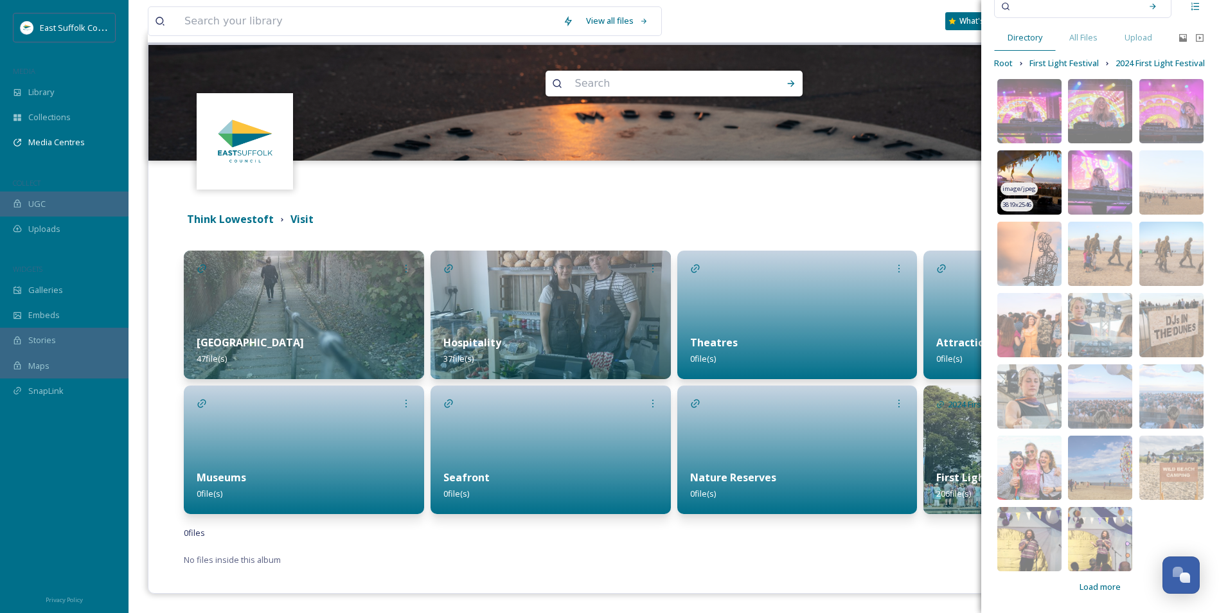
click at [981, 157] on img at bounding box center [1029, 182] width 64 height 64
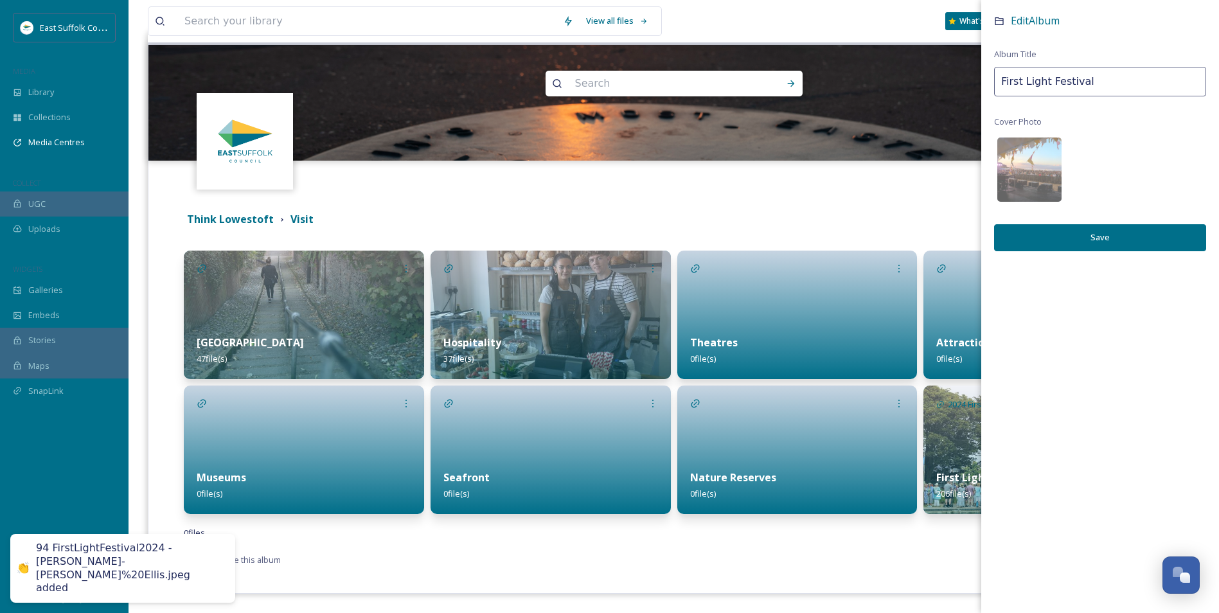
click at [981, 251] on div "Edit Album Album Title First Light Festival Cover Photo Save" at bounding box center [1100, 145] width 238 height 290
click at [981, 234] on button "Save" at bounding box center [1100, 237] width 212 height 26
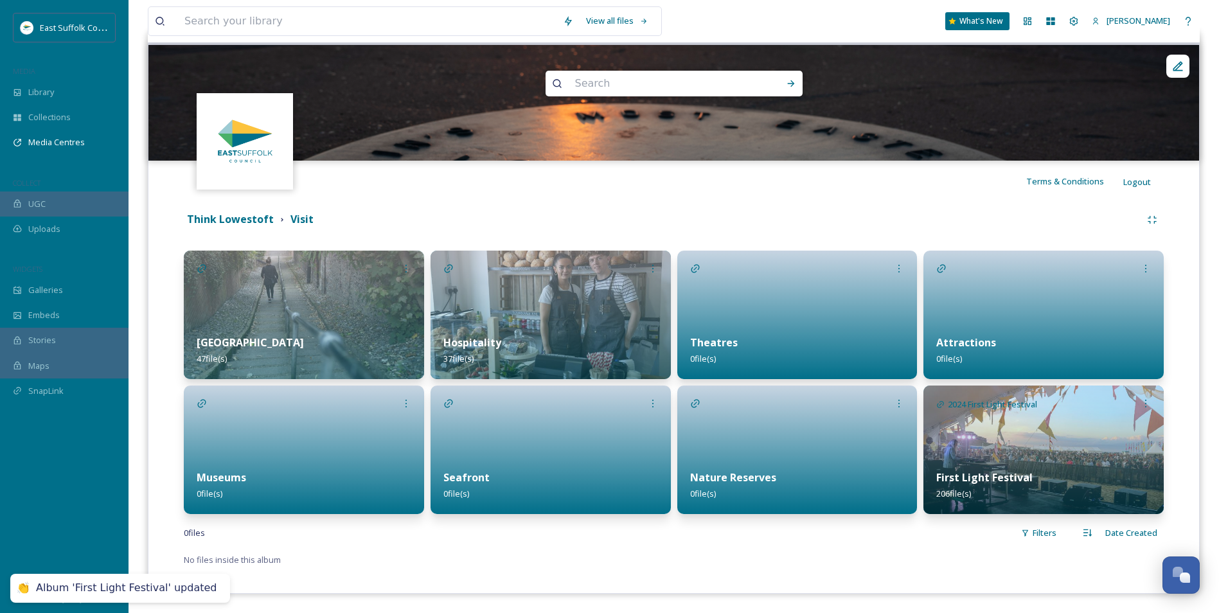
click at [914, 189] on div "Terms & Conditions Logout" at bounding box center [673, 181] width 1050 height 41
click at [233, 231] on div "Think Lowestoft Visit High Street 47 file(s) Museums 0 file(s) Hospitality 37 f…" at bounding box center [673, 388] width 1031 height 372
drag, startPoint x: 233, startPoint y: 231, endPoint x: 220, endPoint y: 220, distance: 17.8
click at [220, 220] on strong "Think Lowestoft" at bounding box center [230, 219] width 87 height 14
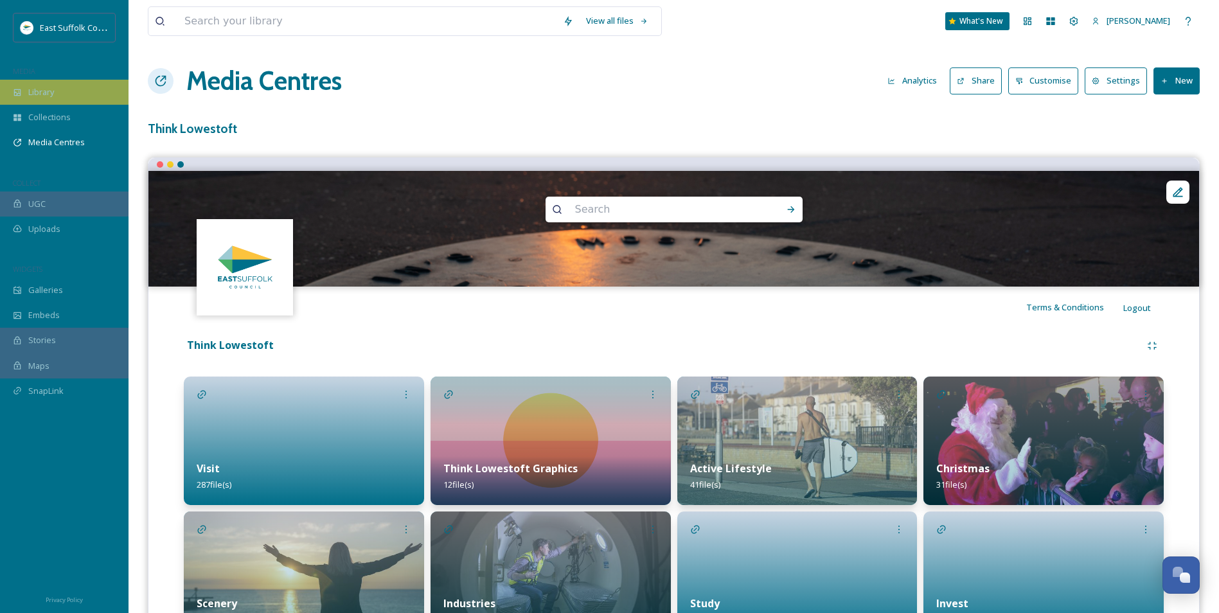
click at [34, 94] on span "Library" at bounding box center [41, 92] width 26 height 12
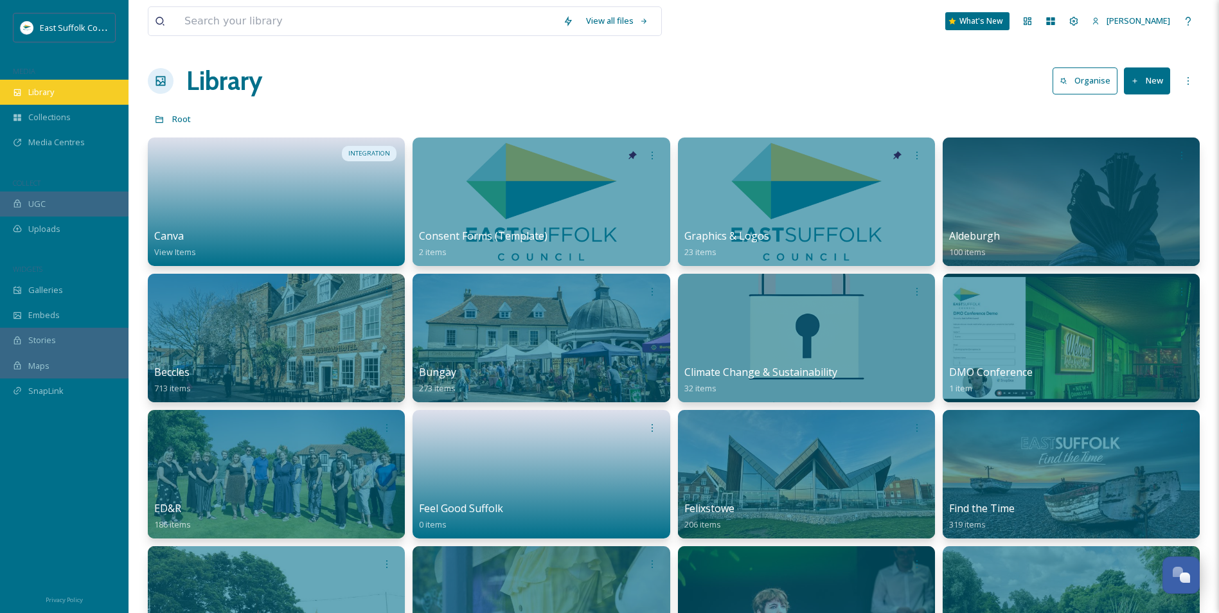
click at [85, 98] on div "Library" at bounding box center [64, 92] width 128 height 25
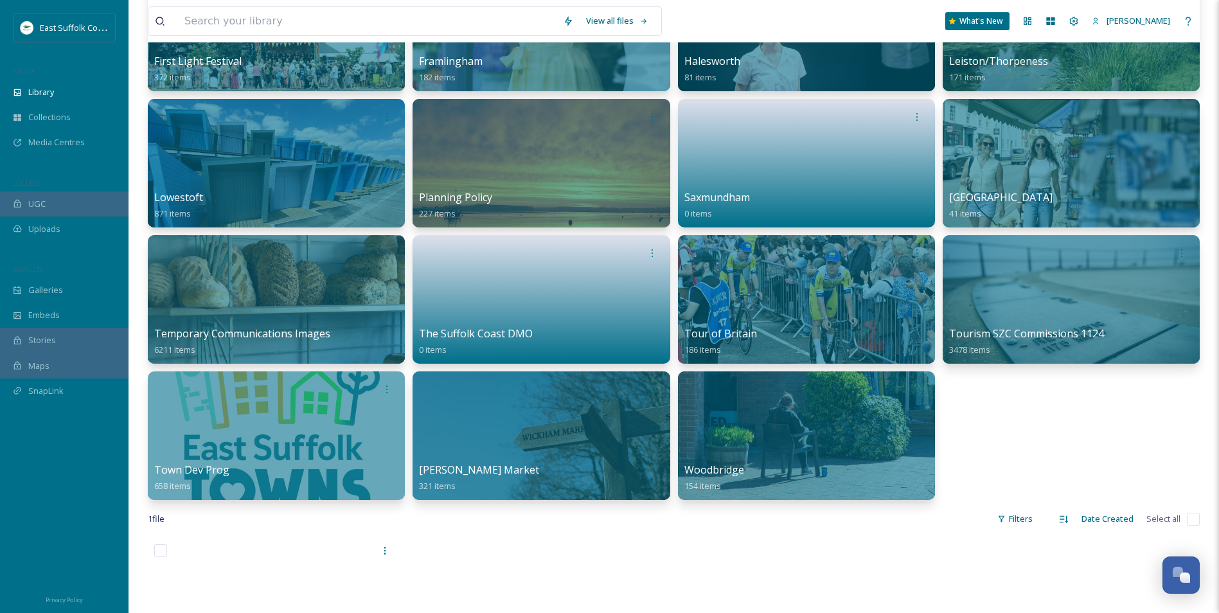
scroll to position [578, 0]
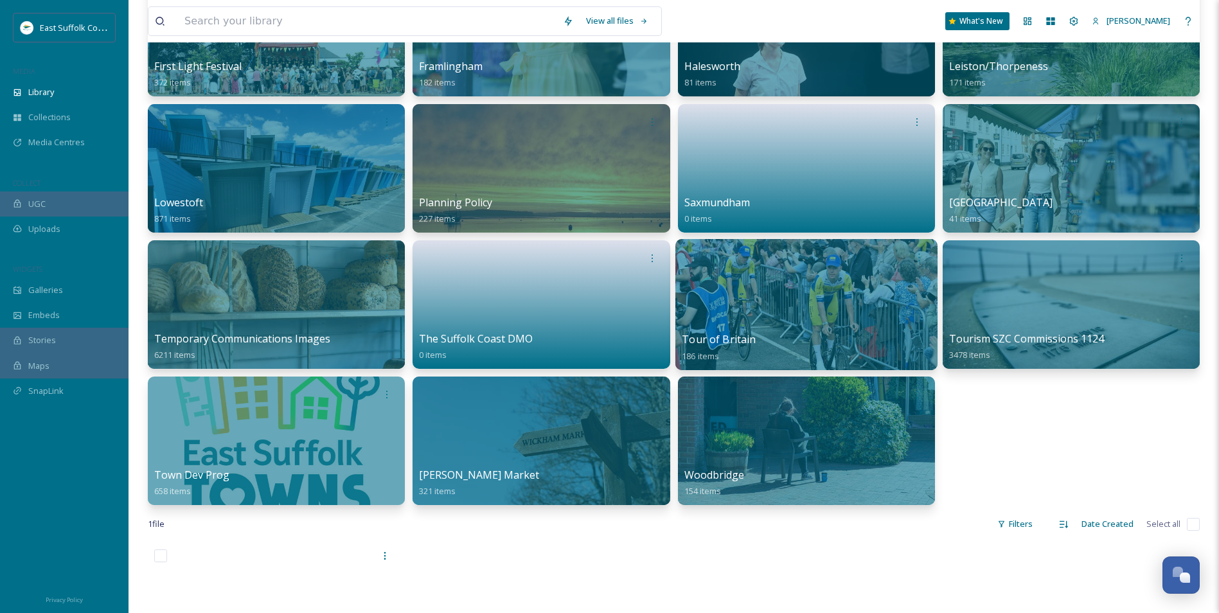
click at [819, 289] on div at bounding box center [806, 304] width 262 height 131
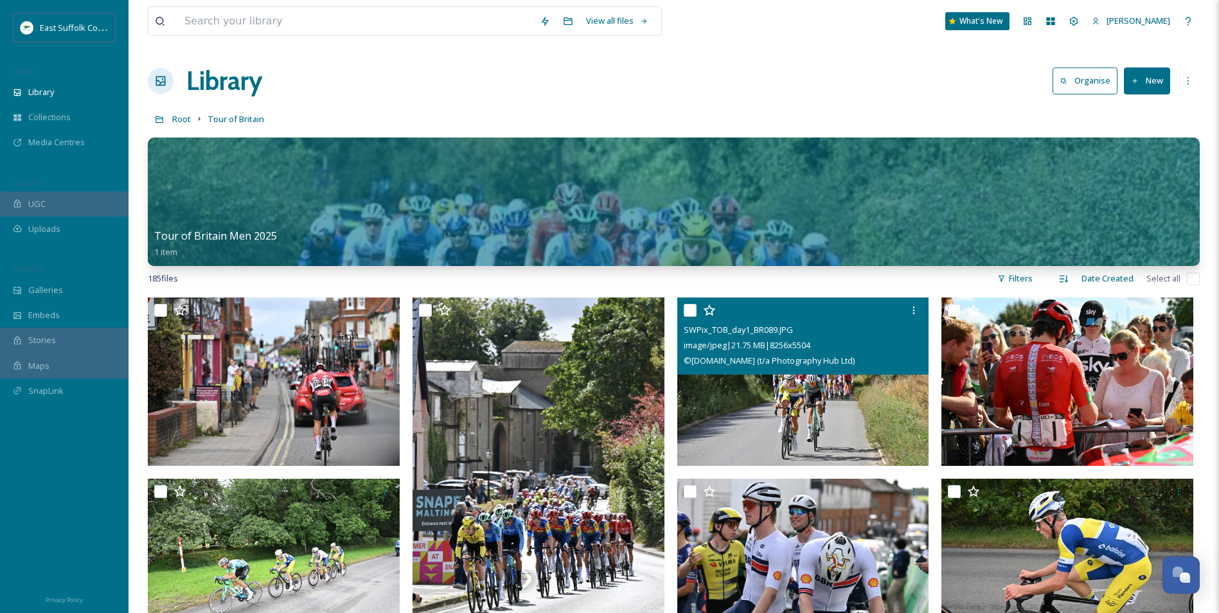
click at [770, 418] on img at bounding box center [803, 381] width 252 height 168
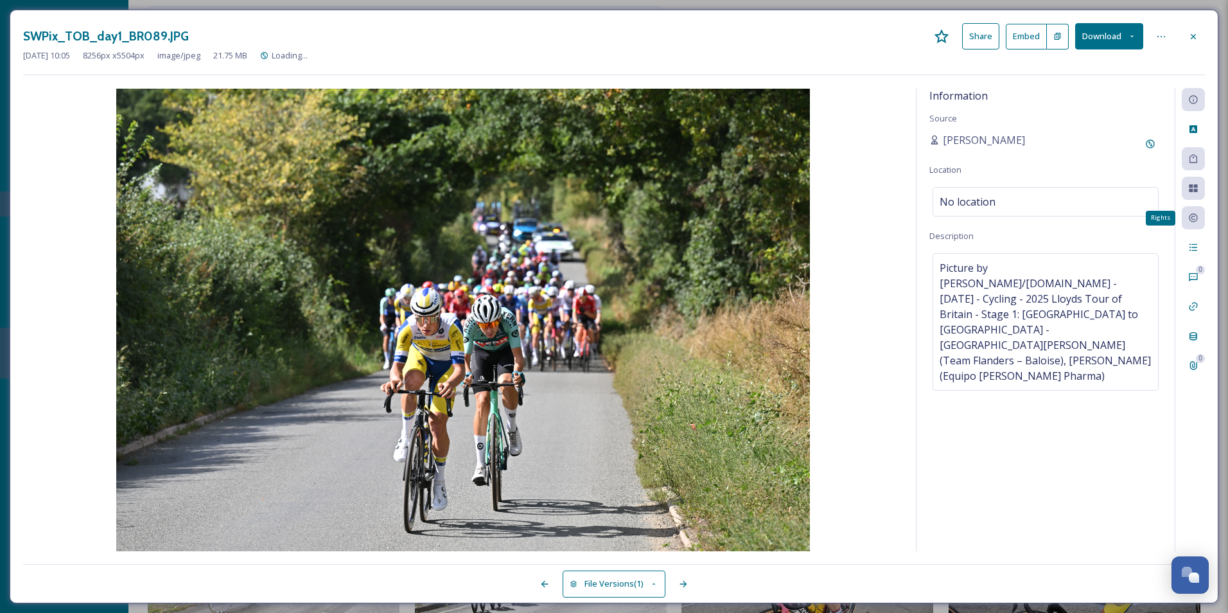
click at [981, 226] on div "Rights" at bounding box center [1193, 217] width 23 height 23
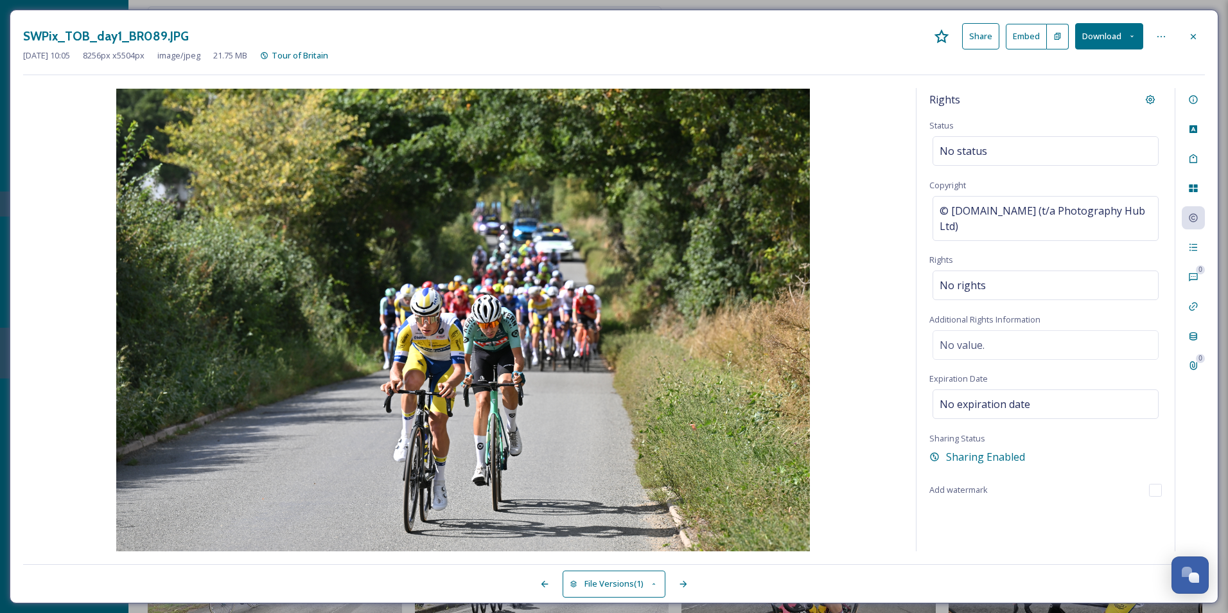
click at [981, 461] on div "0 0" at bounding box center [1190, 319] width 30 height 463
click at [981, 34] on div at bounding box center [1193, 36] width 23 height 23
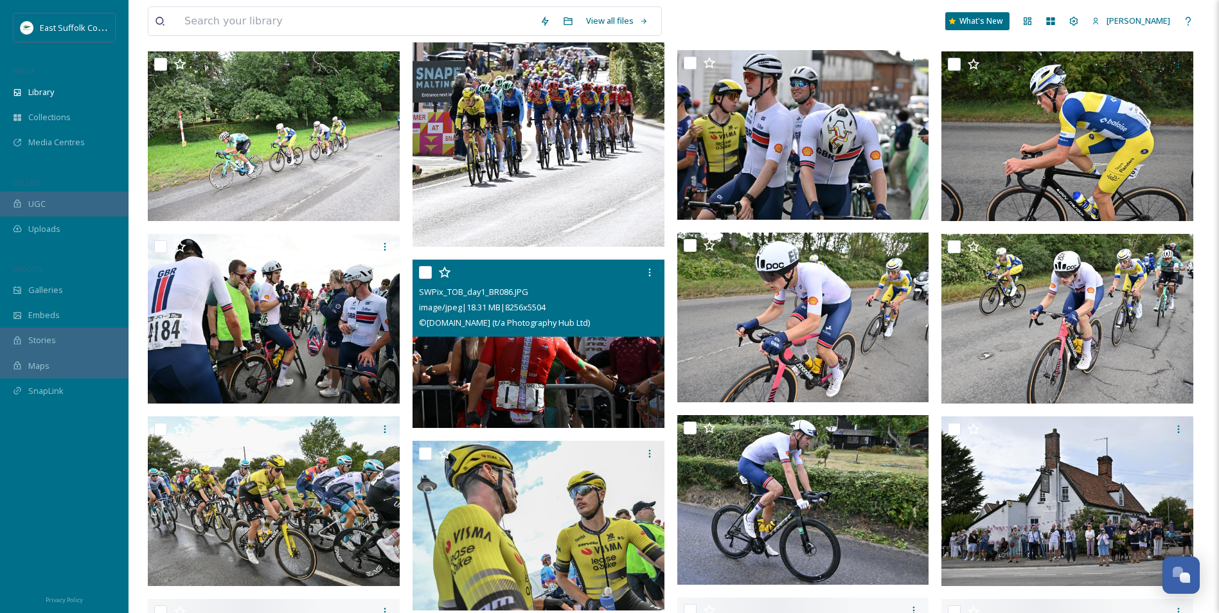
scroll to position [450, 0]
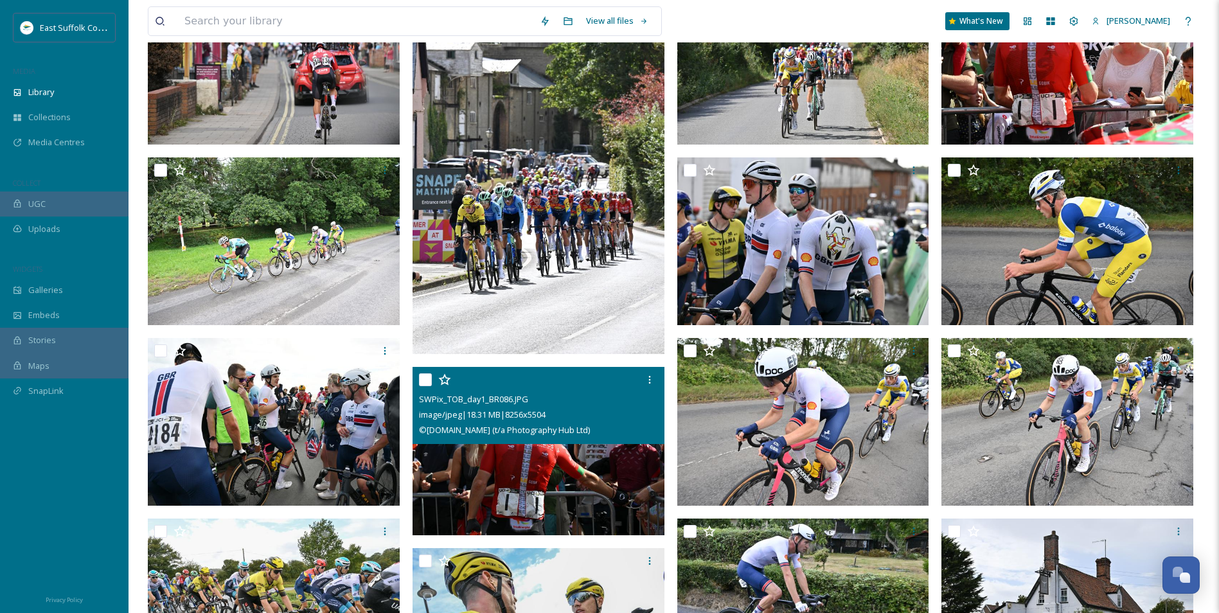
drag, startPoint x: 535, startPoint y: 391, endPoint x: 522, endPoint y: 330, distance: 61.7
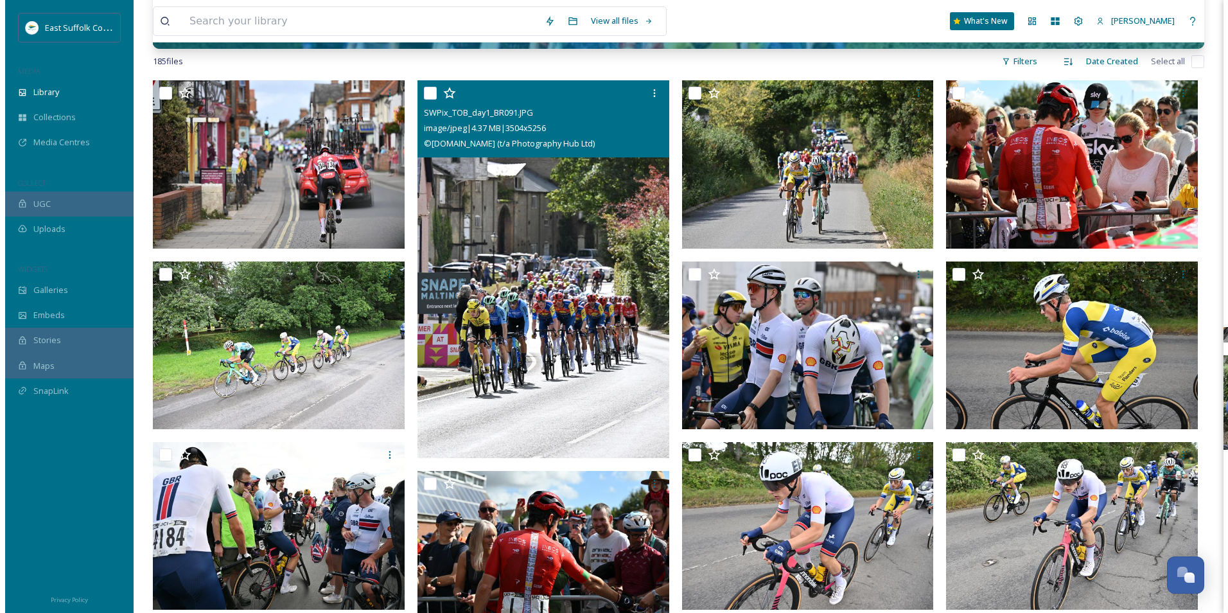
scroll to position [0, 0]
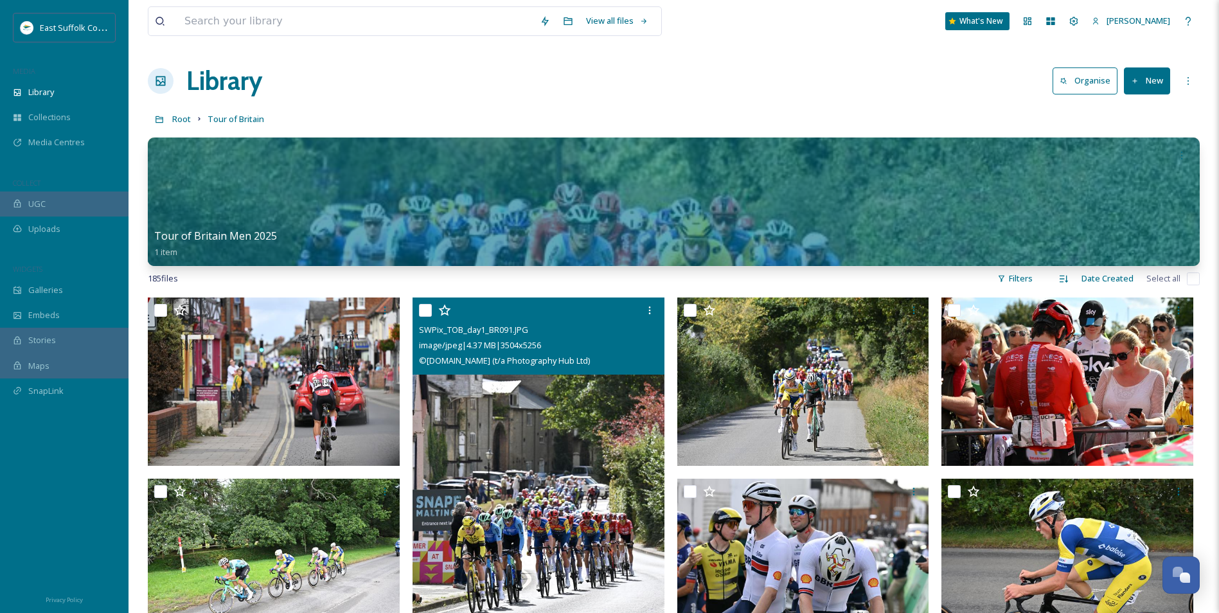
drag, startPoint x: 540, startPoint y: 445, endPoint x: 486, endPoint y: 279, distance: 174.3
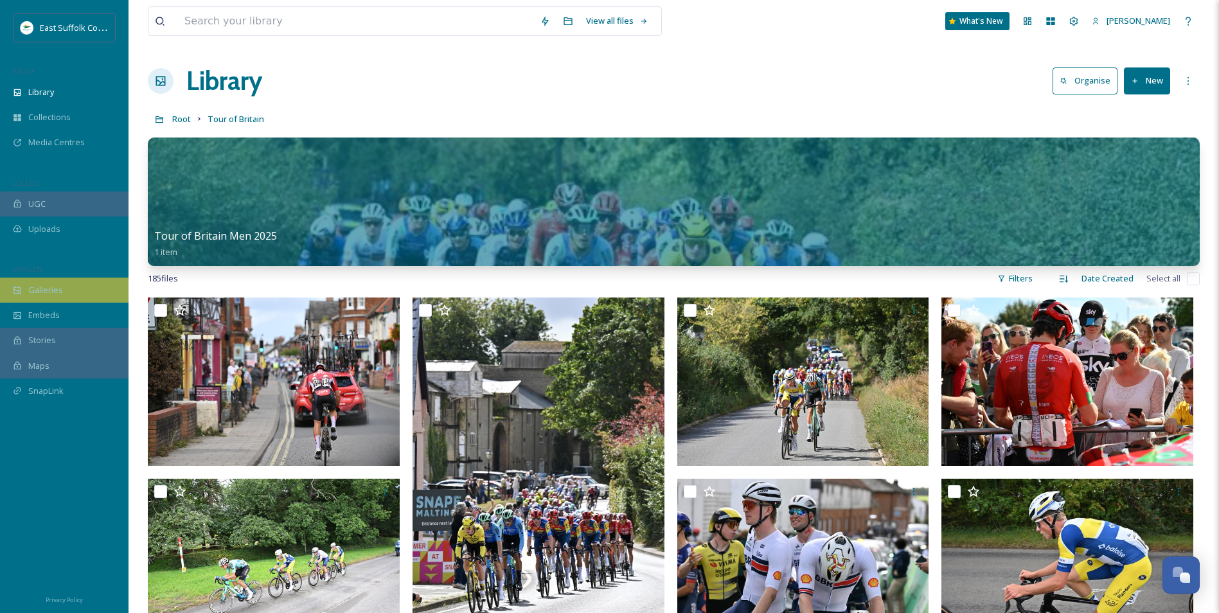
click at [46, 288] on span "Galleries" at bounding box center [45, 290] width 35 height 12
